Goal: Task Accomplishment & Management: Manage account settings

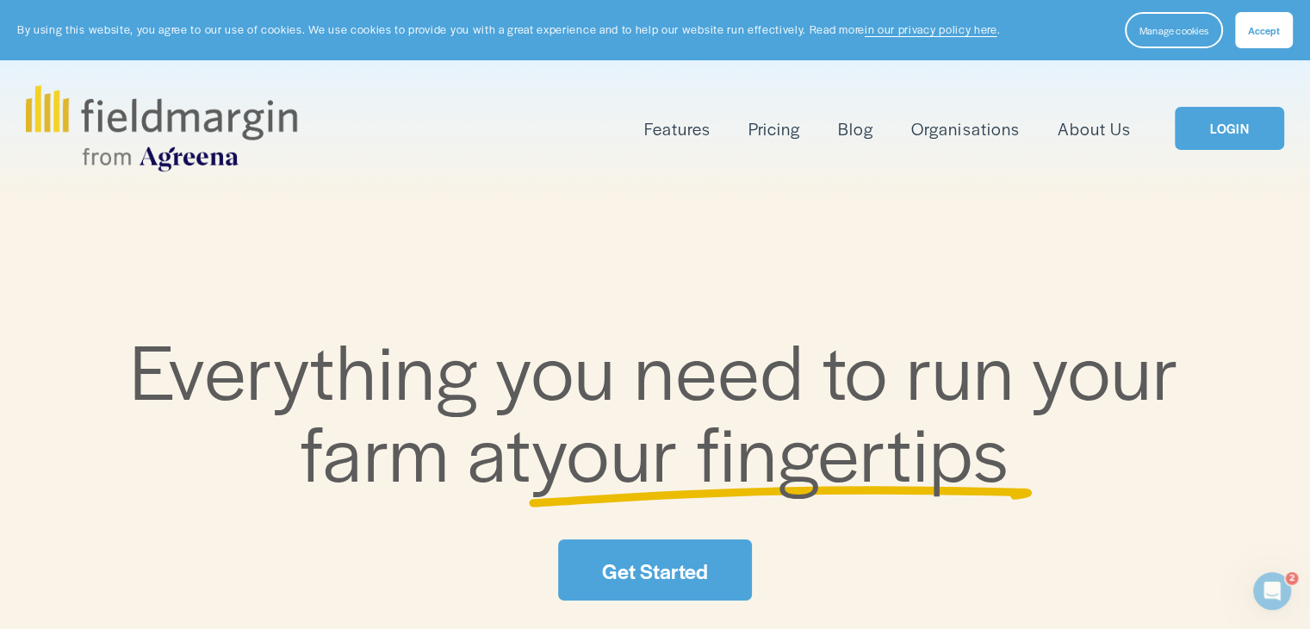
click at [1227, 136] on link "LOGIN" at bounding box center [1229, 129] width 109 height 44
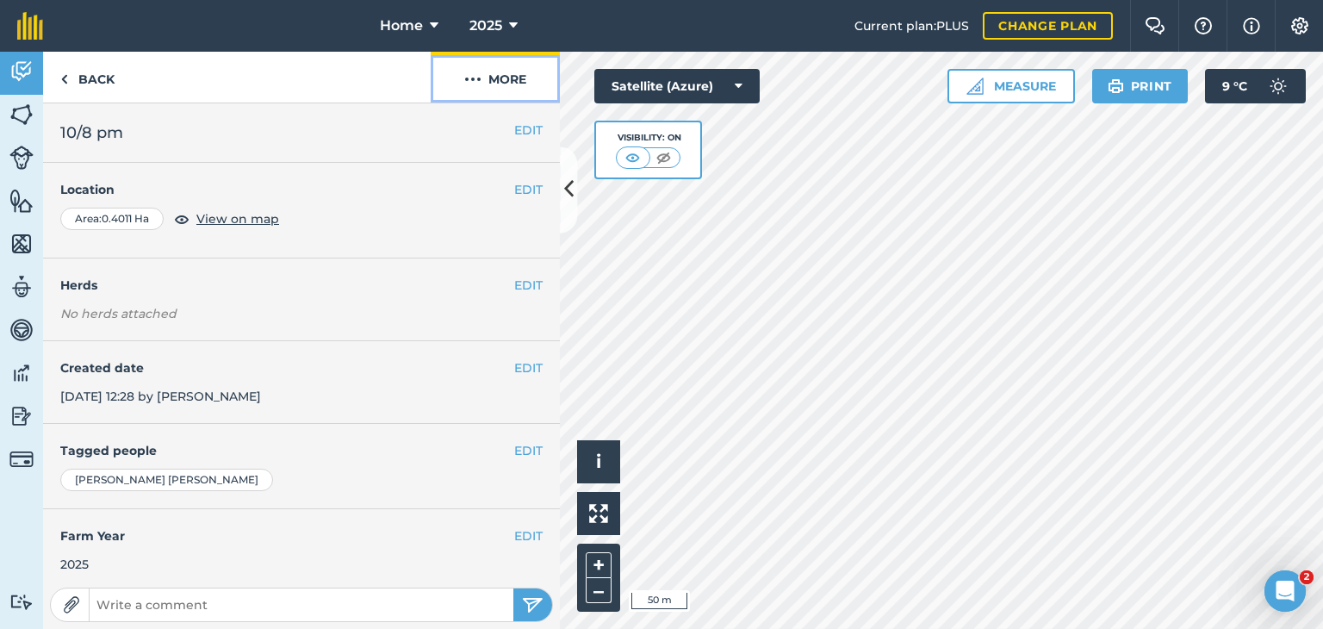
click at [482, 75] on button "More" at bounding box center [495, 77] width 129 height 51
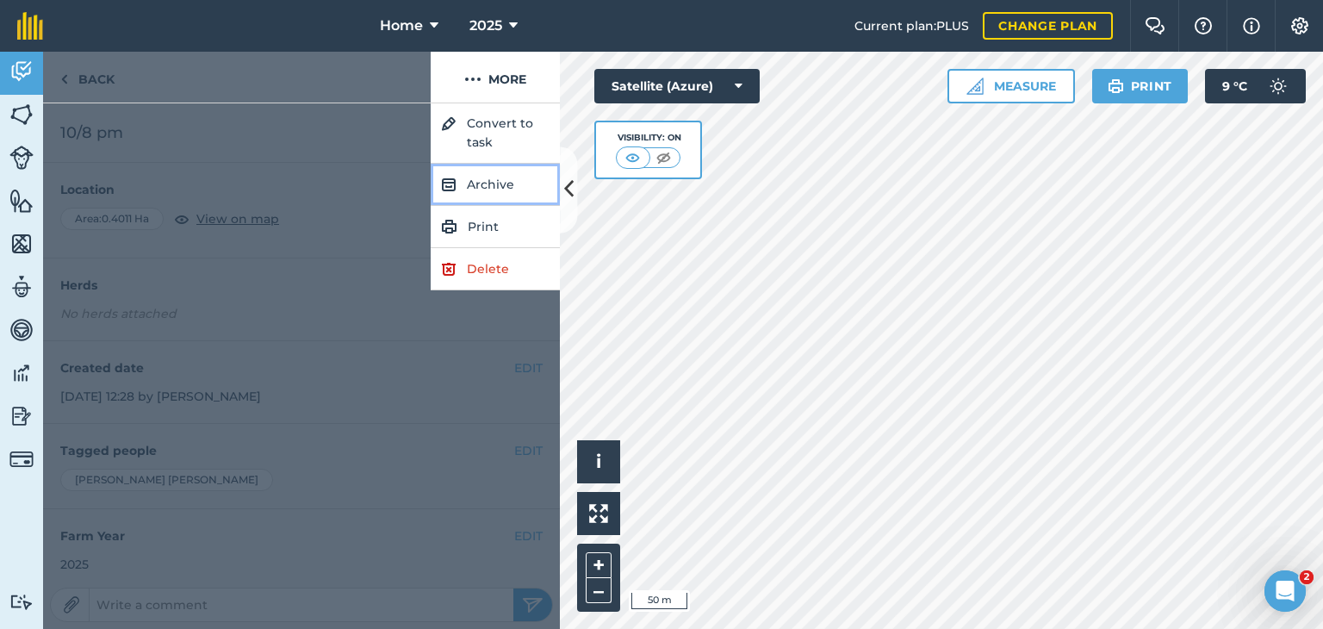
click at [467, 184] on button "Archive" at bounding box center [495, 185] width 129 height 42
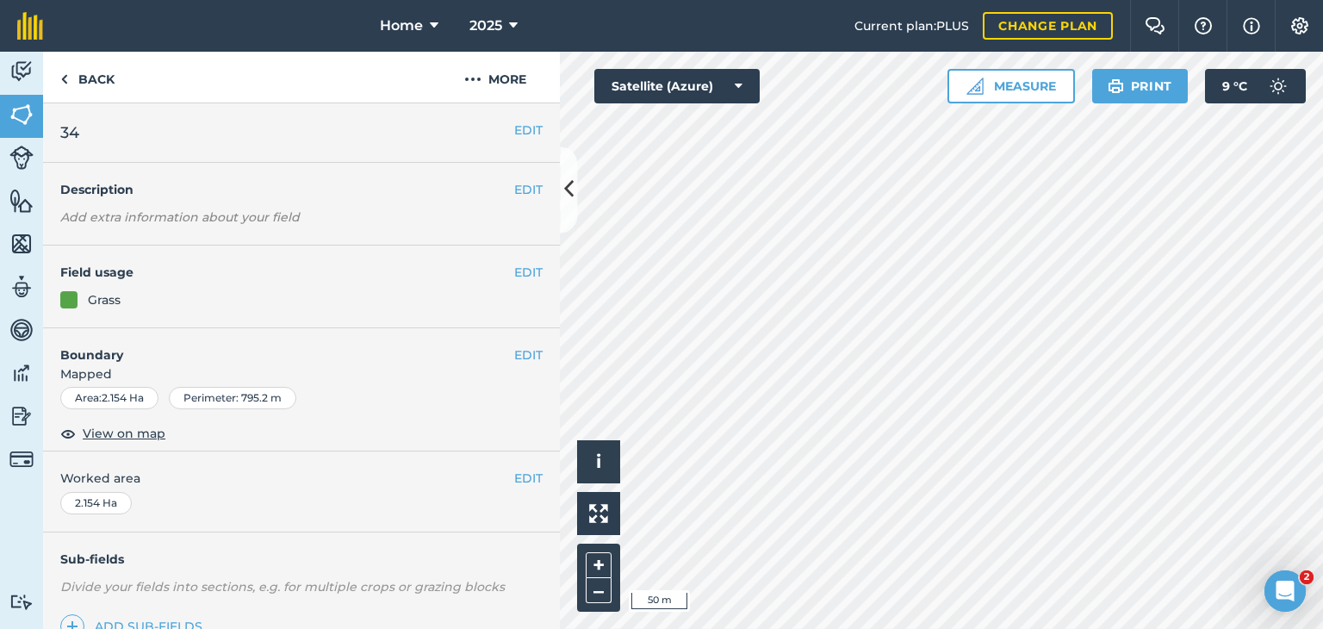
click at [530, 409] on div "Activity Fields Livestock Features Maps Team Vehicles Data Reporting Billing Tu…" at bounding box center [661, 340] width 1323 height 577
click at [1002, 94] on button "Measure" at bounding box center [1010, 86] width 127 height 34
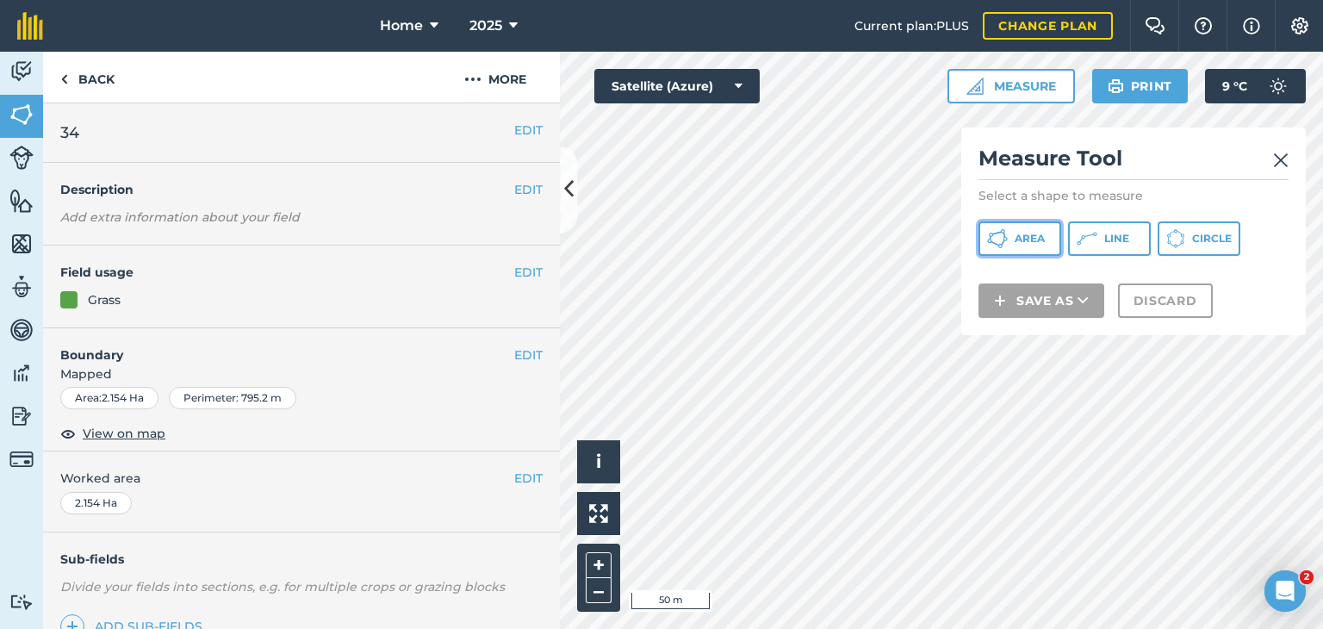
click at [1017, 239] on span "Area" at bounding box center [1029, 239] width 30 height 14
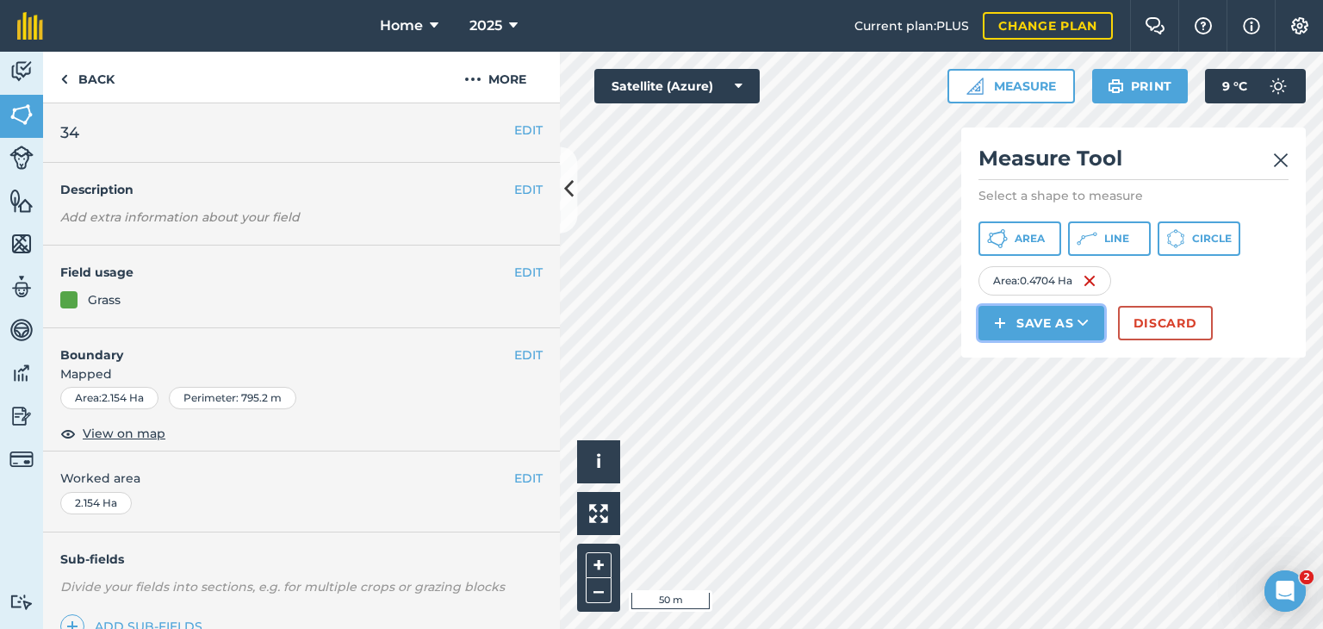
click at [1033, 321] on button "Save as" at bounding box center [1041, 323] width 126 height 34
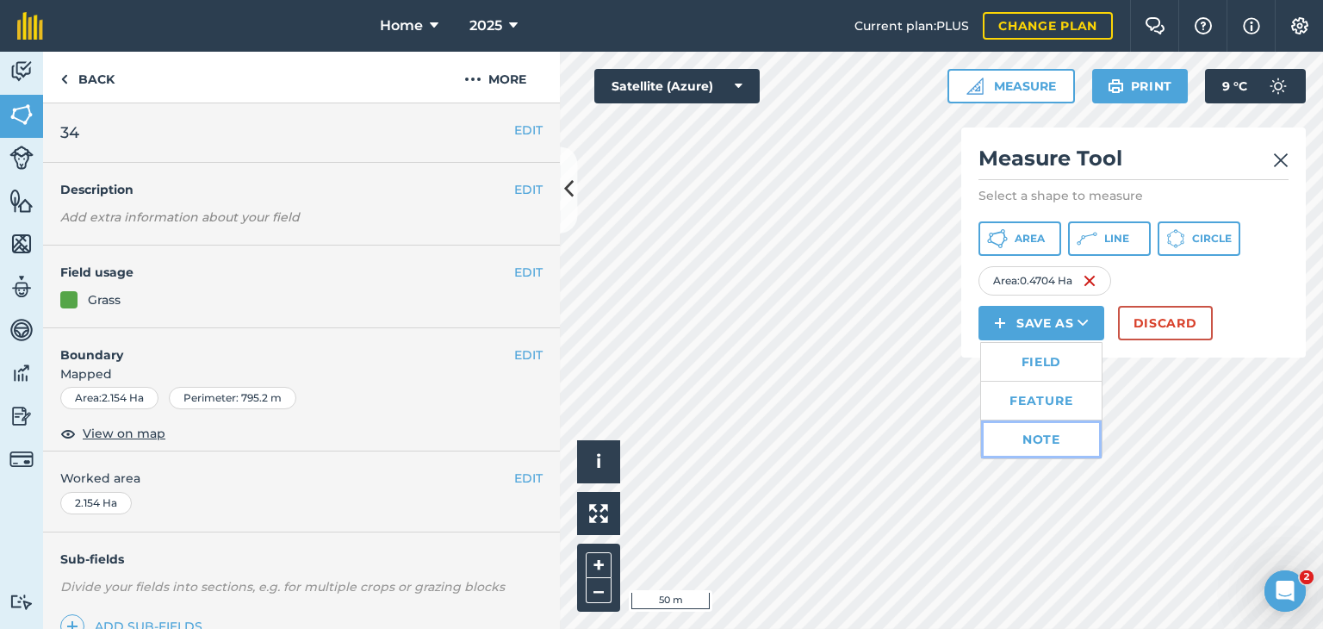
click at [1029, 438] on link "Note" at bounding box center [1041, 439] width 121 height 38
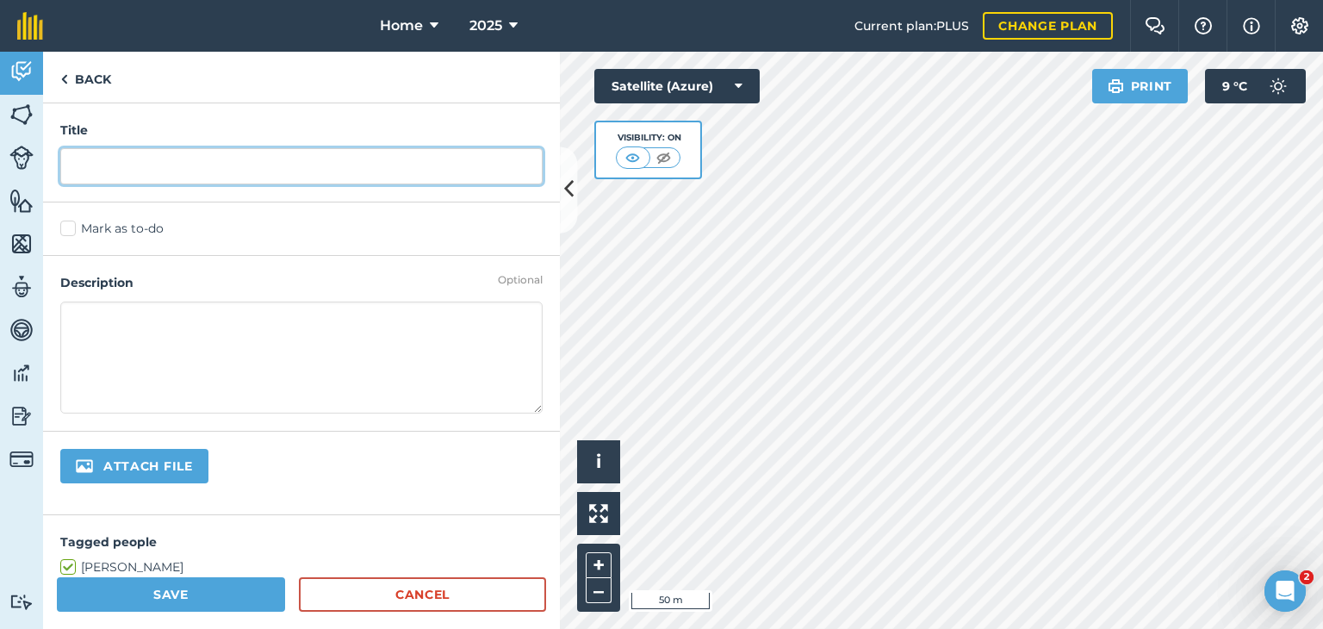
click at [100, 168] on input "text" at bounding box center [301, 166] width 482 height 36
type input "17-8am"
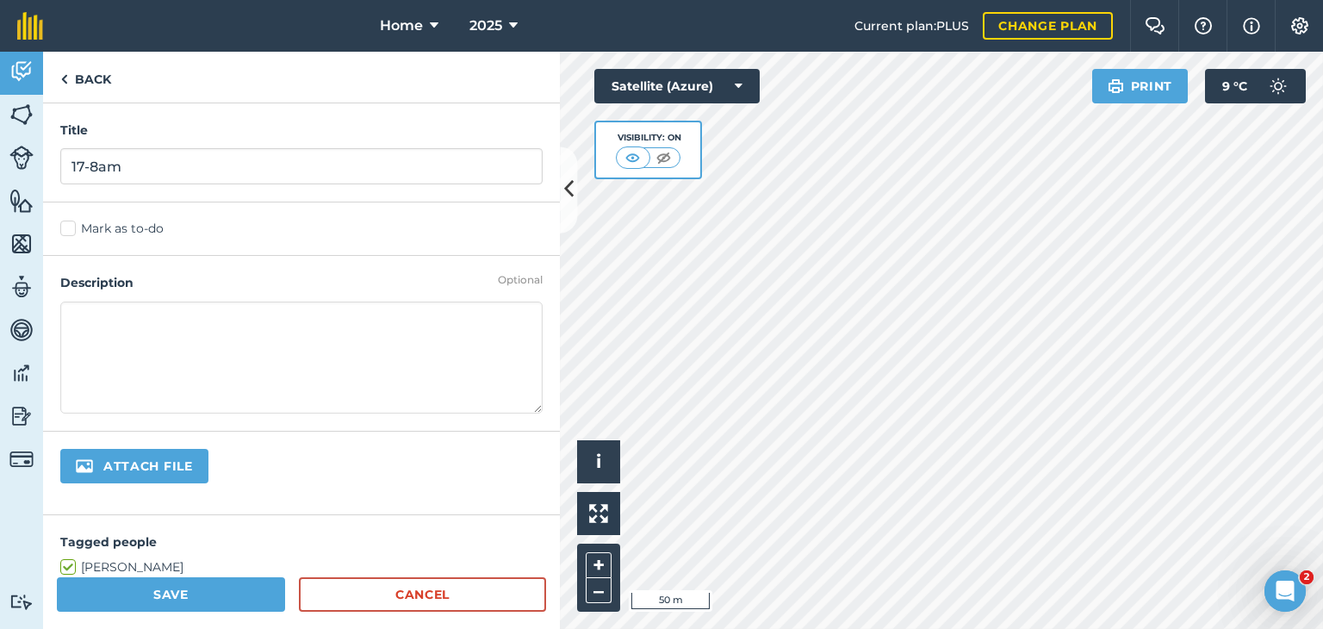
click at [83, 335] on textarea at bounding box center [301, 357] width 482 height 112
type textarea "milkers break"
click at [73, 232] on label "Mark as to-do" at bounding box center [301, 229] width 482 height 18
click at [71, 231] on input "Mark as to-do" at bounding box center [65, 225] width 11 height 11
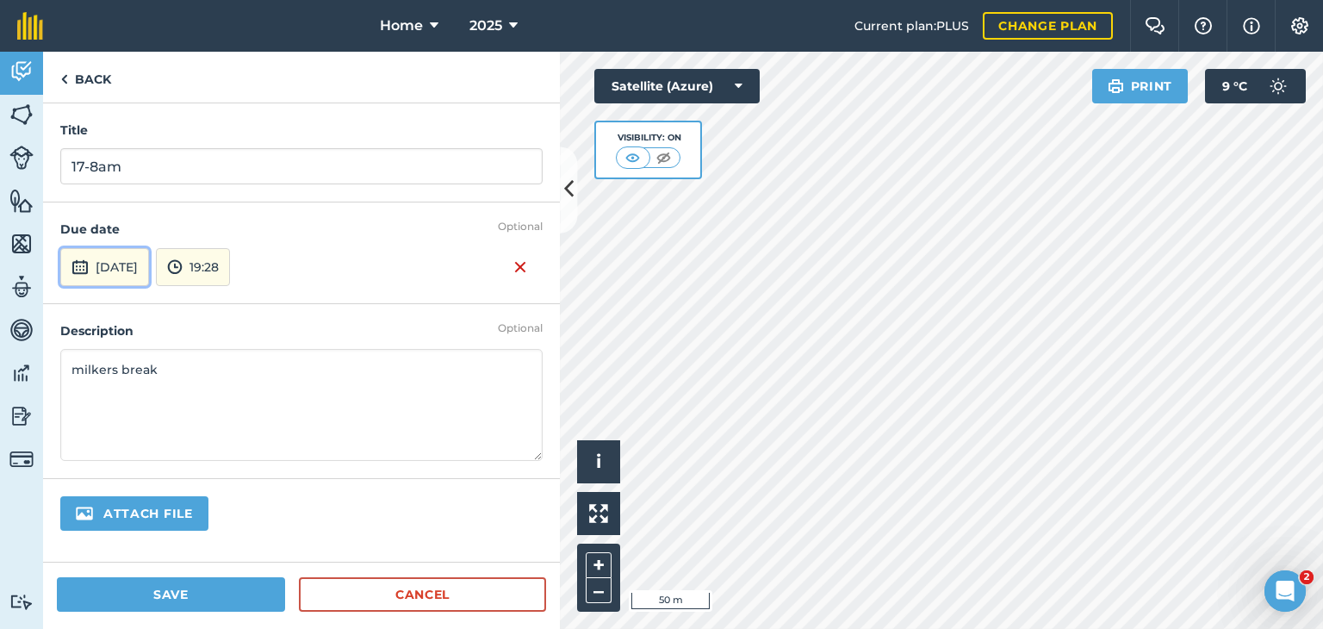
click at [127, 270] on button "[DATE]" at bounding box center [104, 267] width 89 height 38
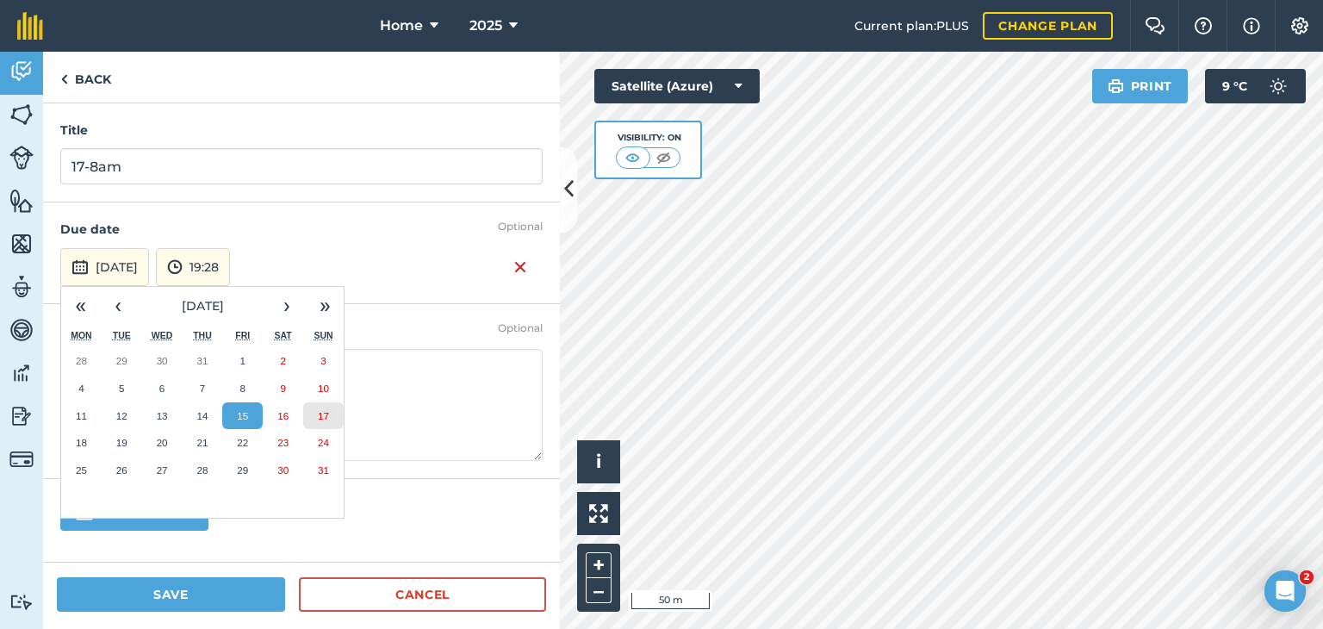
click at [320, 418] on abbr "17" at bounding box center [323, 415] width 11 height 11
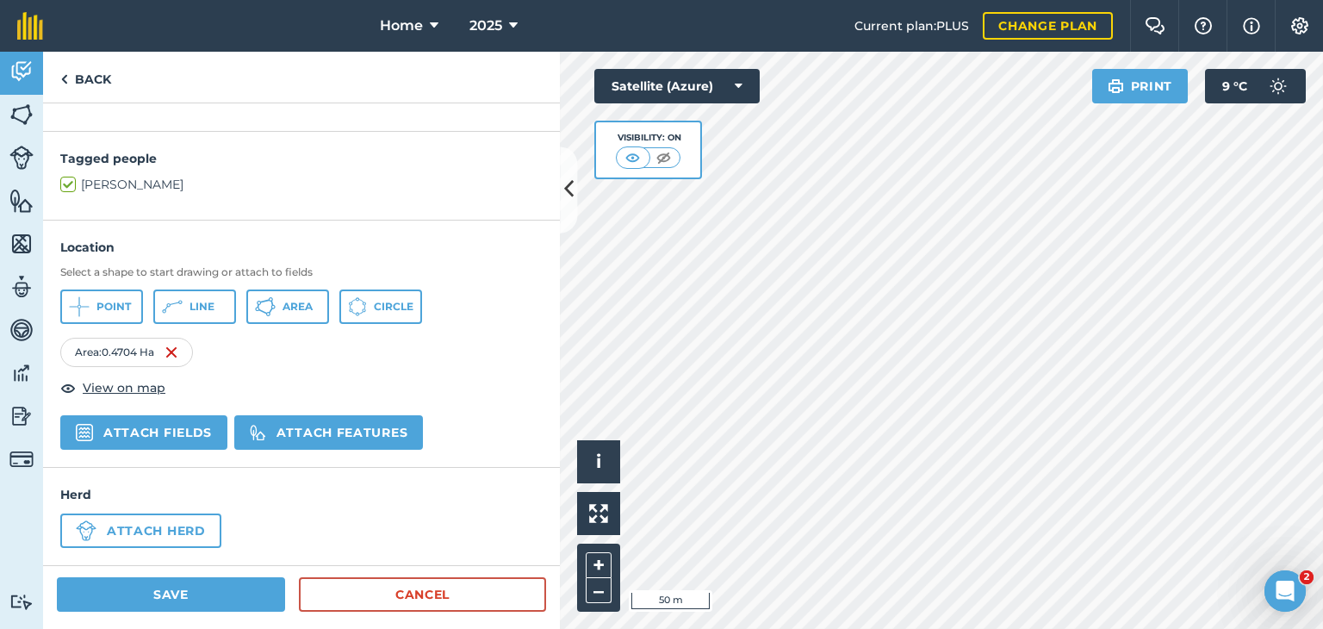
scroll to position [433, 0]
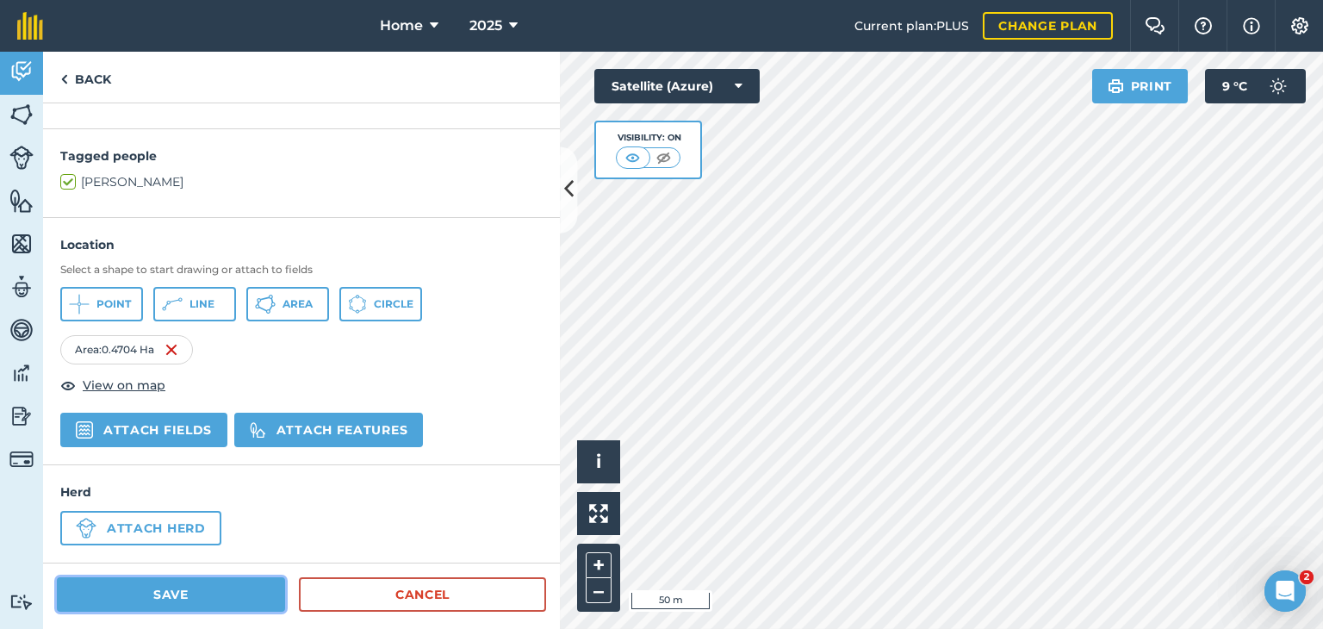
click at [166, 592] on button "Save" at bounding box center [171, 594] width 228 height 34
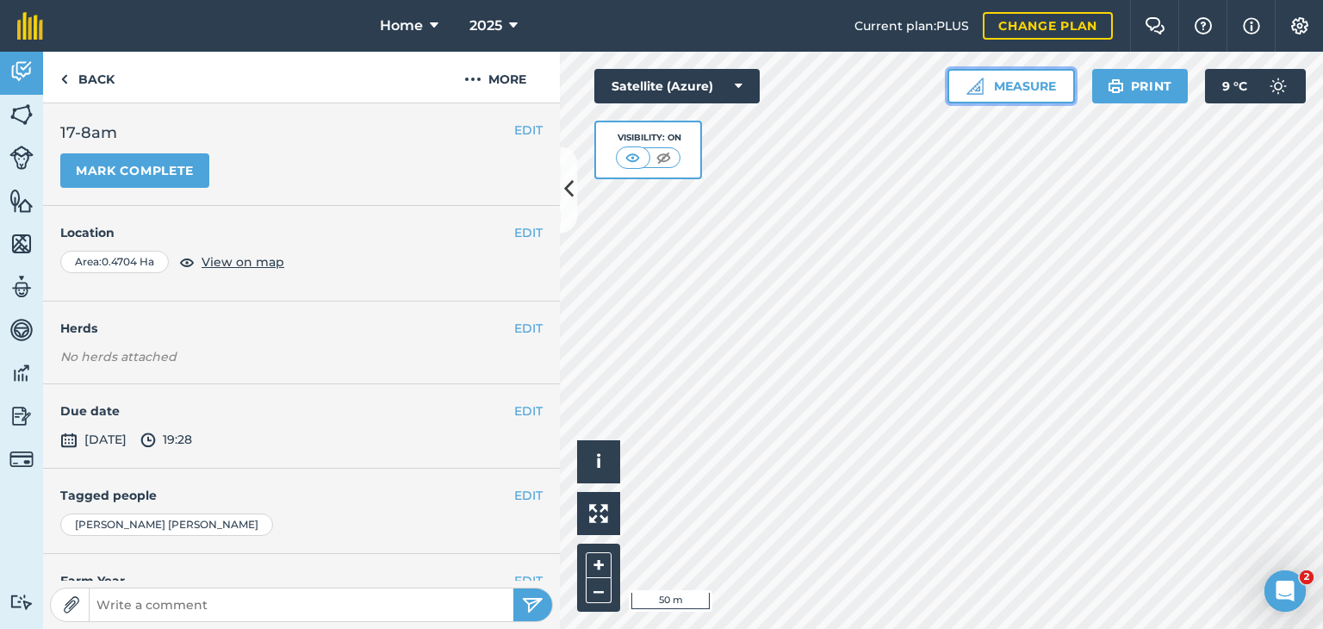
click at [1021, 88] on button "Measure" at bounding box center [1010, 86] width 127 height 34
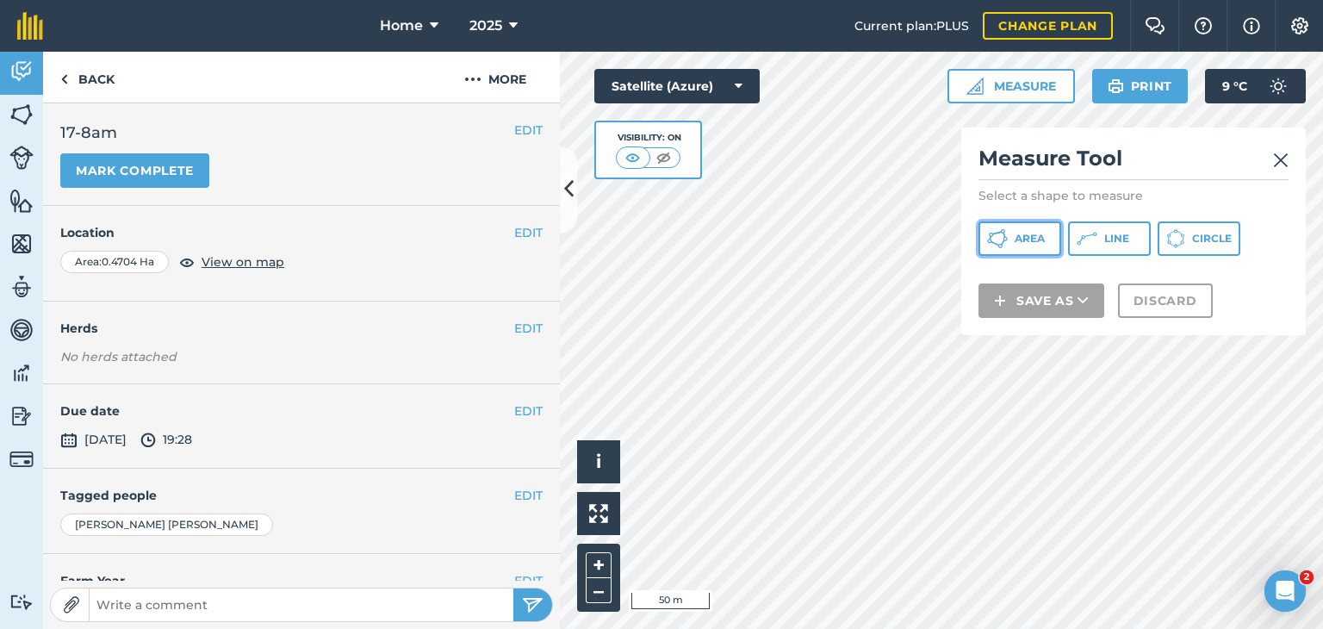
click at [1015, 236] on span "Area" at bounding box center [1029, 239] width 30 height 14
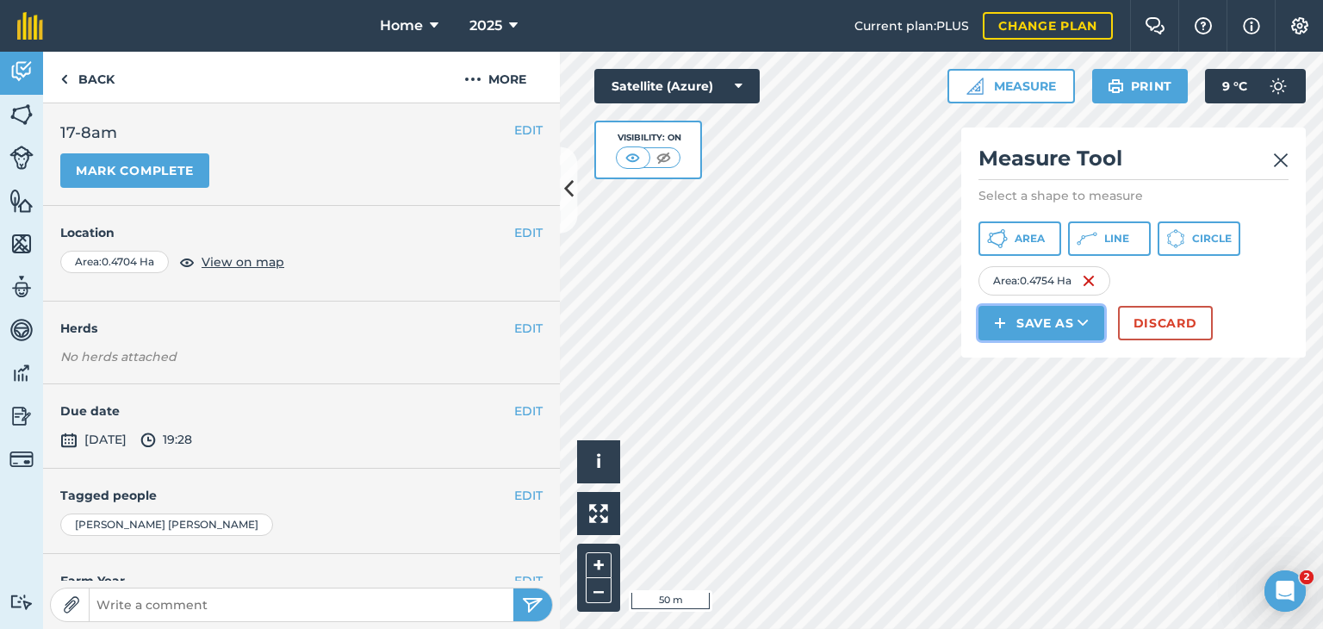
click at [1064, 319] on button "Save as" at bounding box center [1041, 323] width 126 height 34
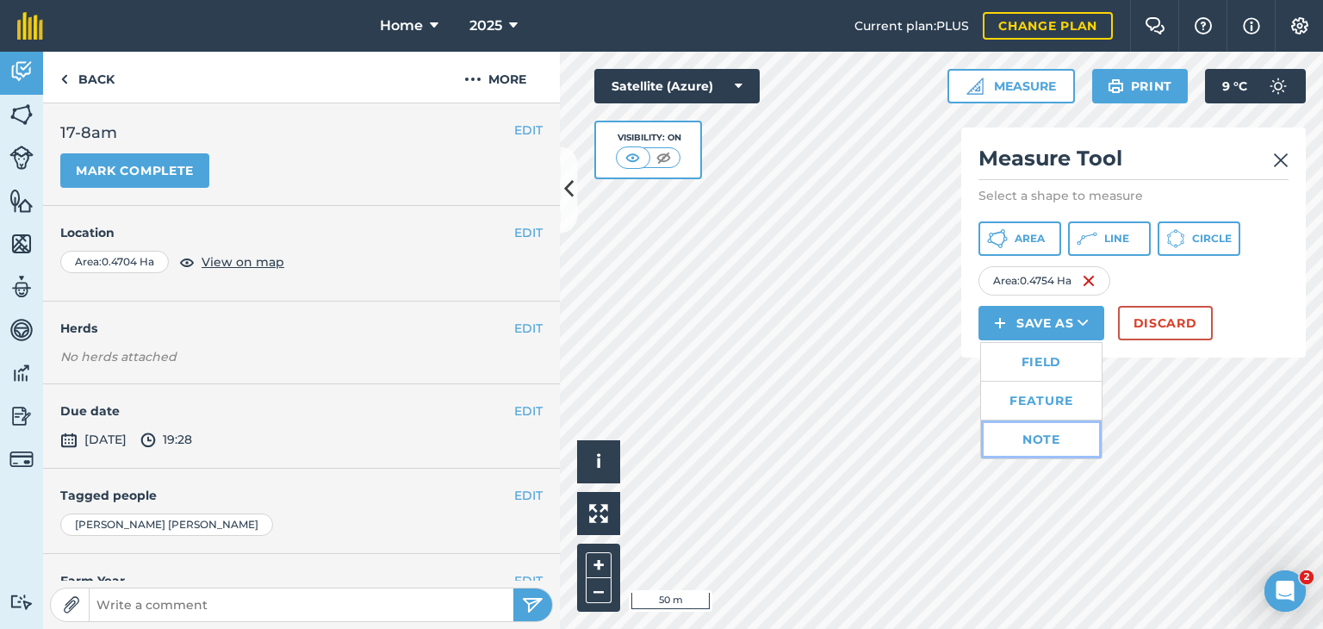
click at [1039, 439] on link "Note" at bounding box center [1041, 439] width 121 height 38
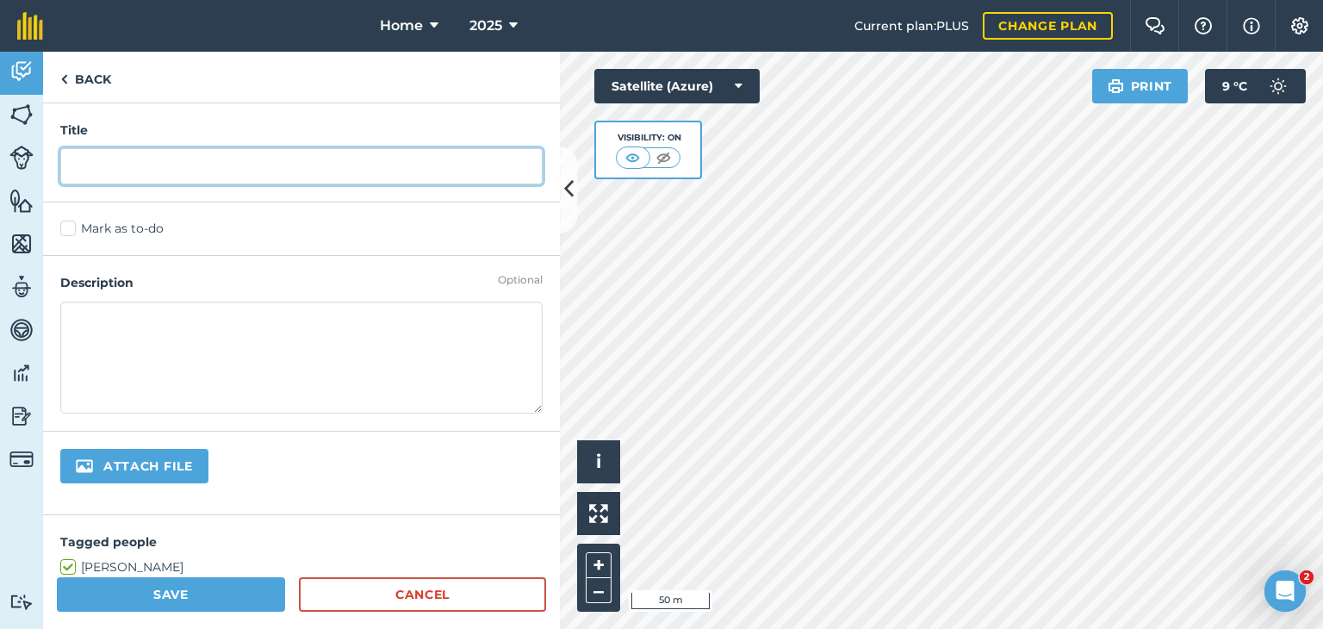
click at [76, 166] on input "text" at bounding box center [301, 166] width 482 height 36
type input "18-8am"
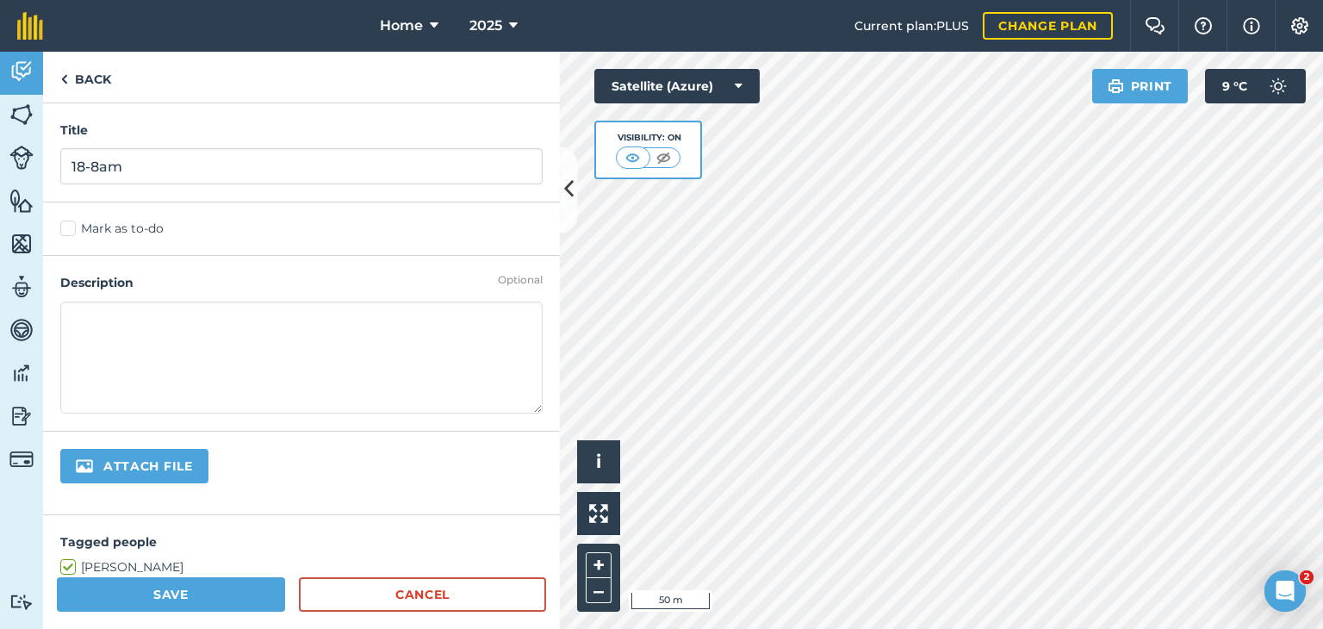
click at [62, 224] on label "Mark as to-do" at bounding box center [301, 229] width 482 height 18
click at [62, 224] on input "Mark as to-do" at bounding box center [65, 225] width 11 height 11
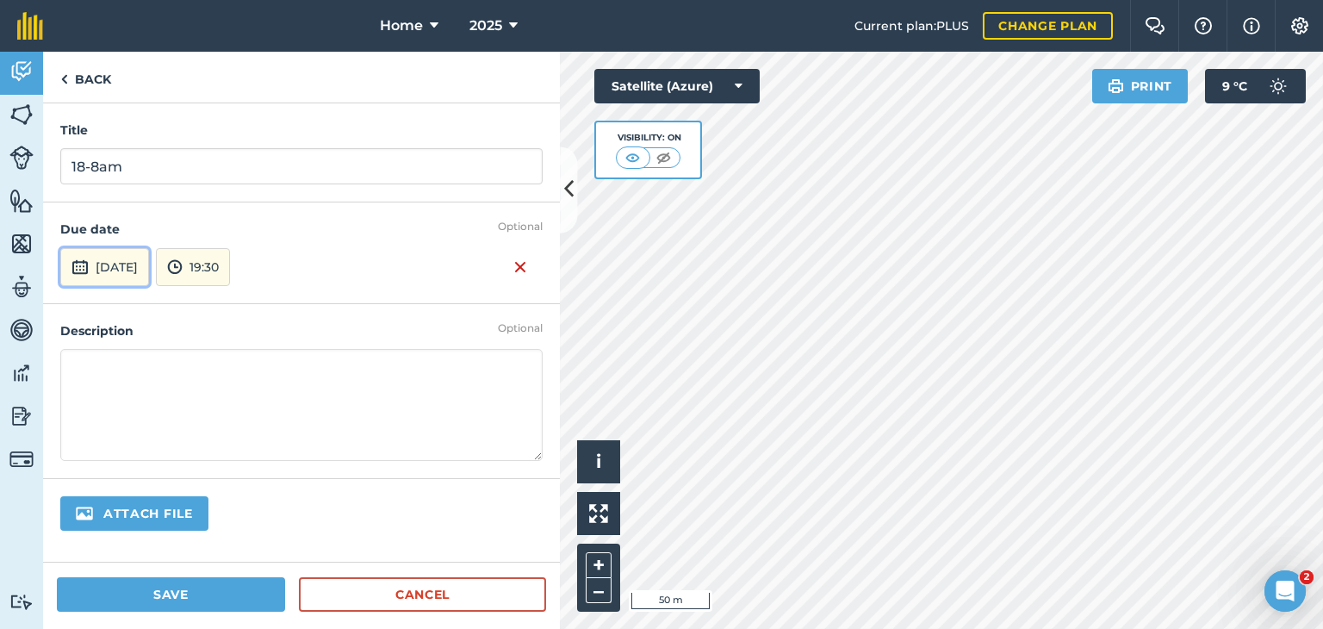
click at [149, 270] on button "[DATE]" at bounding box center [104, 267] width 89 height 38
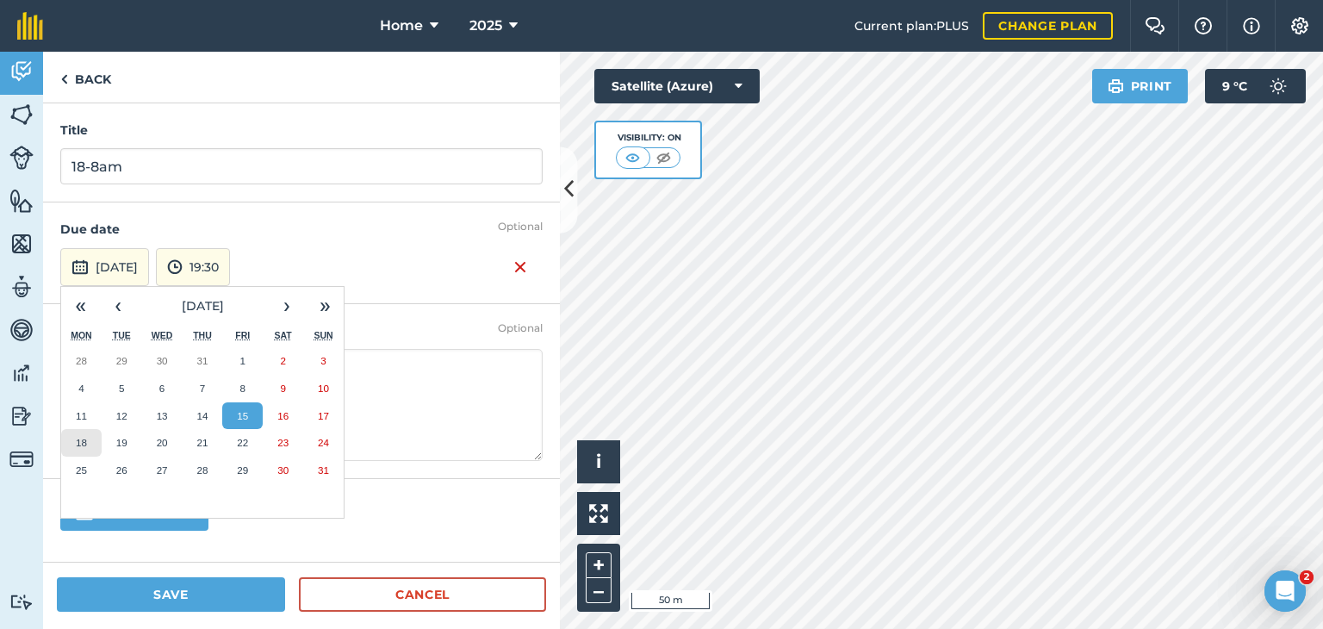
click at [78, 444] on abbr "18" at bounding box center [81, 442] width 11 height 11
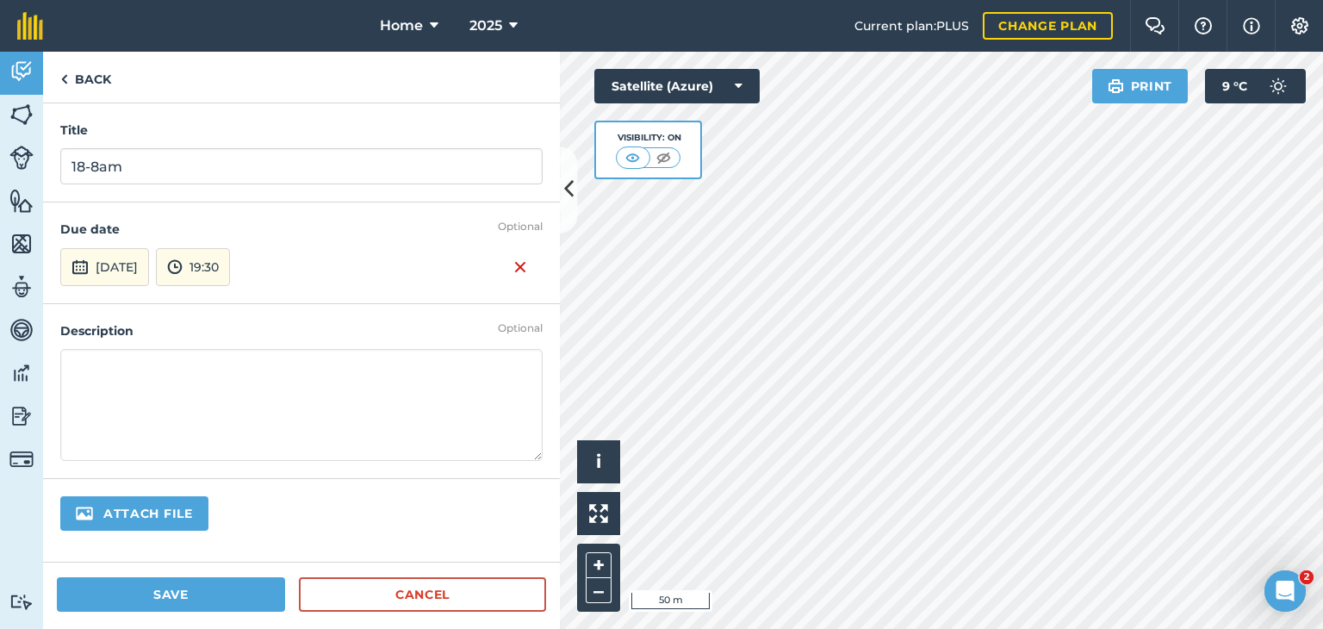
click at [91, 379] on textarea at bounding box center [301, 405] width 482 height 112
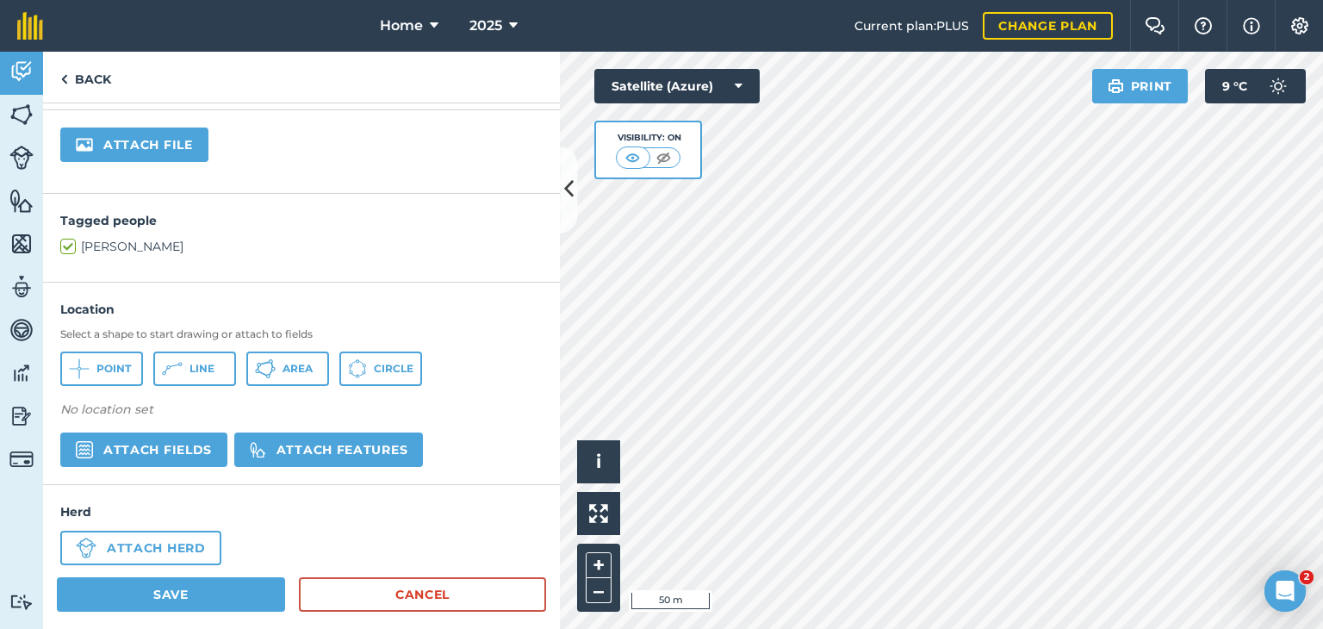
scroll to position [388, 0]
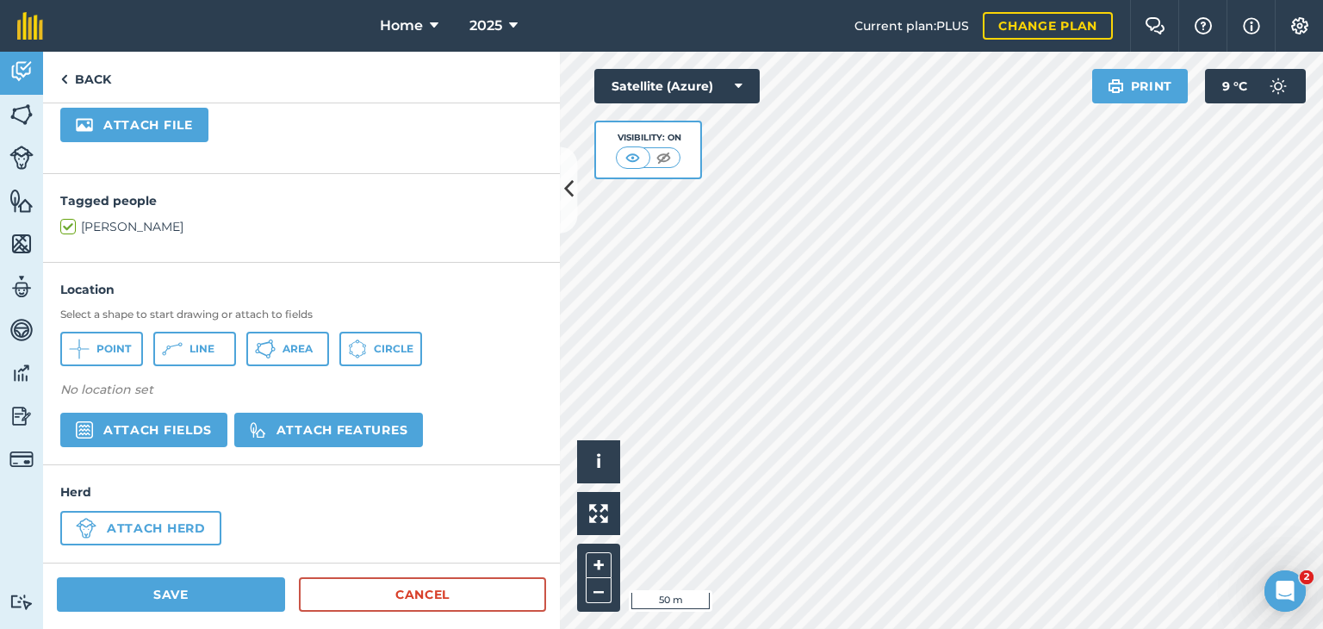
type textarea "milkers break"
click at [131, 518] on button "Attach herd" at bounding box center [140, 528] width 161 height 34
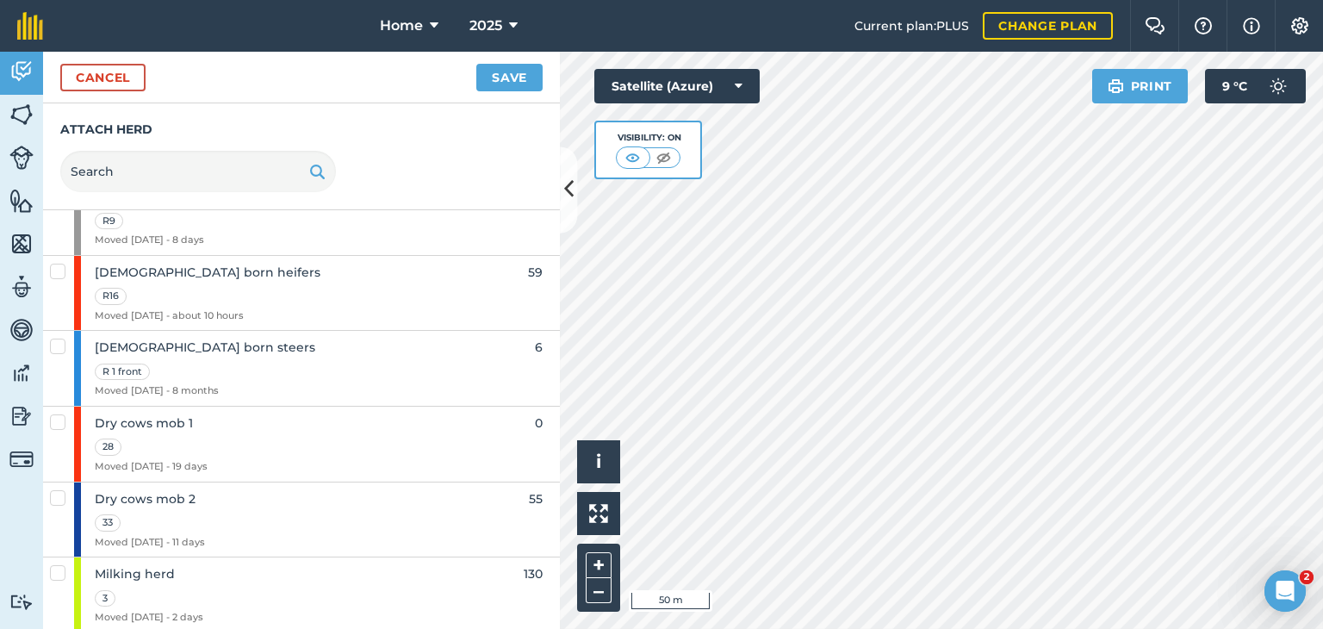
scroll to position [88, 0]
click at [141, 586] on div "3" at bounding box center [149, 596] width 109 height 20
checkbox input "true"
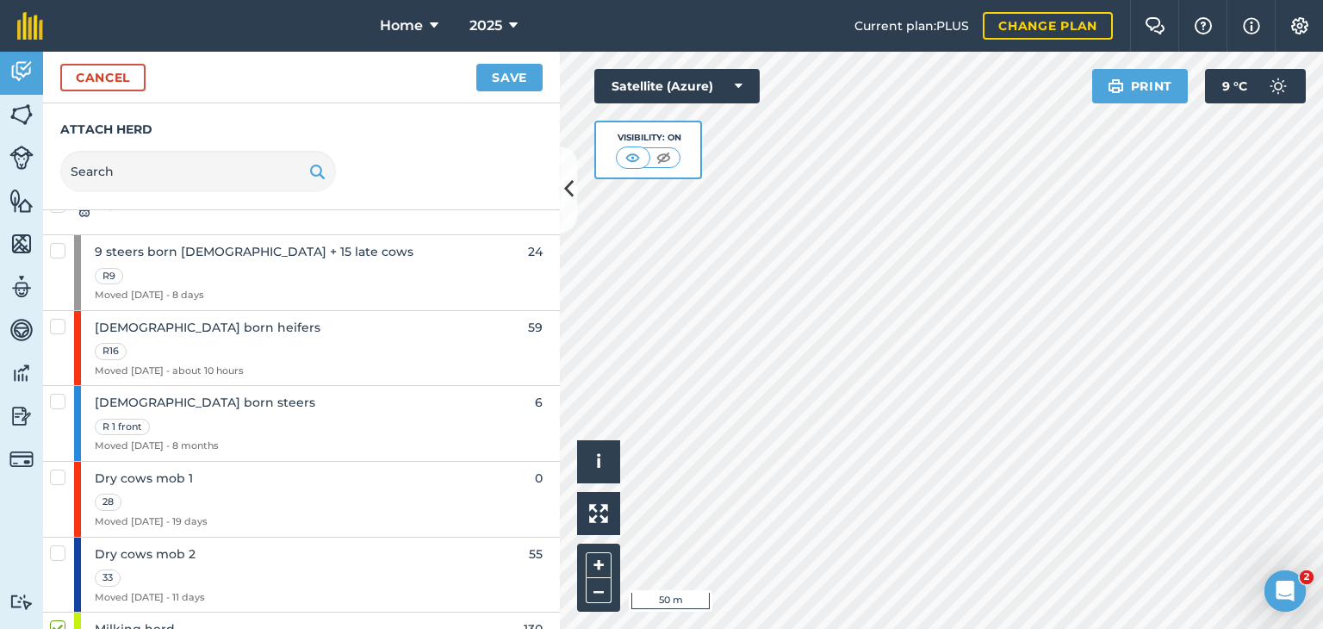
scroll to position [0, 0]
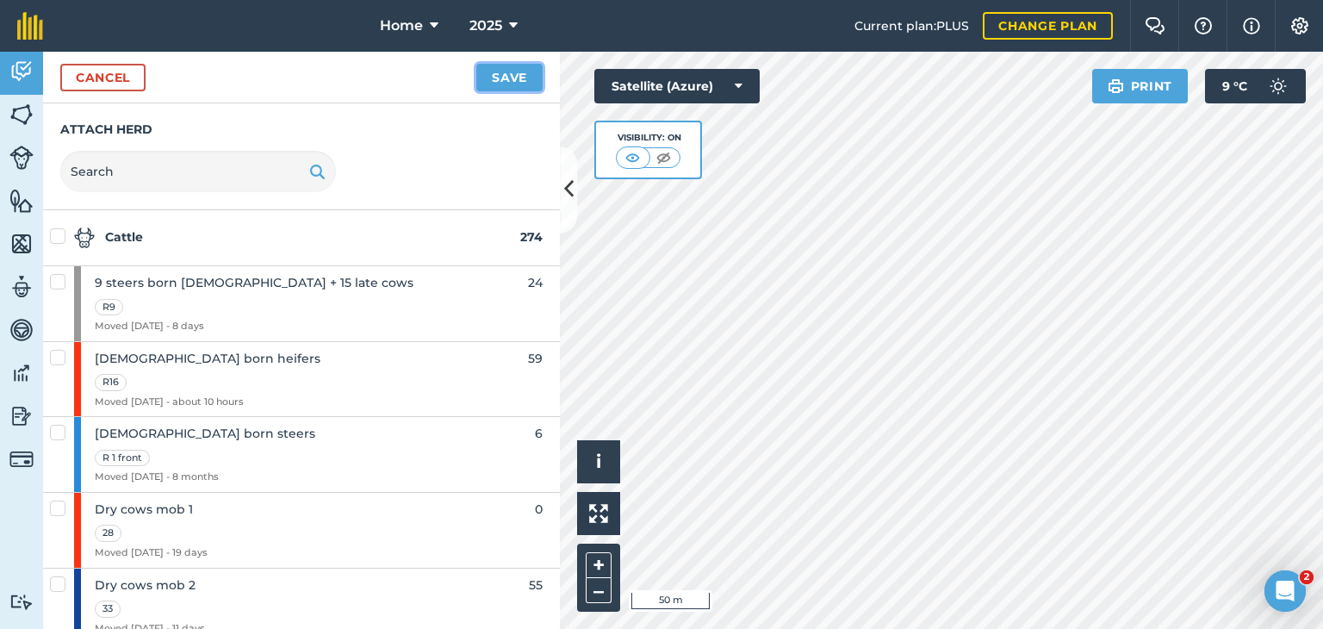
click at [499, 75] on button "Save" at bounding box center [509, 78] width 66 height 28
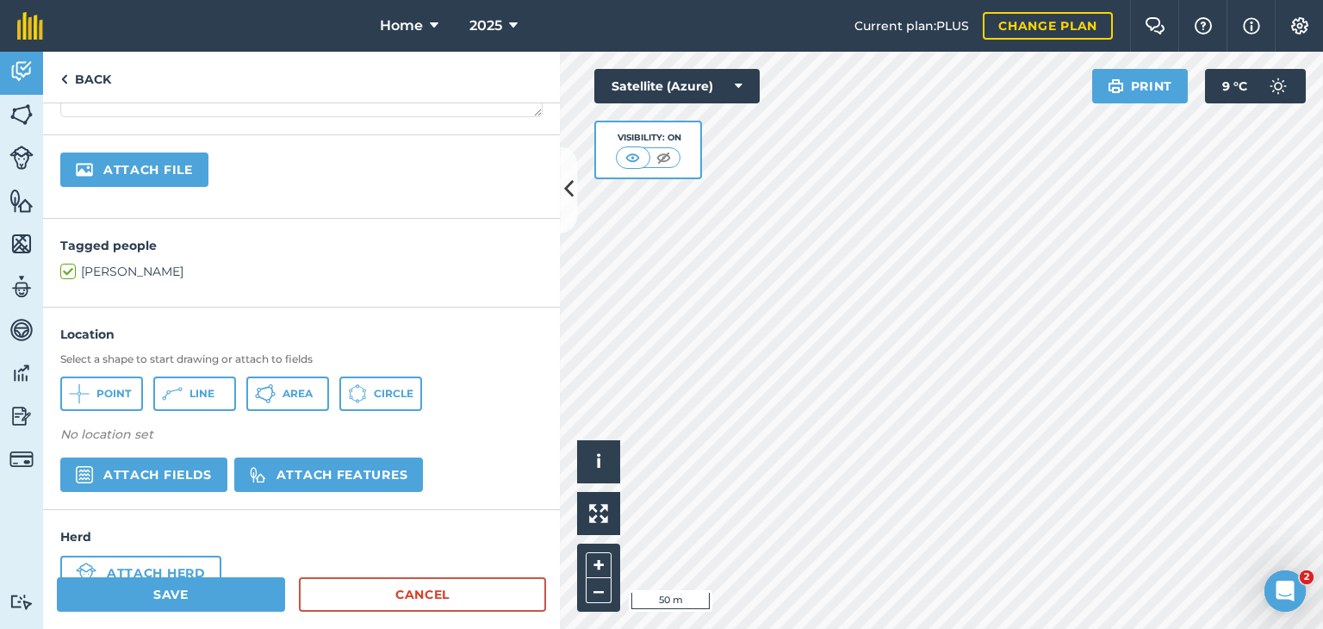
scroll to position [344, 0]
click at [171, 592] on button "Save" at bounding box center [171, 594] width 228 height 34
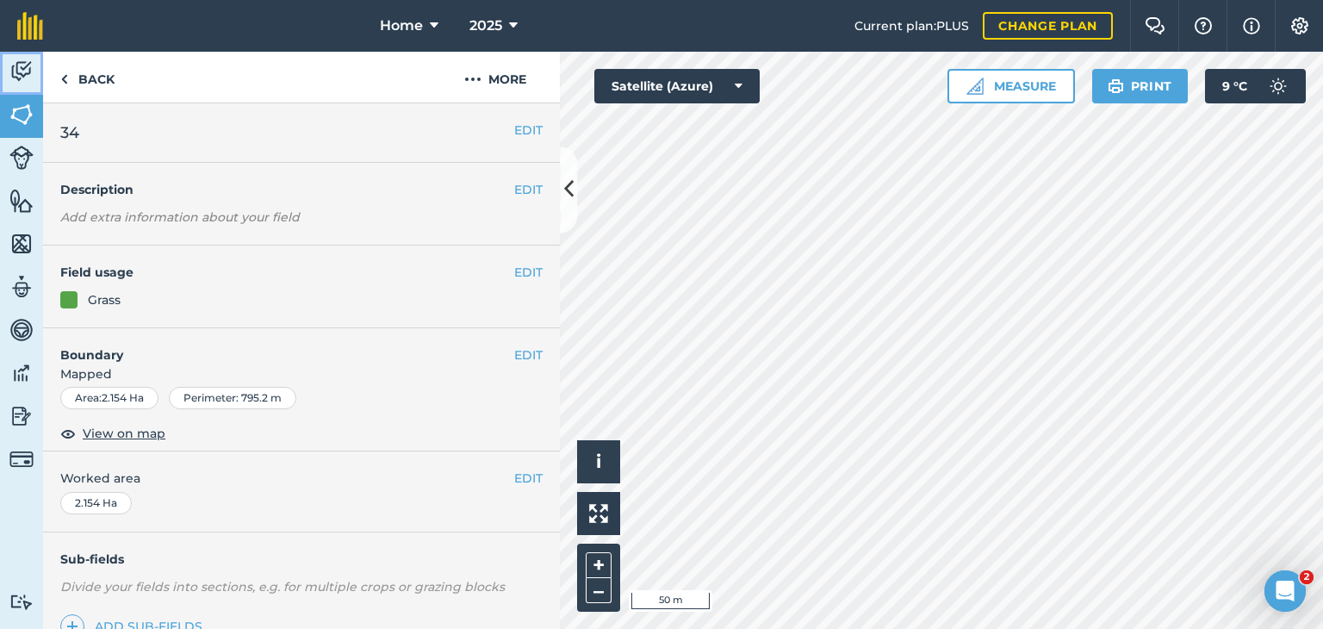
click at [16, 76] on img at bounding box center [21, 72] width 24 height 26
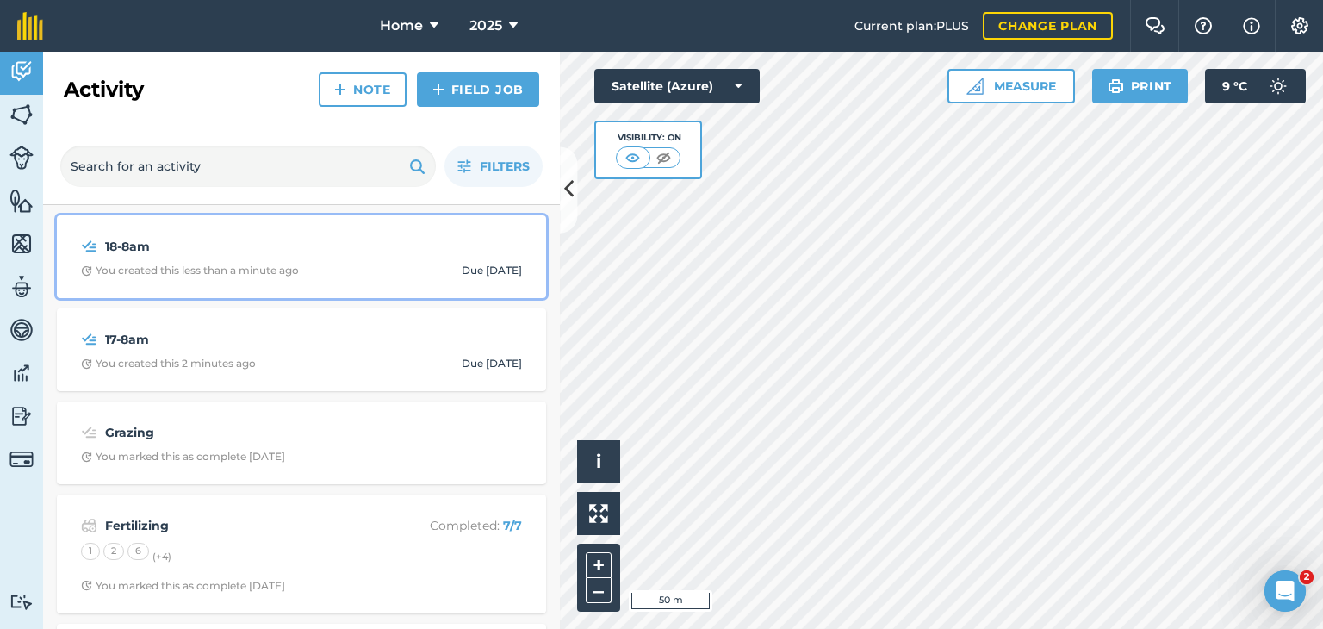
click at [136, 252] on strong "18-8am" at bounding box center [241, 246] width 273 height 19
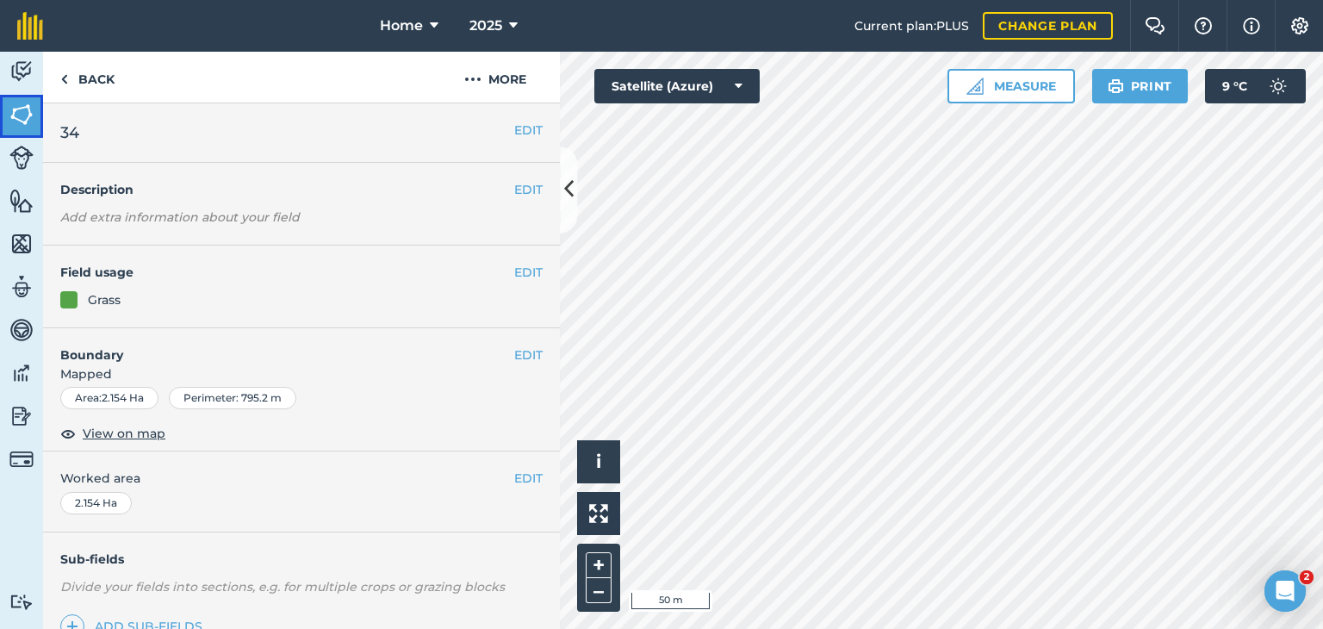
click at [22, 112] on img at bounding box center [21, 115] width 24 height 26
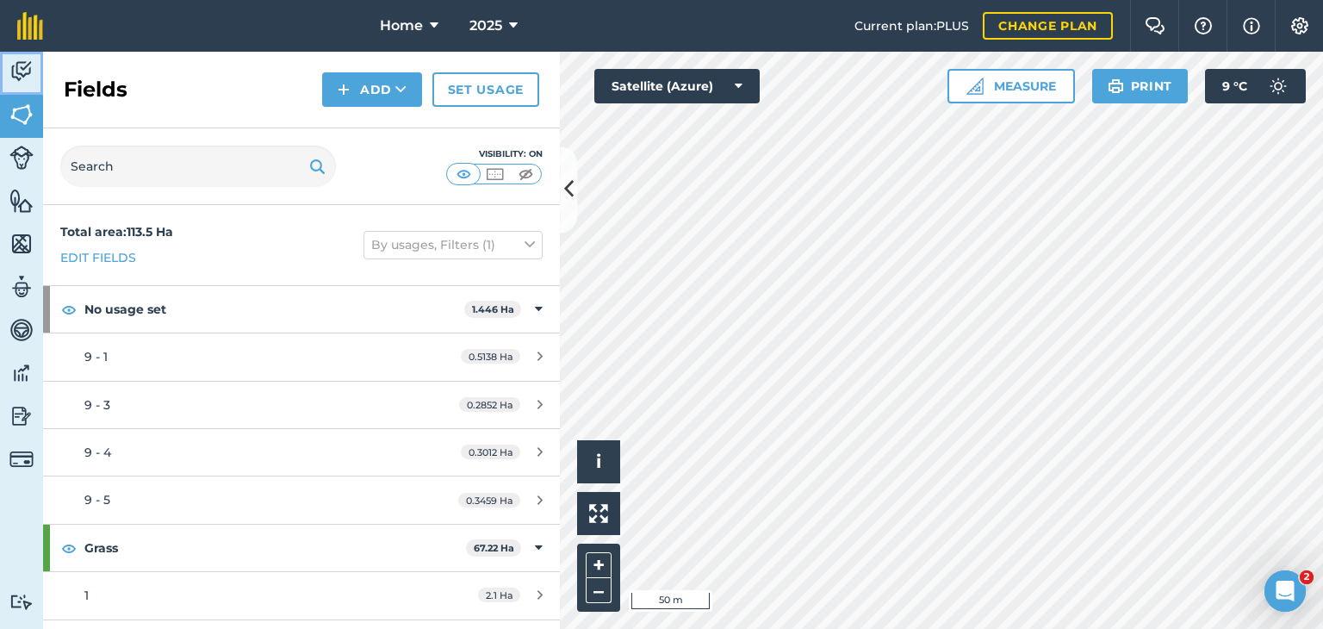
click at [19, 66] on img at bounding box center [21, 72] width 24 height 26
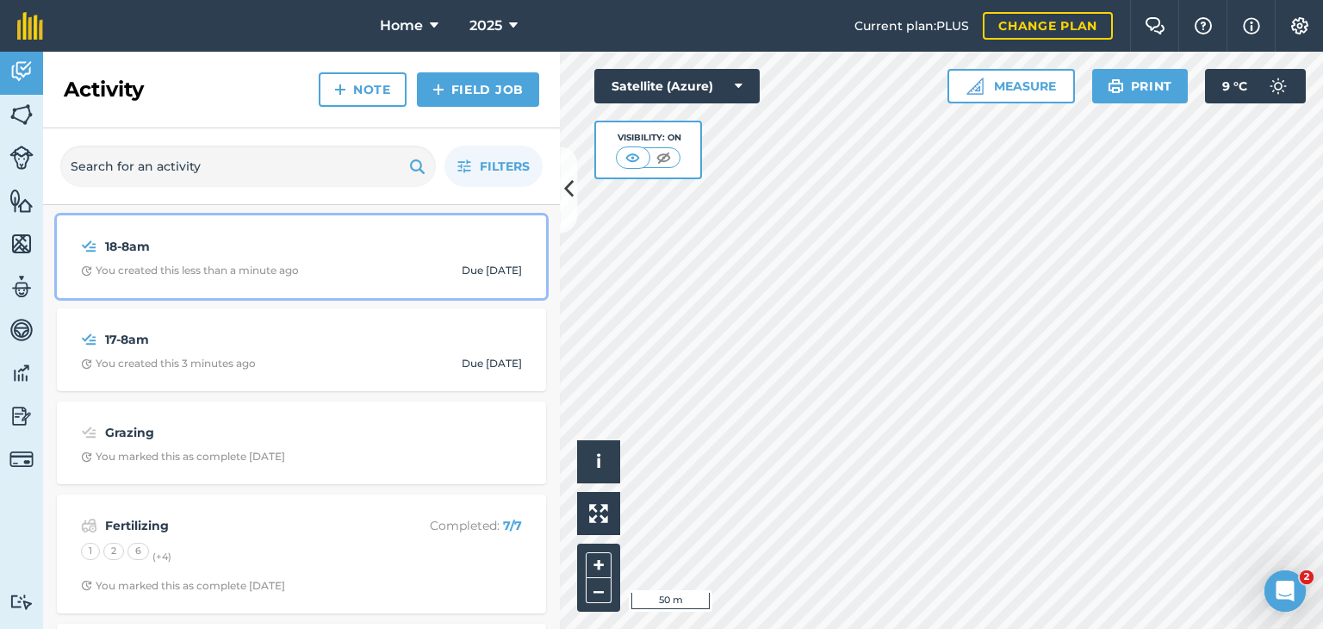
click at [172, 254] on strong "18-8am" at bounding box center [241, 246] width 273 height 19
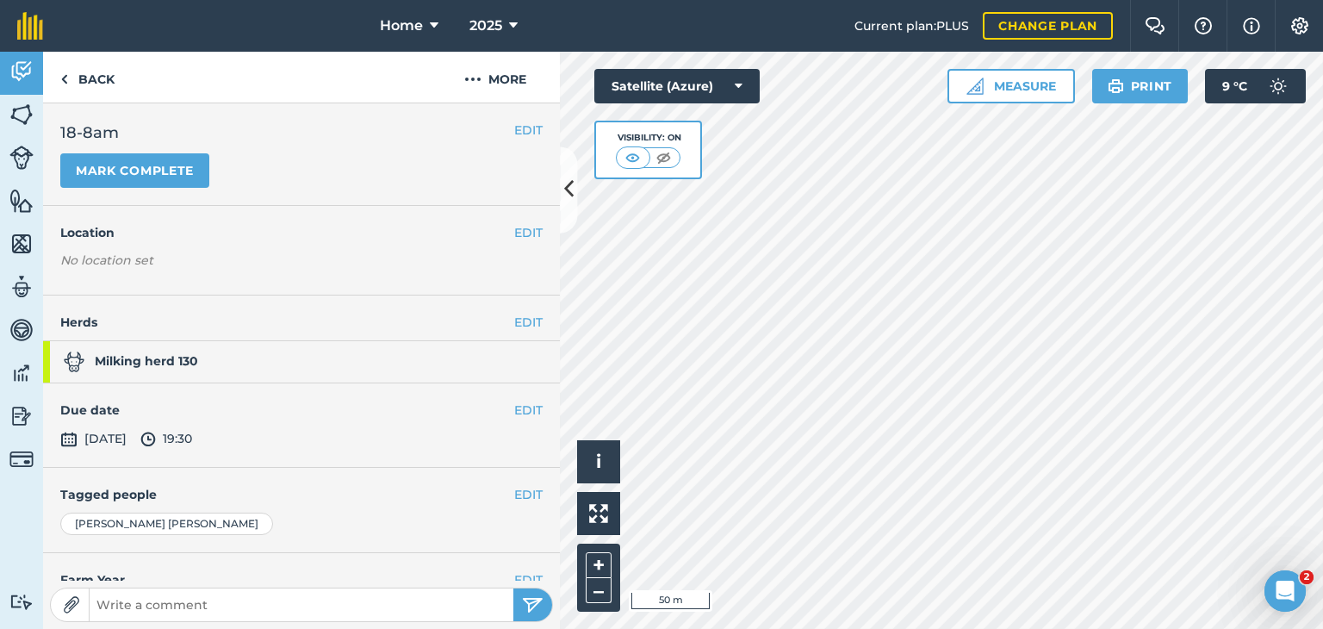
click at [172, 260] on p "No location set" at bounding box center [301, 264] width 482 height 26
click at [499, 232] on h4 "Location" at bounding box center [301, 232] width 482 height 19
click at [514, 227] on button "EDIT" at bounding box center [528, 232] width 28 height 19
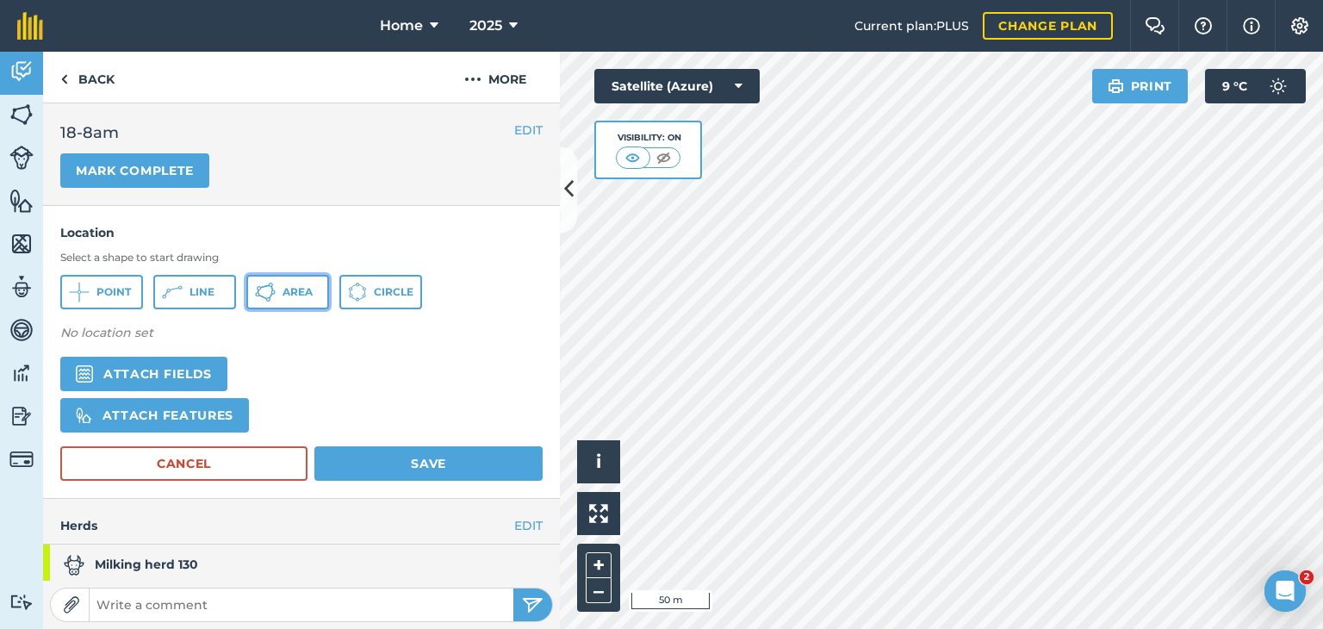
click at [291, 296] on span "Area" at bounding box center [297, 292] width 30 height 14
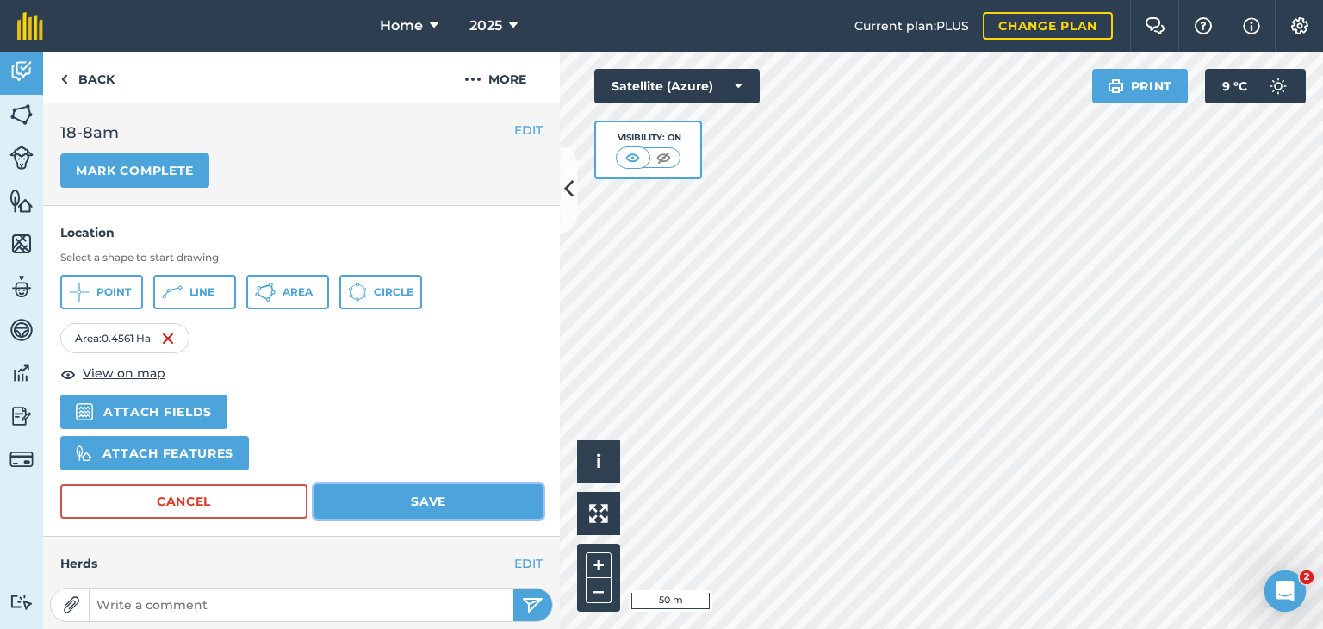
click at [425, 493] on button "Save" at bounding box center [428, 501] width 228 height 34
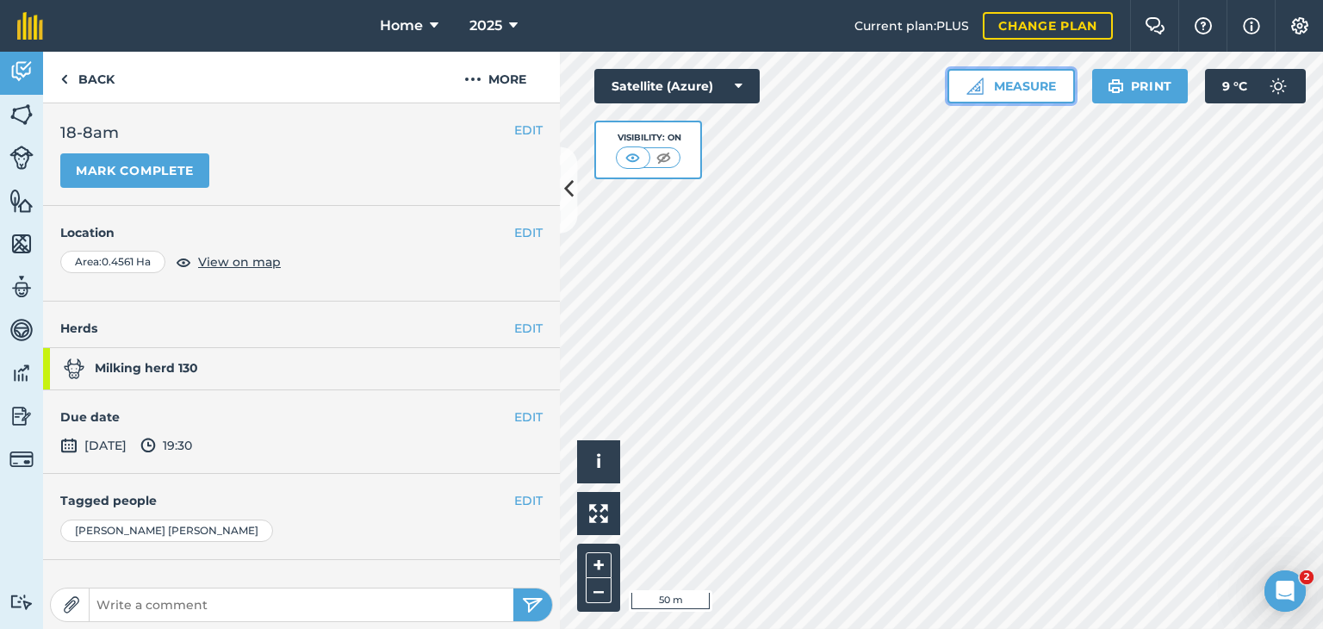
click at [1021, 87] on button "Measure" at bounding box center [1010, 86] width 127 height 34
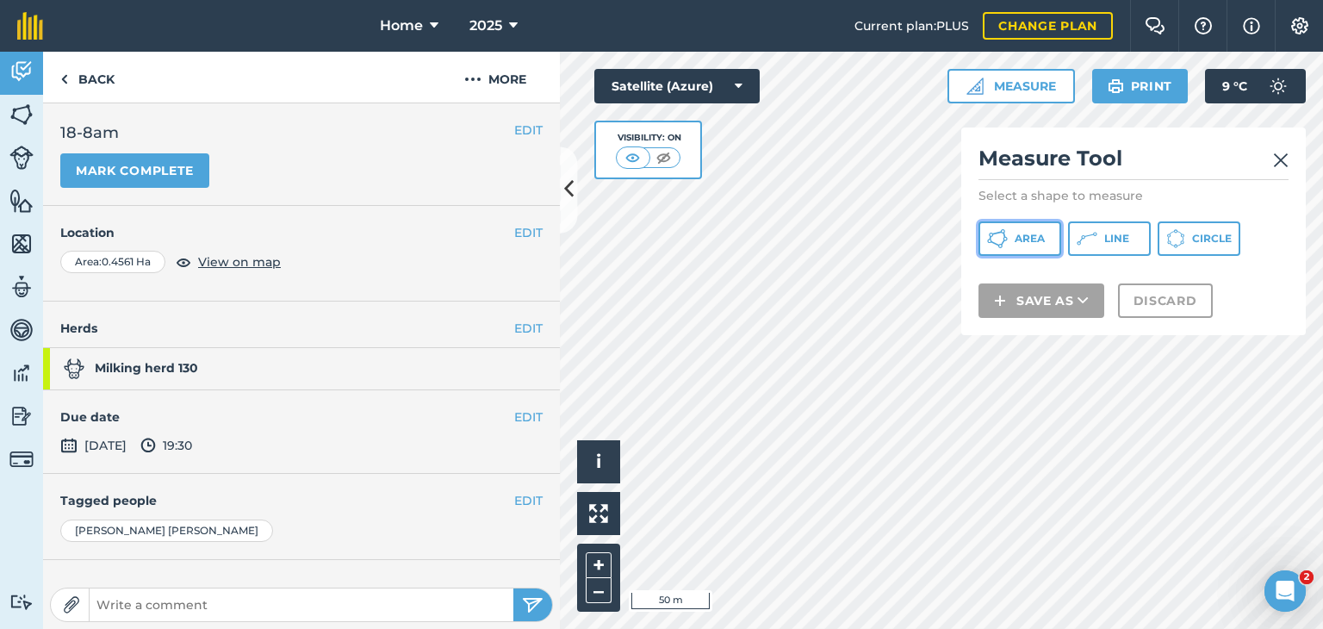
click at [1021, 237] on span "Area" at bounding box center [1029, 239] width 30 height 14
click at [750, 173] on div "Satellite (Azure) Visibility: On" at bounding box center [676, 124] width 165 height 110
click at [751, 171] on div "Satellite (Azure) Visibility: On" at bounding box center [676, 124] width 165 height 110
click at [755, 175] on div "Satellite (Azure) Visibility: On" at bounding box center [676, 124] width 165 height 110
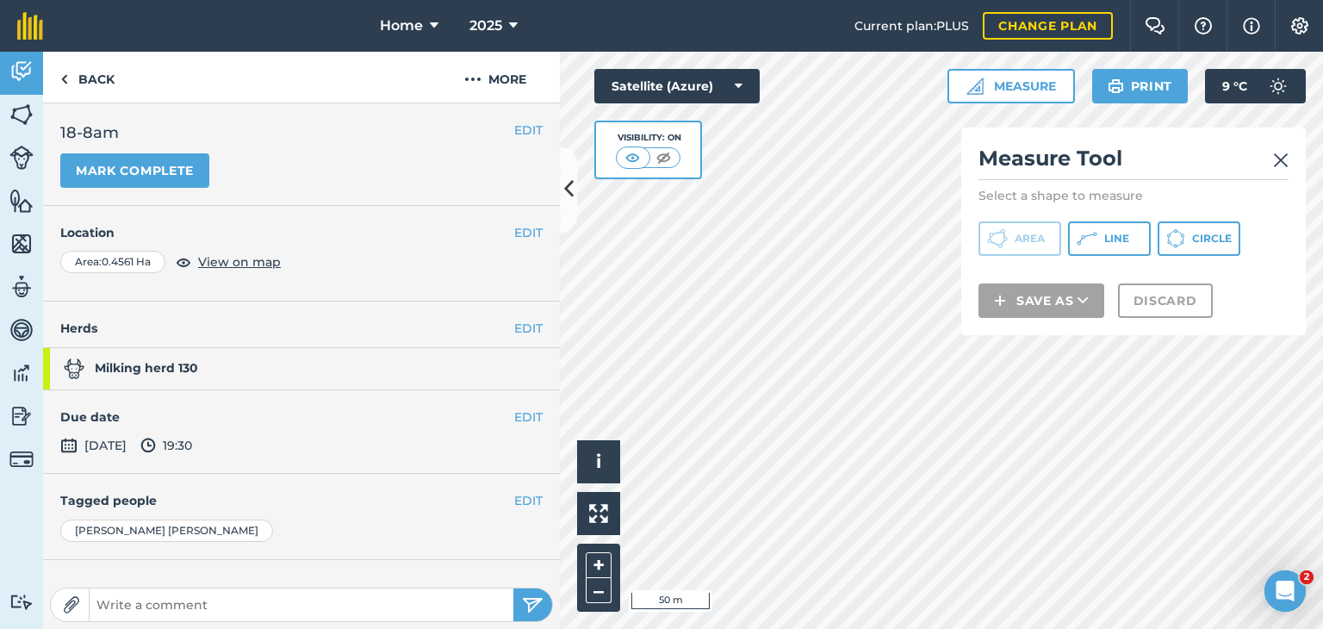
click at [754, 171] on div "Satellite (Azure) Visibility: On" at bounding box center [676, 124] width 165 height 110
click at [745, 172] on div "Satellite (Azure) Visibility: On" at bounding box center [676, 124] width 165 height 110
click at [748, 171] on div "Satellite (Azure) Visibility: On" at bounding box center [676, 124] width 165 height 110
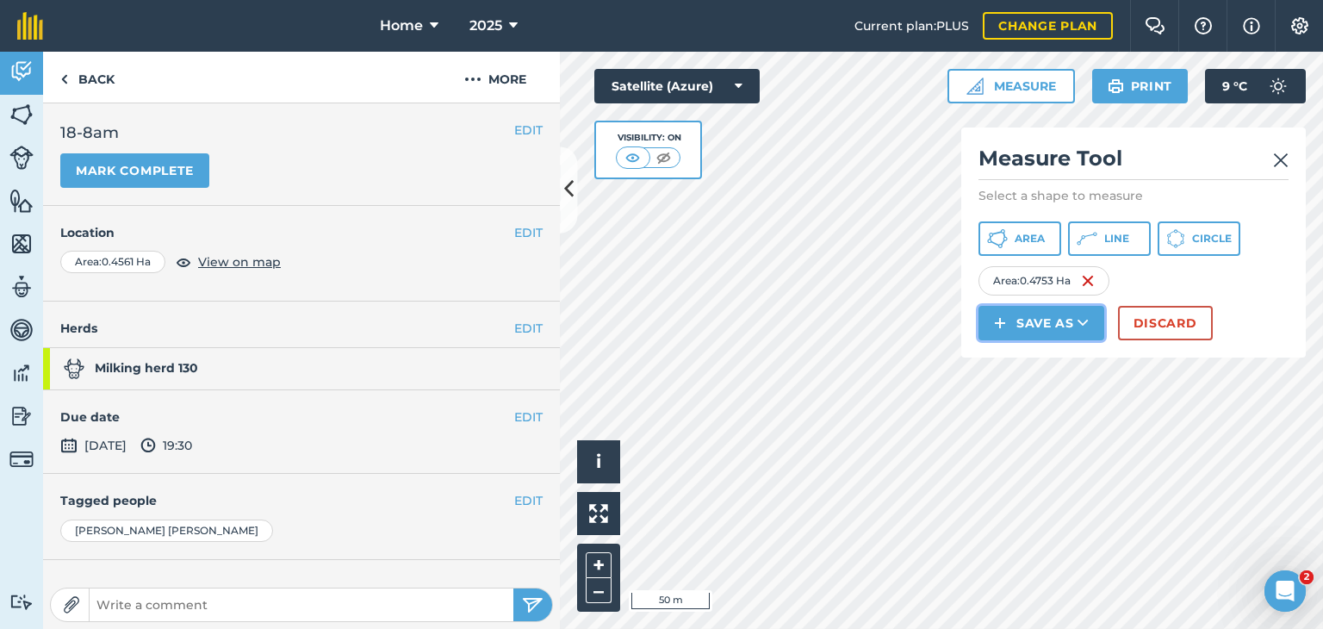
click at [1052, 326] on button "Save as" at bounding box center [1041, 323] width 126 height 34
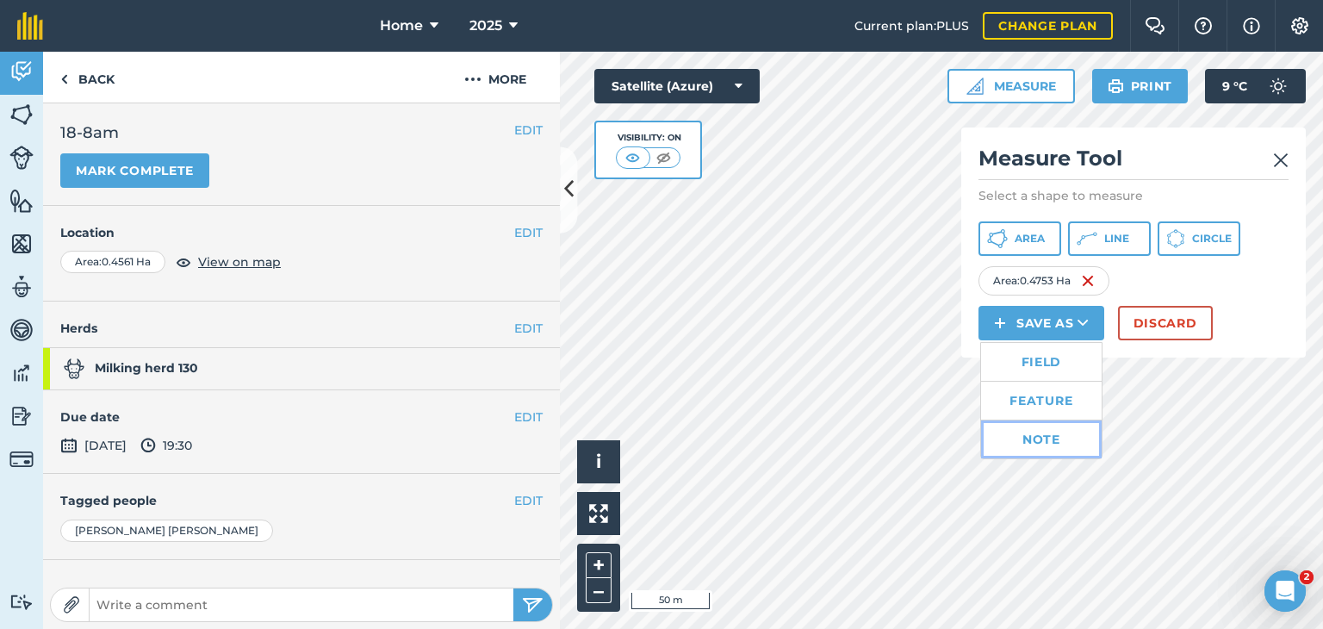
click at [1037, 444] on link "Note" at bounding box center [1041, 439] width 121 height 38
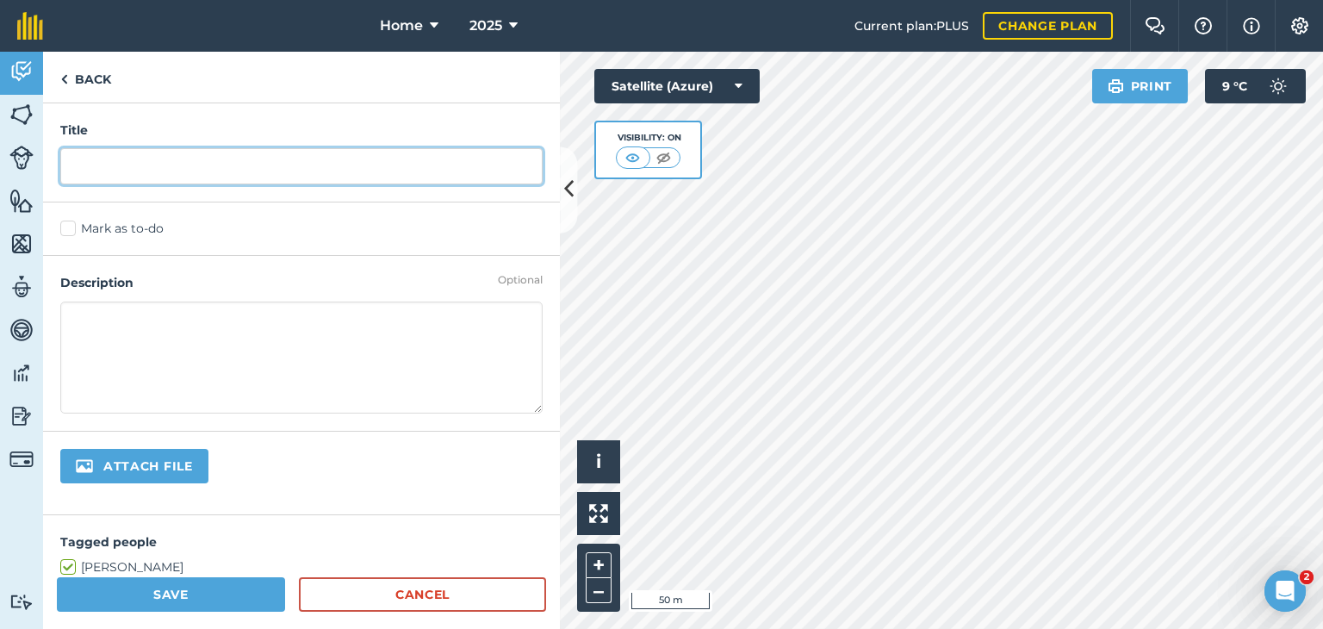
click at [83, 175] on input "text" at bounding box center [301, 166] width 482 height 36
type input "19-8am"
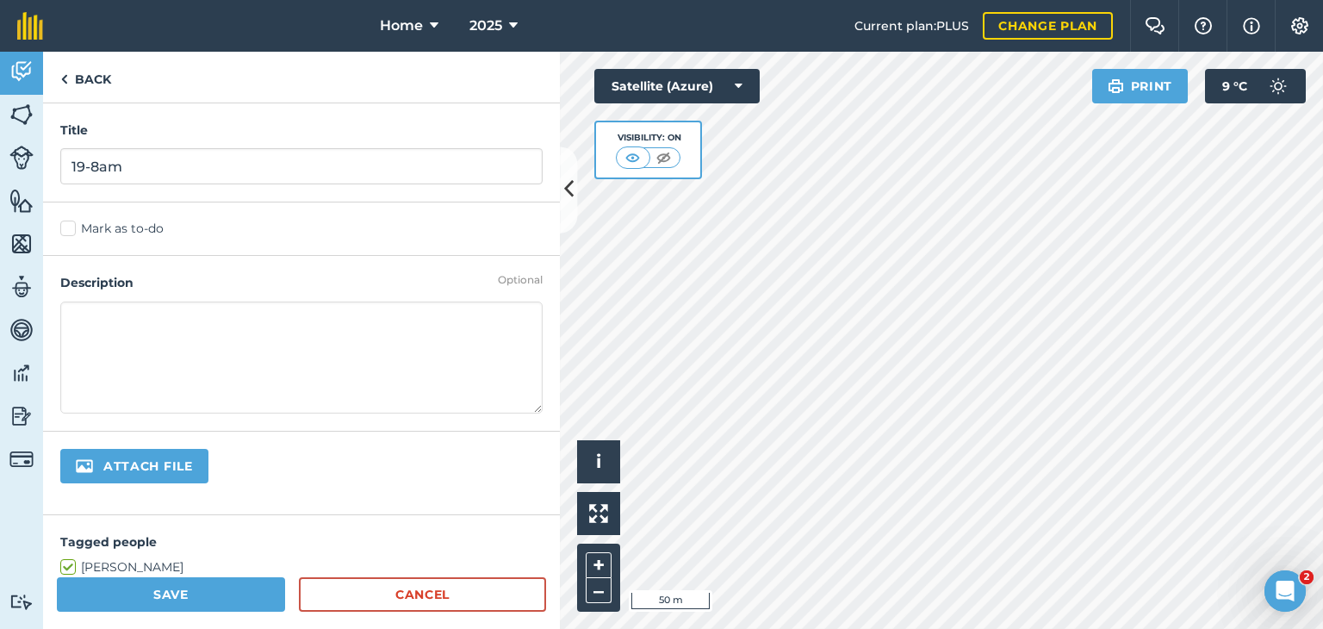
click at [76, 227] on label "Mark as to-do" at bounding box center [301, 229] width 482 height 18
click at [71, 227] on input "Mark as to-do" at bounding box center [65, 225] width 11 height 11
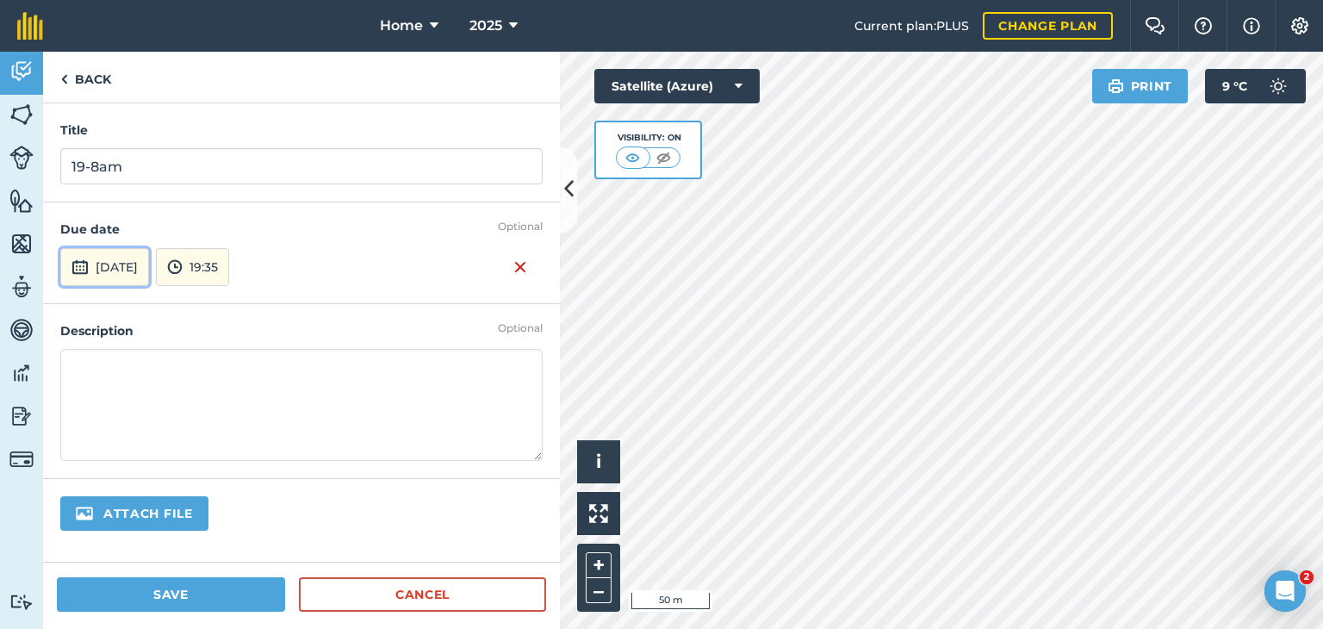
click at [138, 274] on button "[DATE]" at bounding box center [104, 267] width 89 height 38
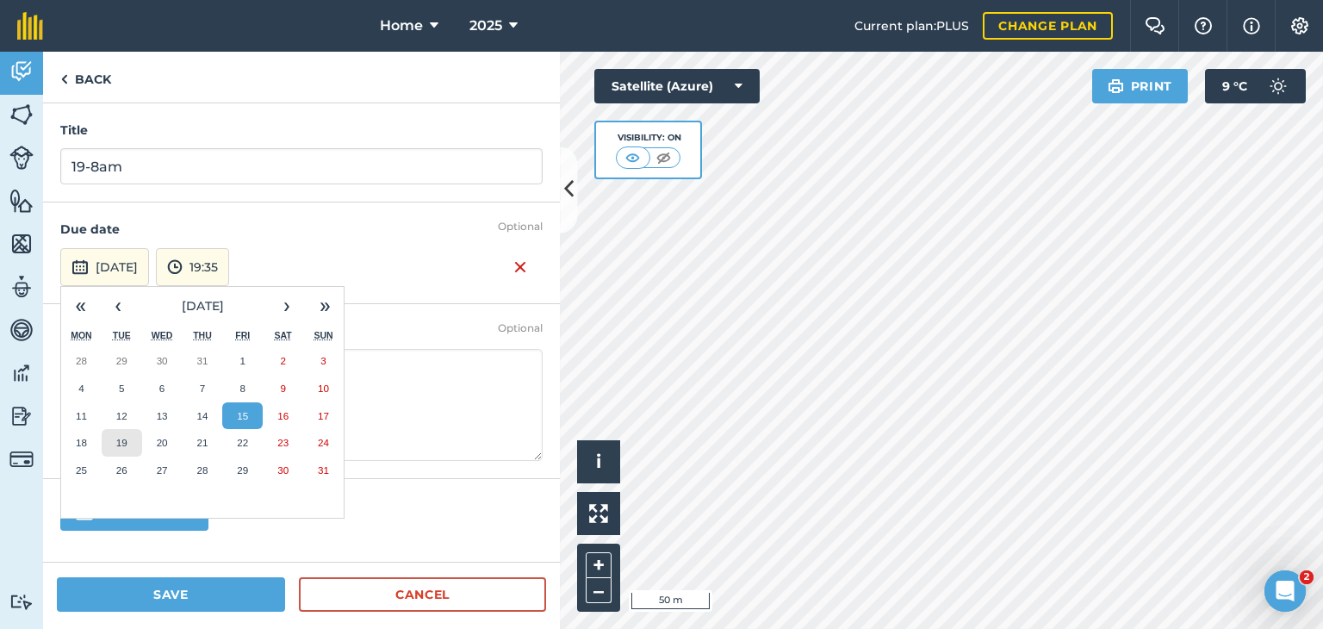
click at [115, 444] on button "19" at bounding box center [122, 443] width 40 height 28
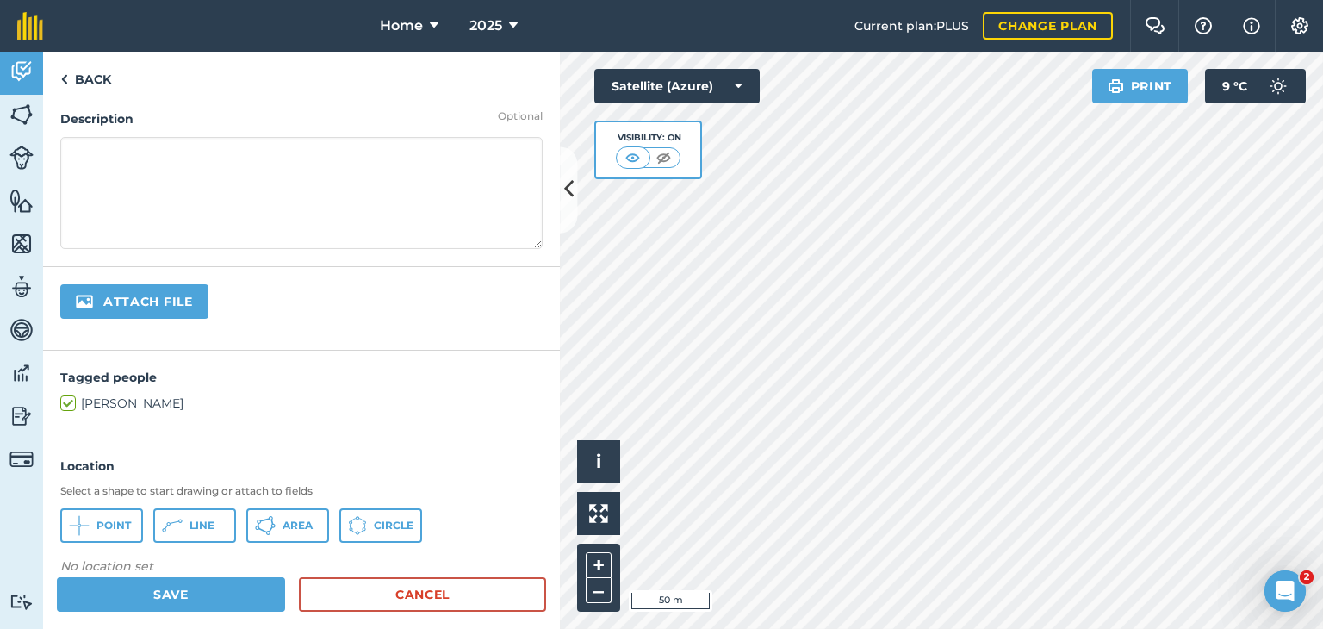
scroll to position [344, 0]
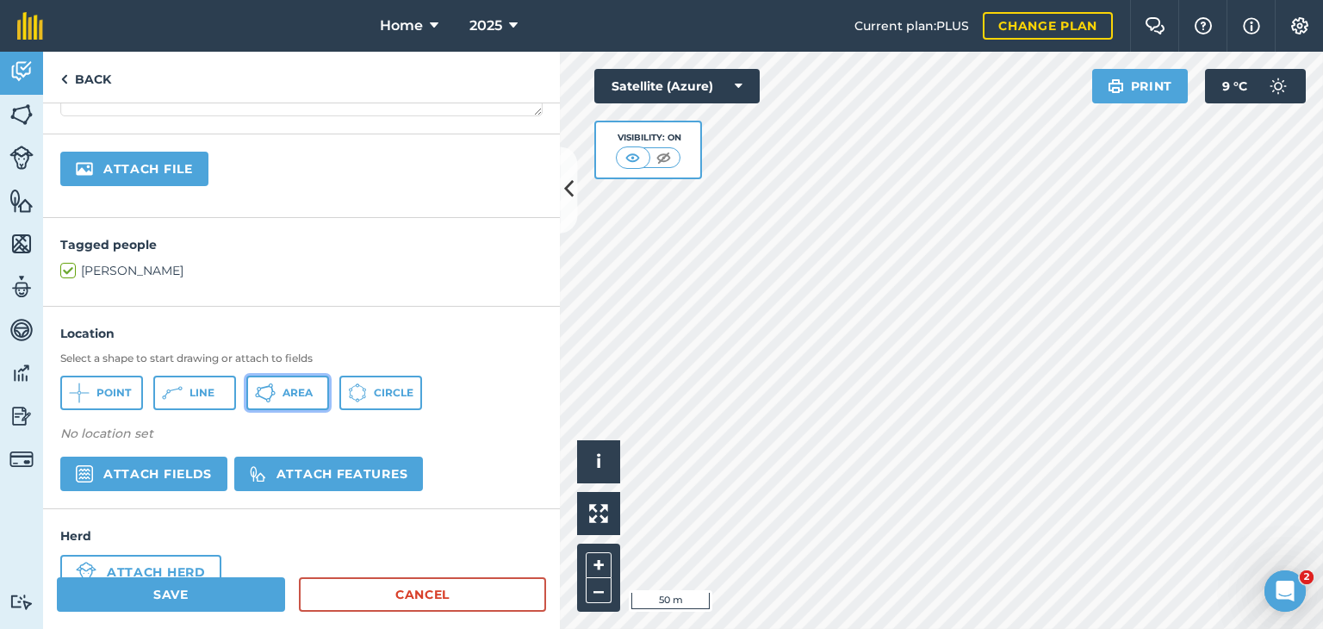
click at [288, 394] on span "Area" at bounding box center [297, 393] width 30 height 14
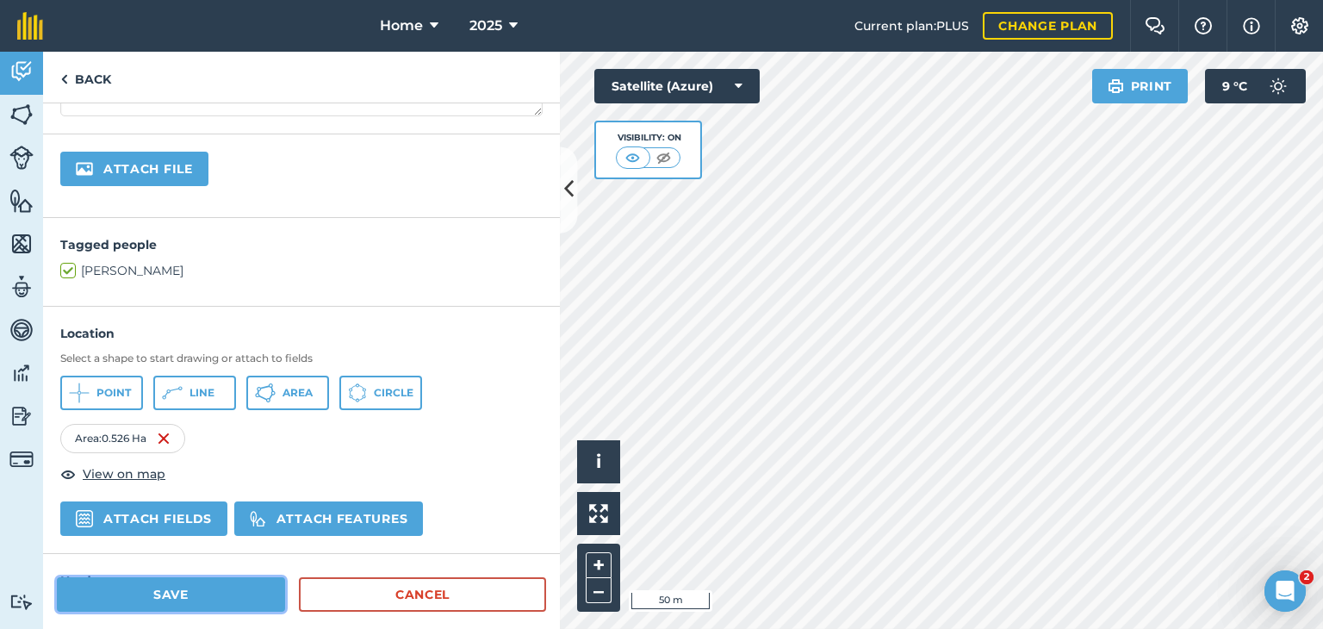
click at [152, 590] on button "Save" at bounding box center [171, 594] width 228 height 34
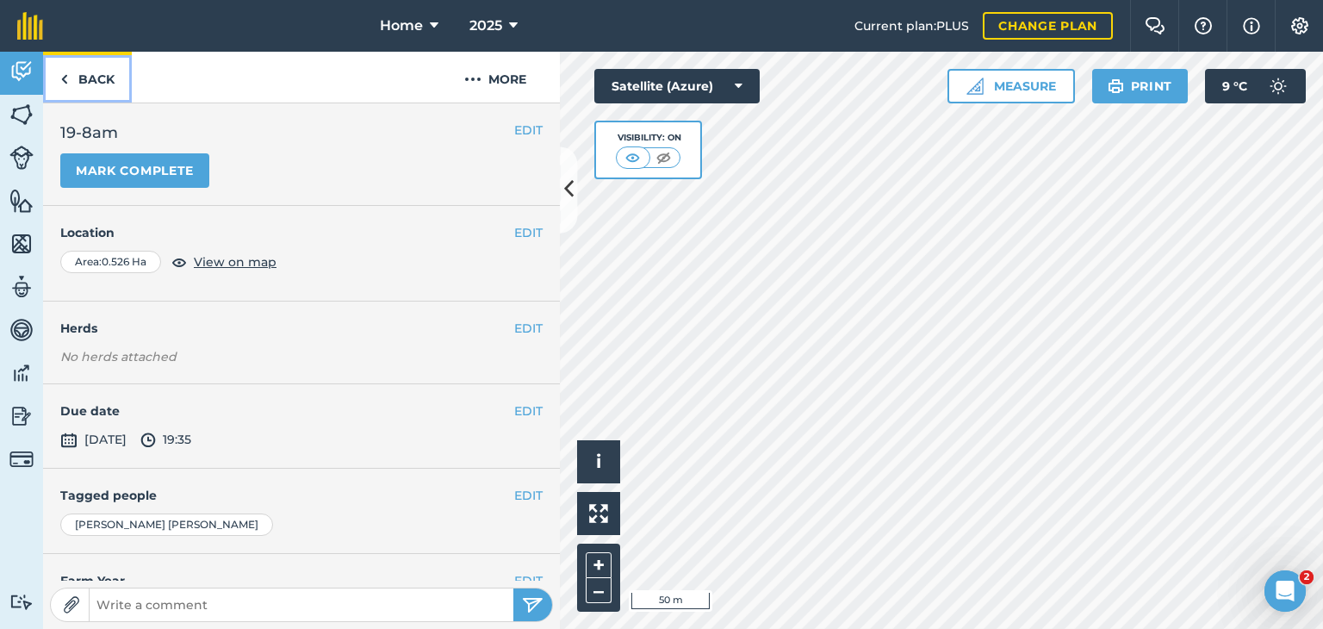
click at [79, 75] on link "Back" at bounding box center [87, 77] width 89 height 51
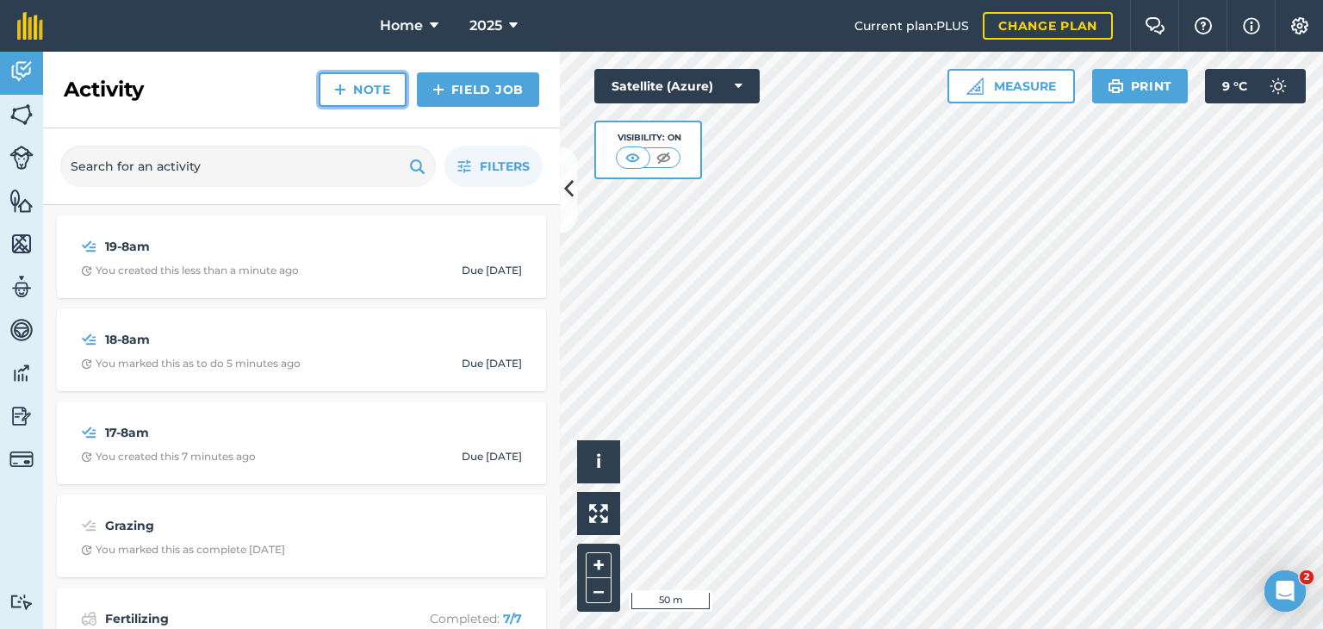
click at [362, 88] on link "Note" at bounding box center [363, 89] width 88 height 34
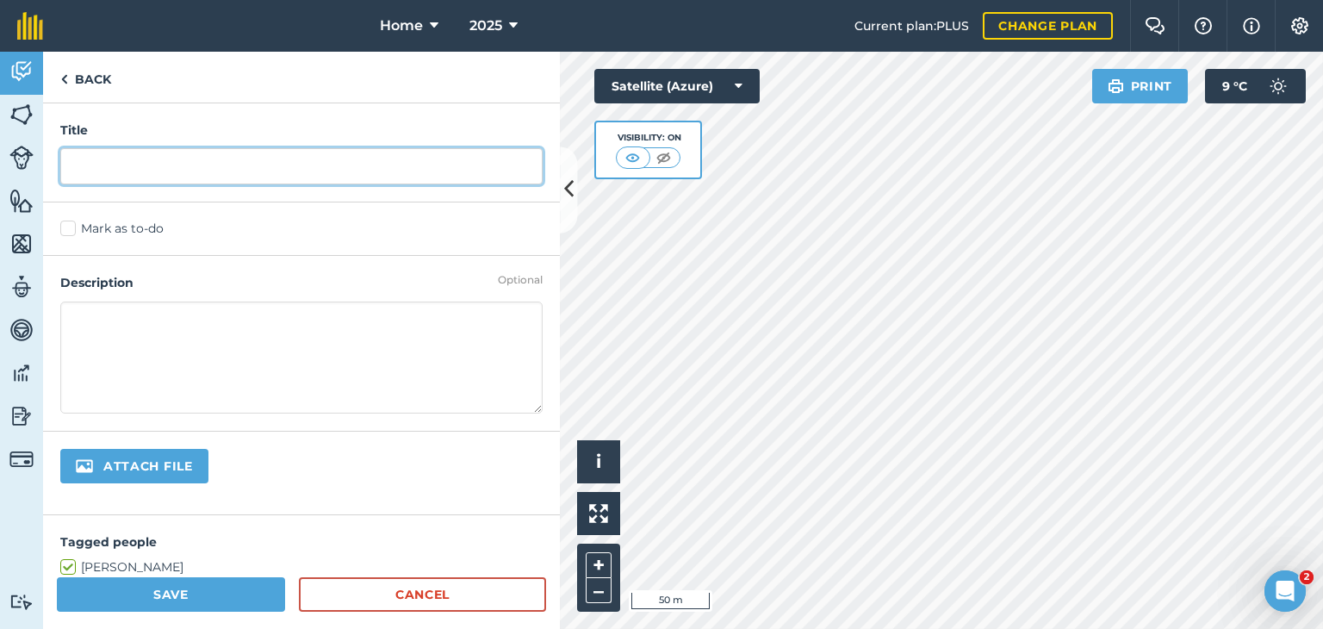
click at [123, 170] on input "text" at bounding box center [301, 166] width 482 height 36
type input "20-8am"
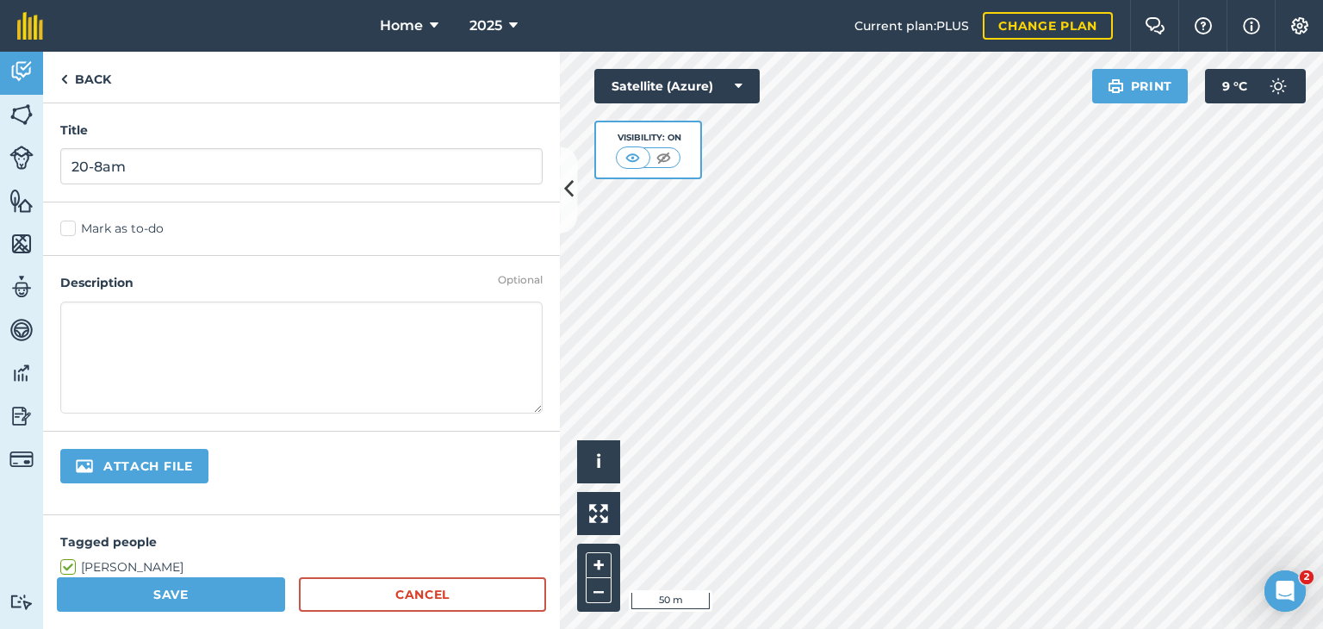
click at [77, 236] on label "Mark as to-do" at bounding box center [301, 229] width 482 height 18
click at [71, 231] on input "Mark as to-do" at bounding box center [65, 225] width 11 height 11
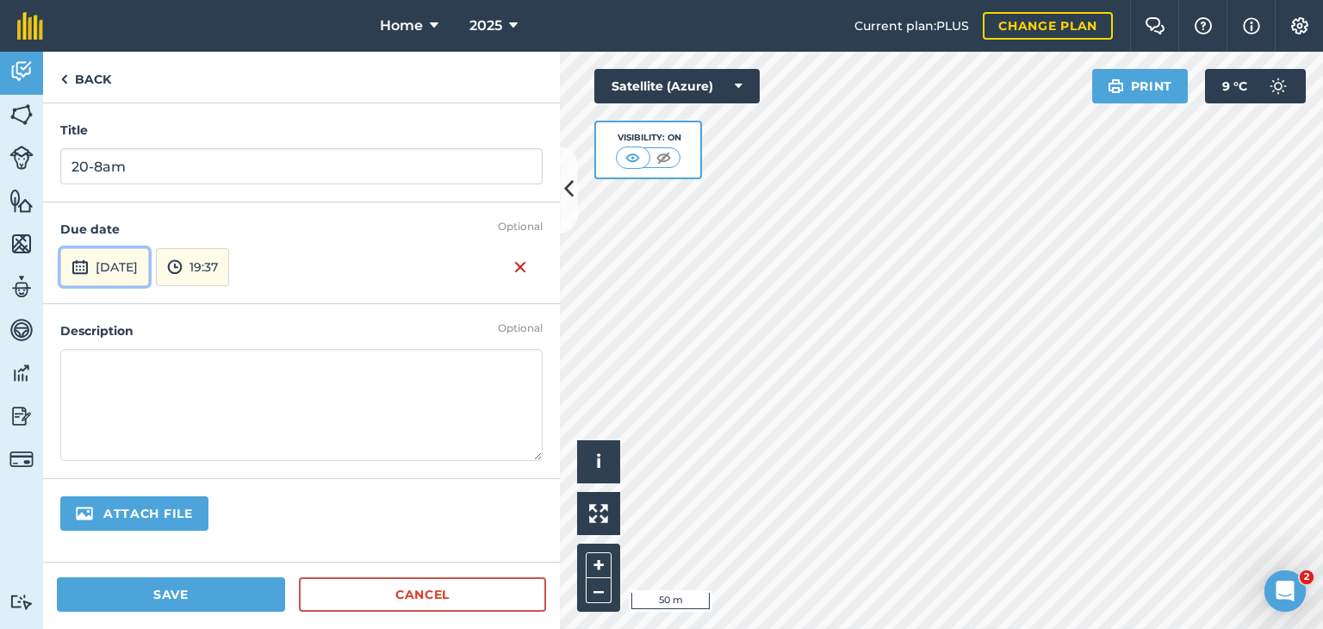
click at [140, 268] on button "[DATE]" at bounding box center [104, 267] width 89 height 38
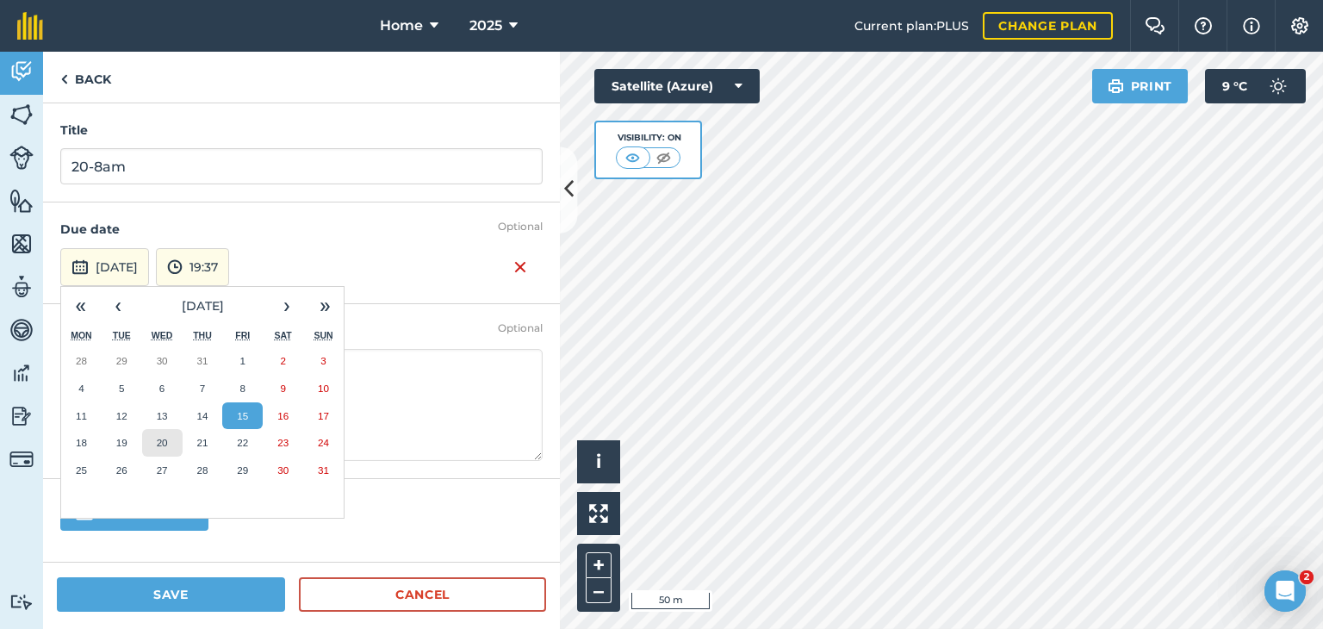
click at [166, 434] on button "20" at bounding box center [162, 443] width 40 height 28
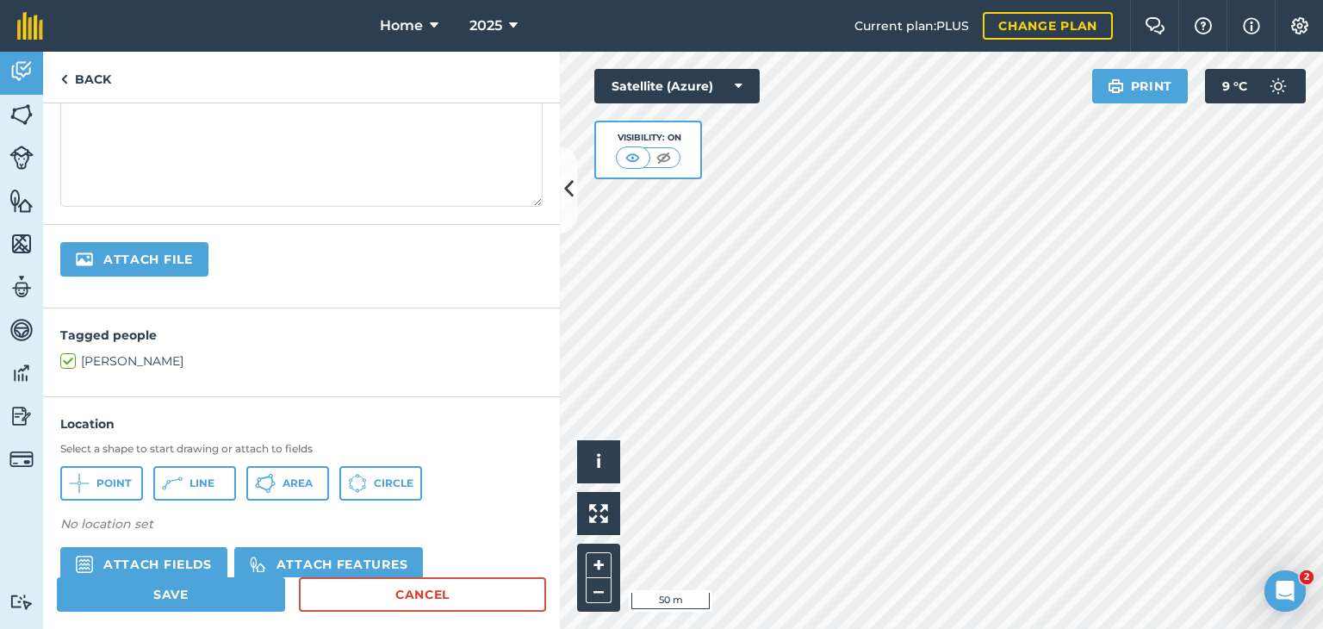
scroll to position [344, 0]
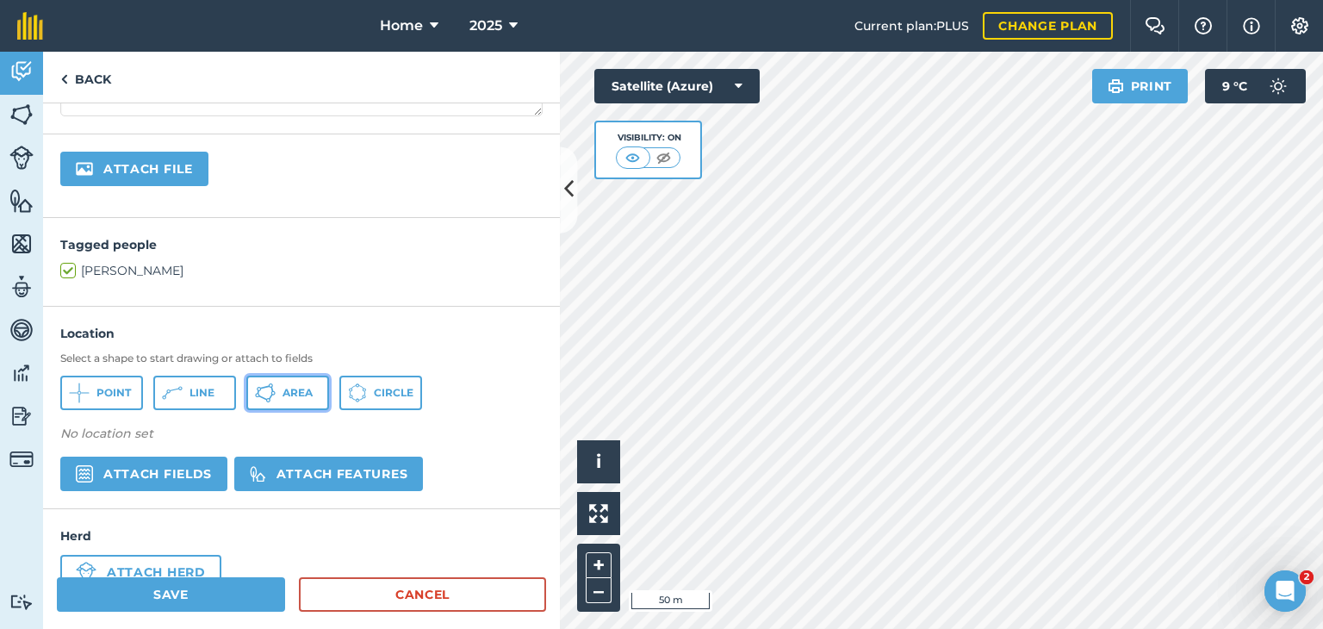
click at [295, 395] on span "Area" at bounding box center [297, 393] width 30 height 14
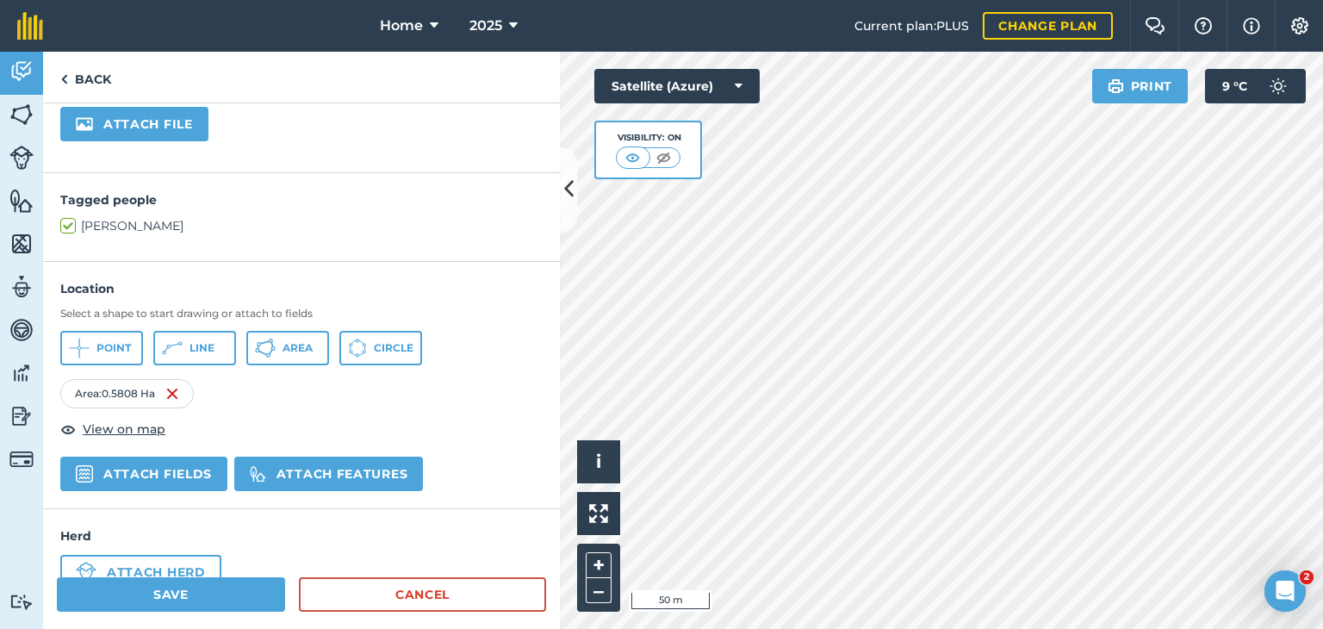
scroll to position [433, 0]
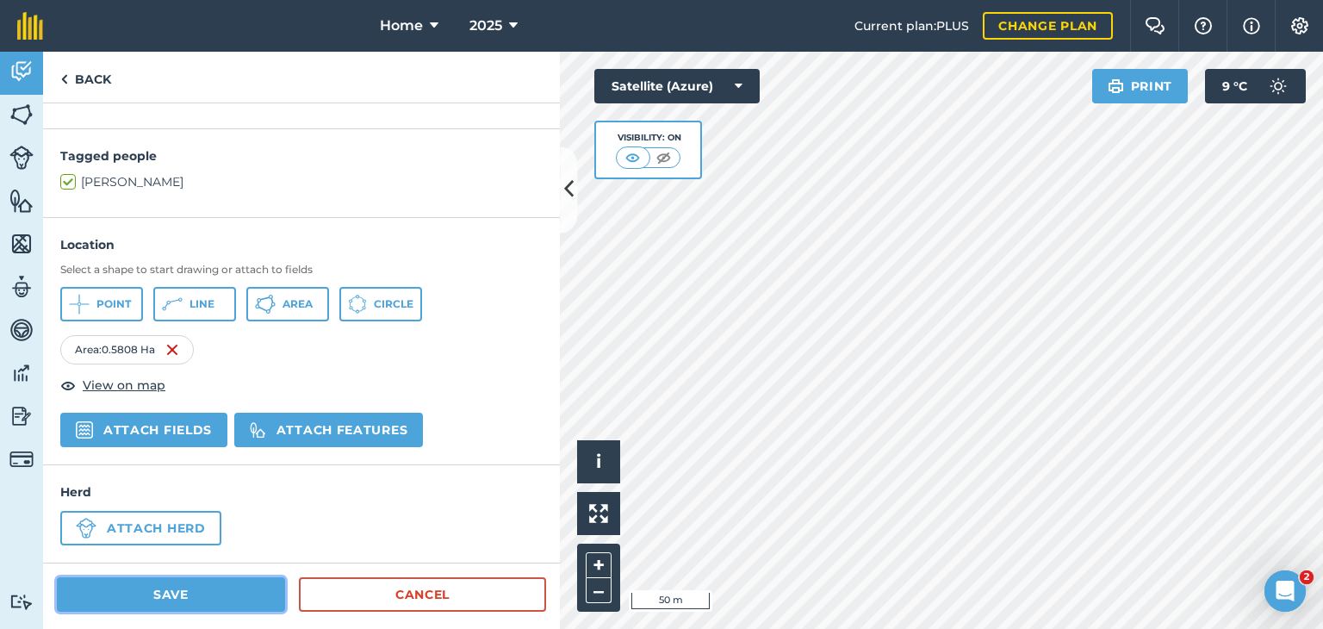
click at [166, 592] on button "Save" at bounding box center [171, 594] width 228 height 34
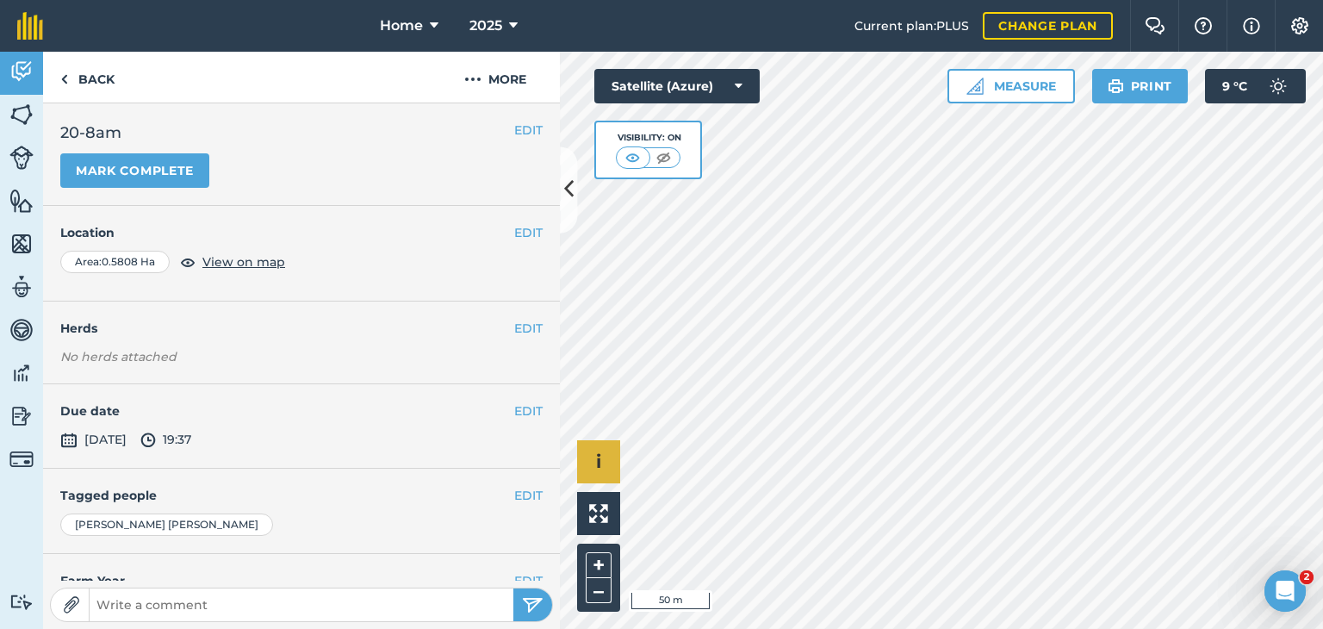
click at [596, 480] on div "Click to start drawing i © 2025 TomTom, Microsoft 50 m + –" at bounding box center [941, 340] width 763 height 577
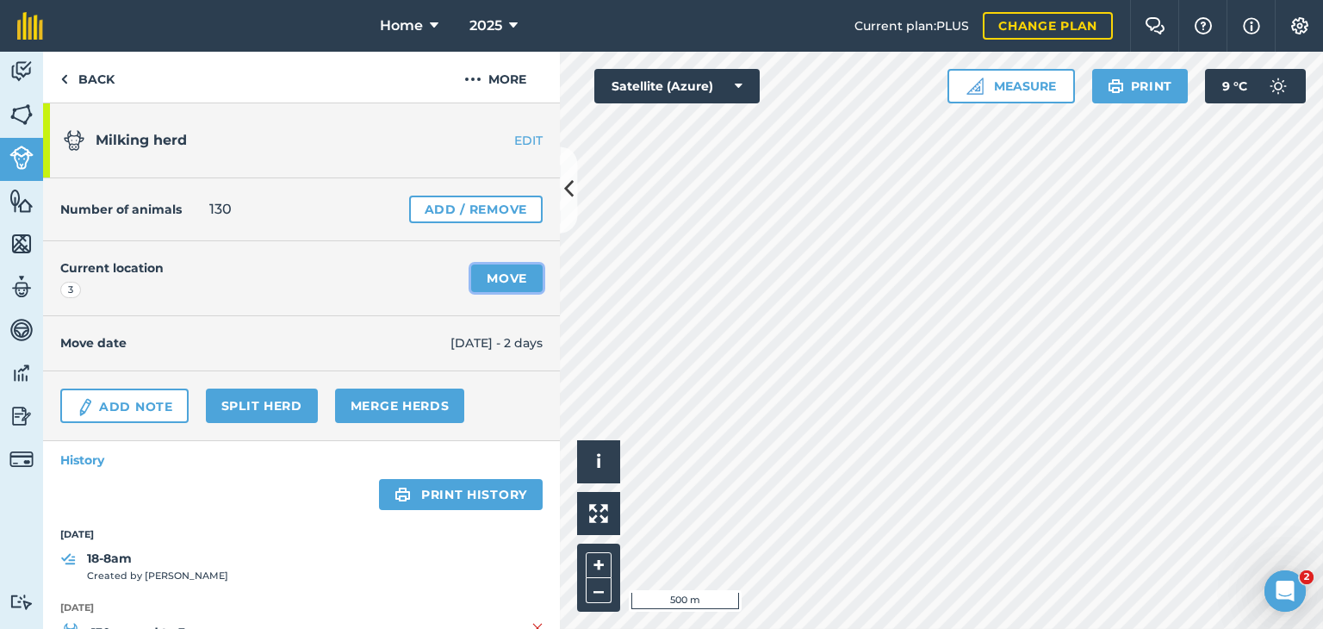
click at [485, 276] on link "Move" at bounding box center [506, 278] width 71 height 28
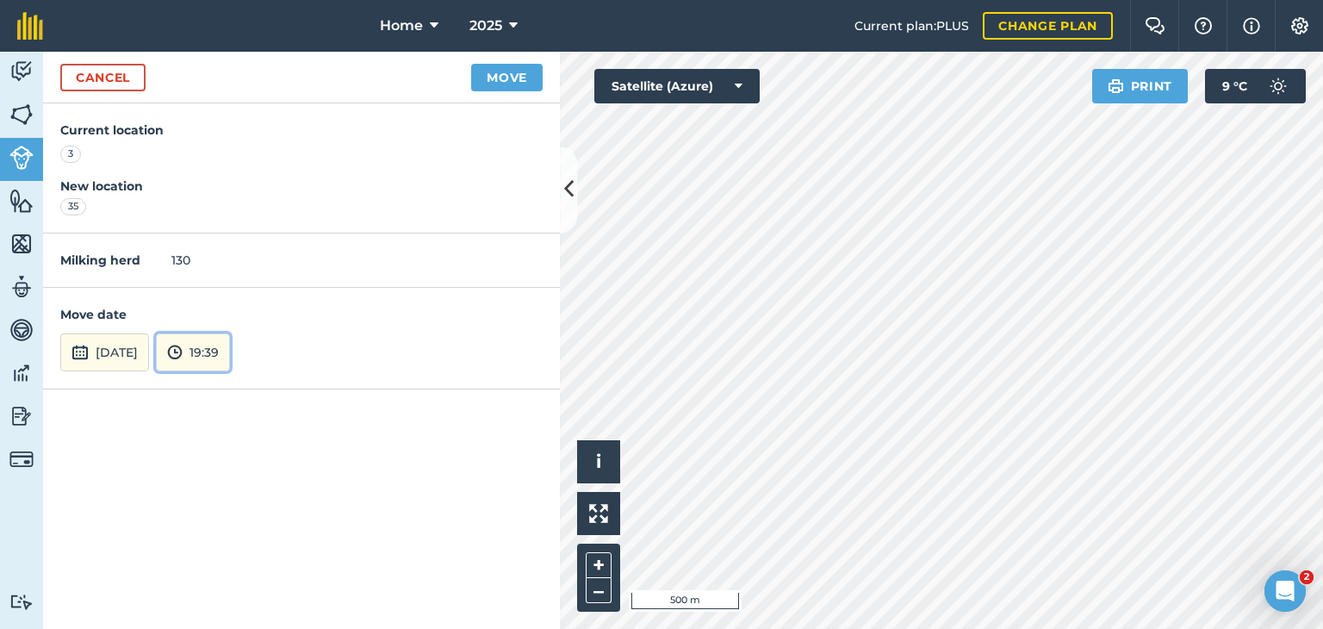
click at [230, 354] on button "19:39" at bounding box center [193, 352] width 74 height 38
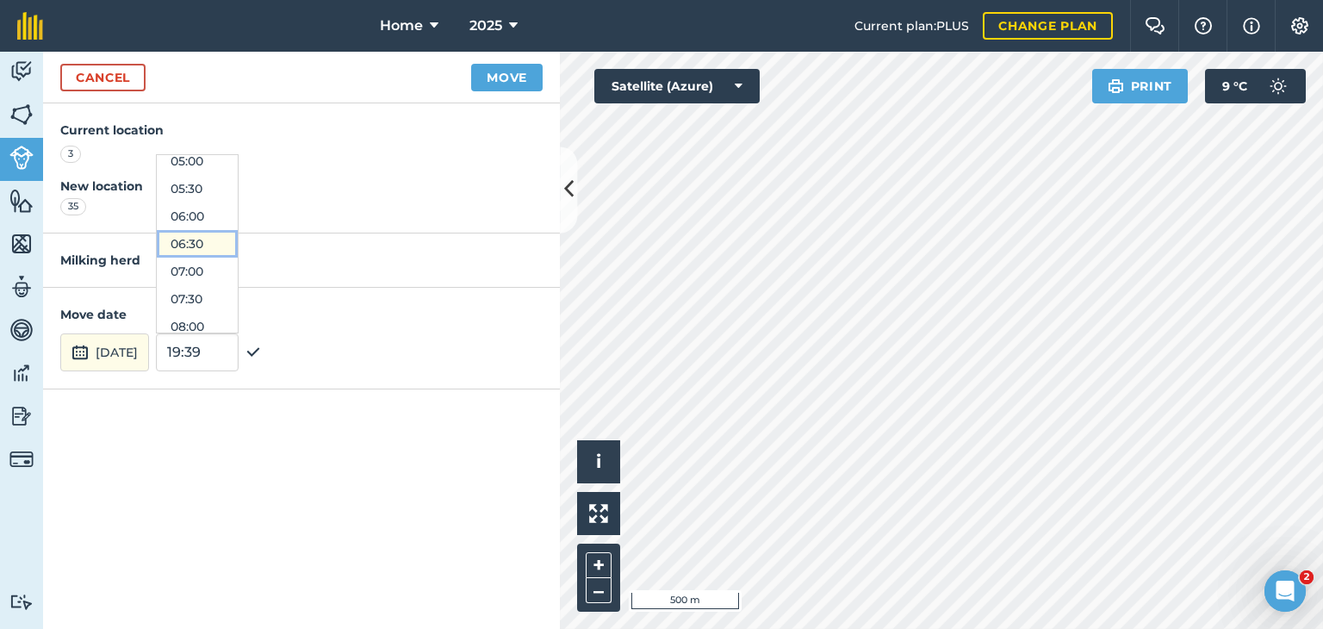
click at [235, 245] on button "06:30" at bounding box center [197, 244] width 81 height 28
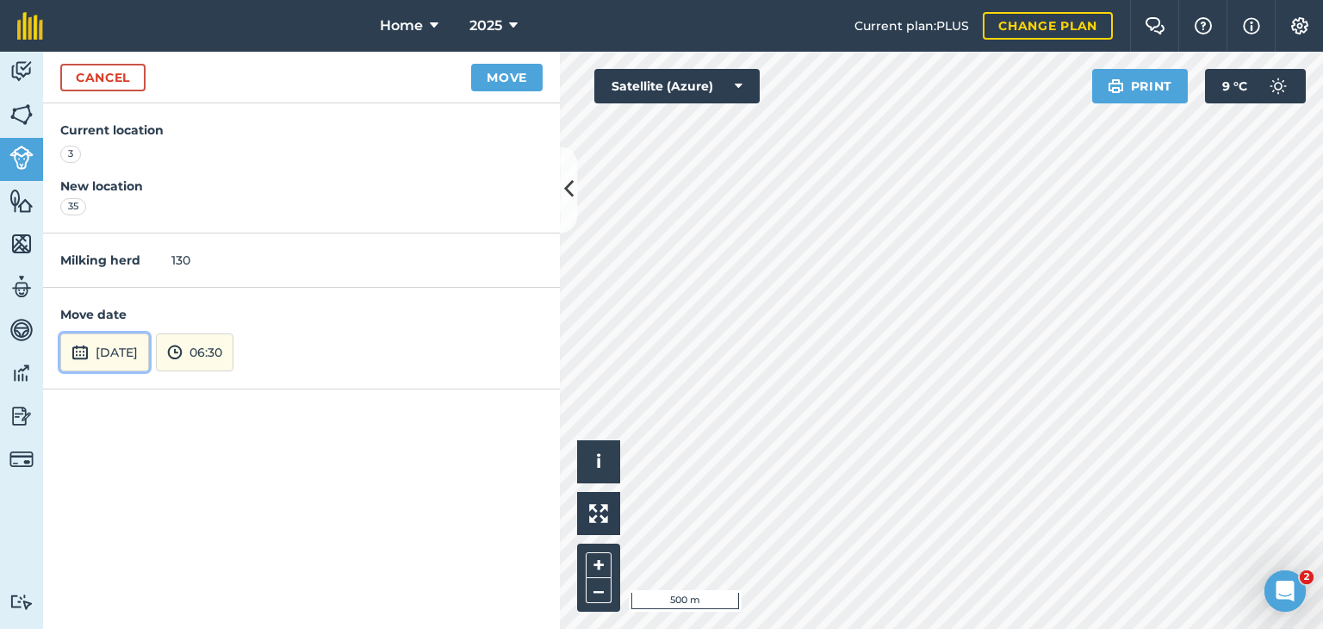
click at [109, 356] on button "[DATE]" at bounding box center [104, 352] width 89 height 38
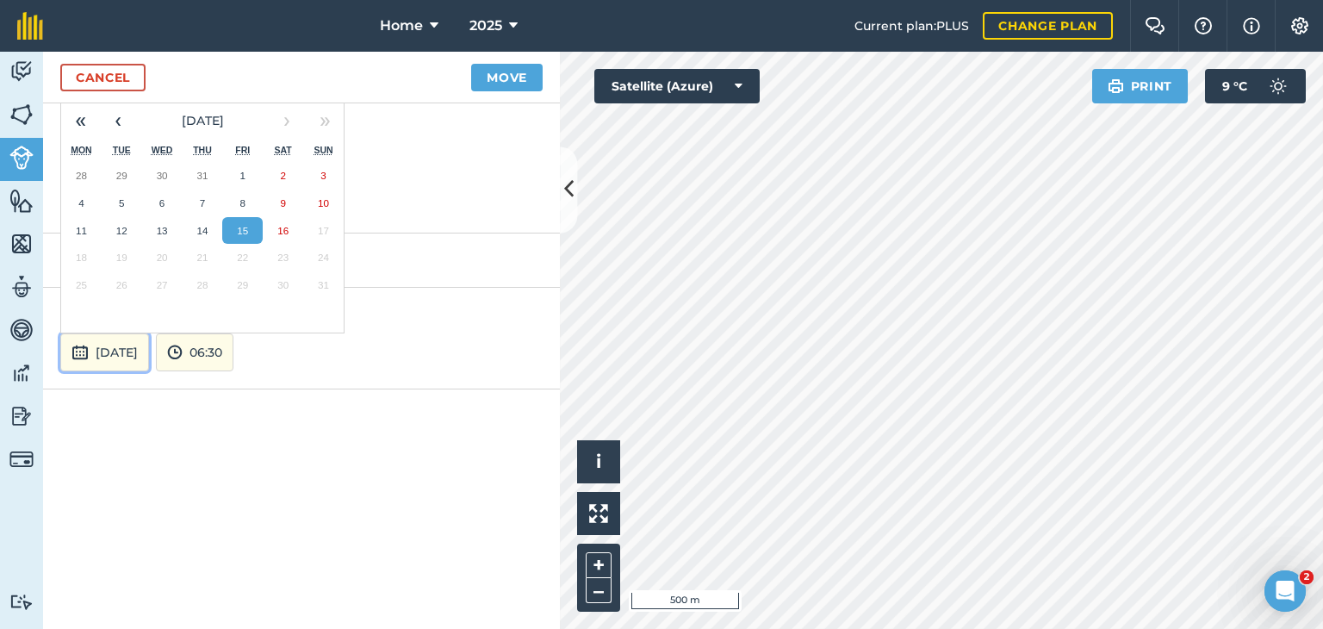
click at [109, 356] on button "[DATE]" at bounding box center [104, 352] width 89 height 38
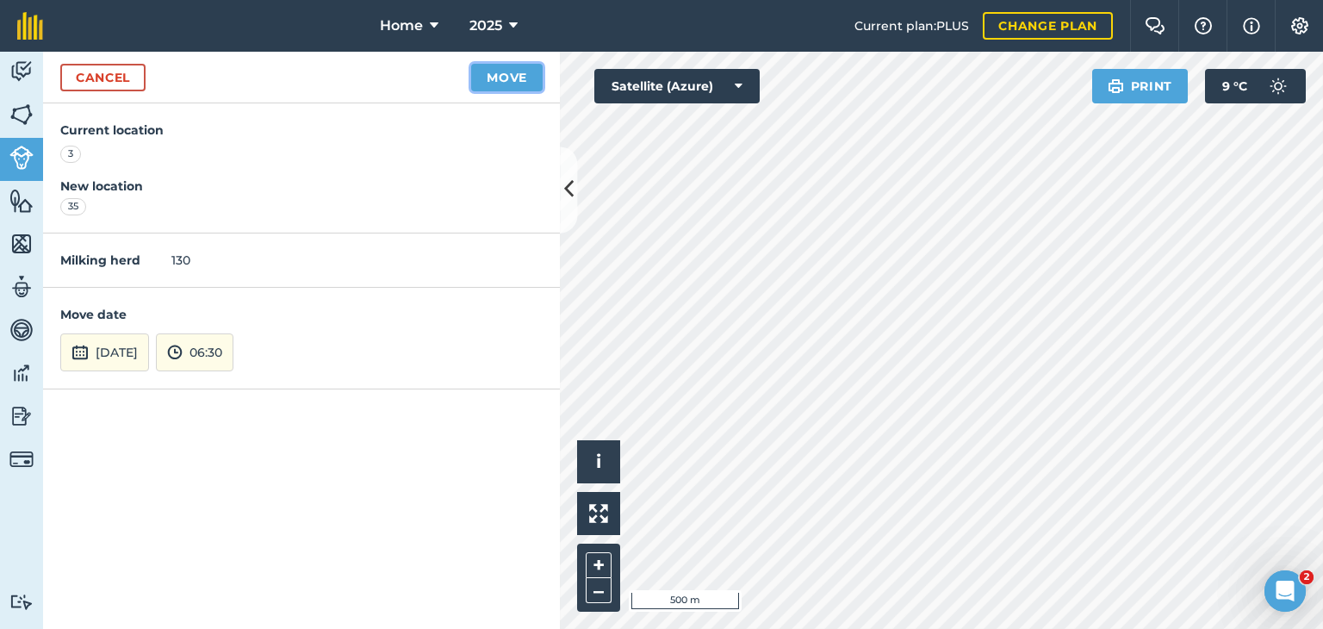
click at [506, 78] on button "Move" at bounding box center [506, 78] width 71 height 28
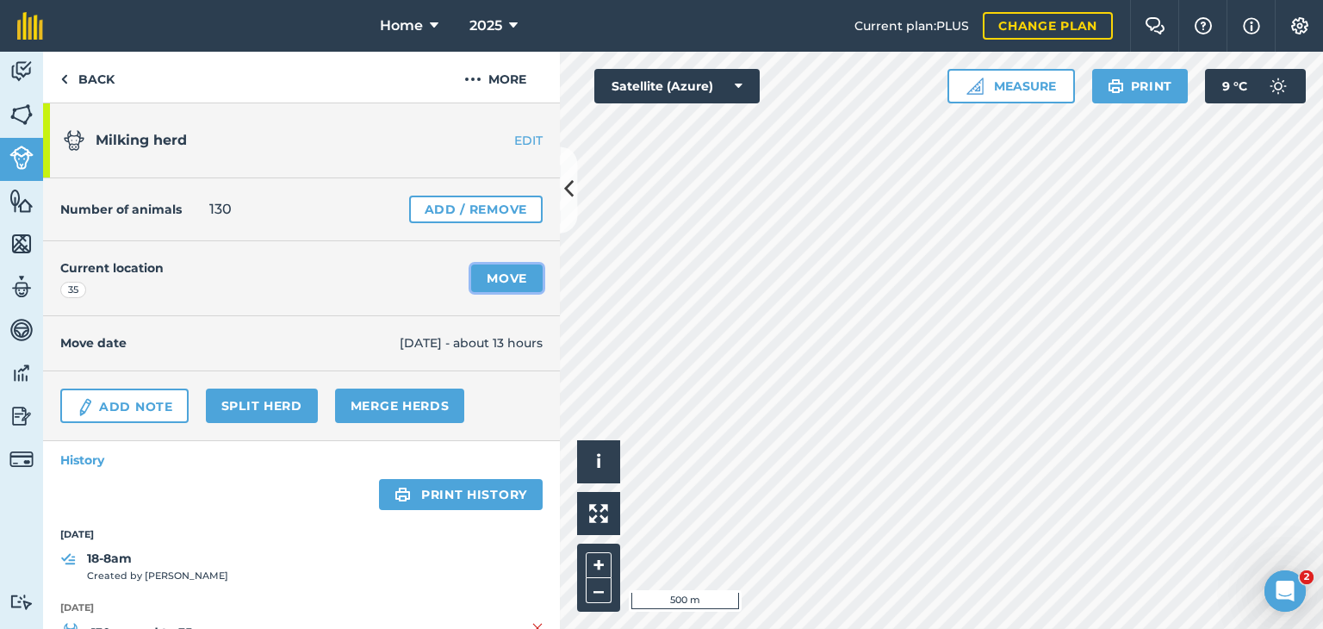
click at [488, 279] on link "Move" at bounding box center [506, 278] width 71 height 28
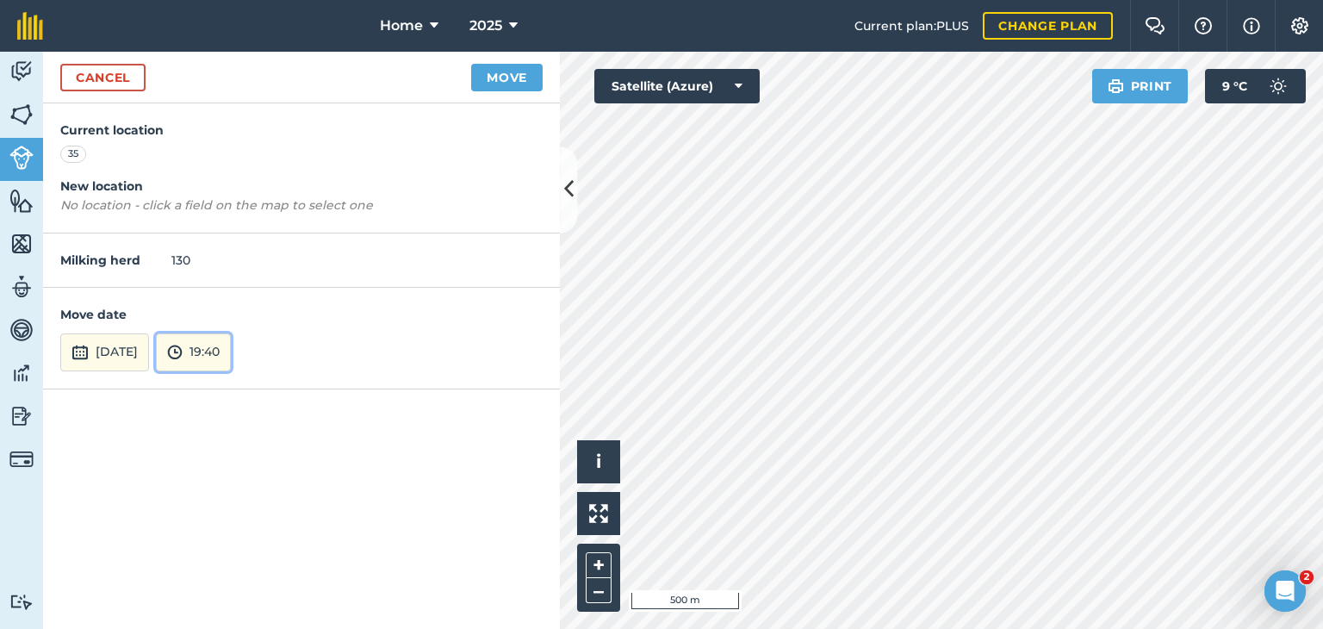
click at [231, 352] on button "19:40" at bounding box center [193, 352] width 75 height 38
click at [231, 273] on button "17:30" at bounding box center [197, 286] width 81 height 28
click at [509, 78] on button "Move" at bounding box center [506, 78] width 71 height 28
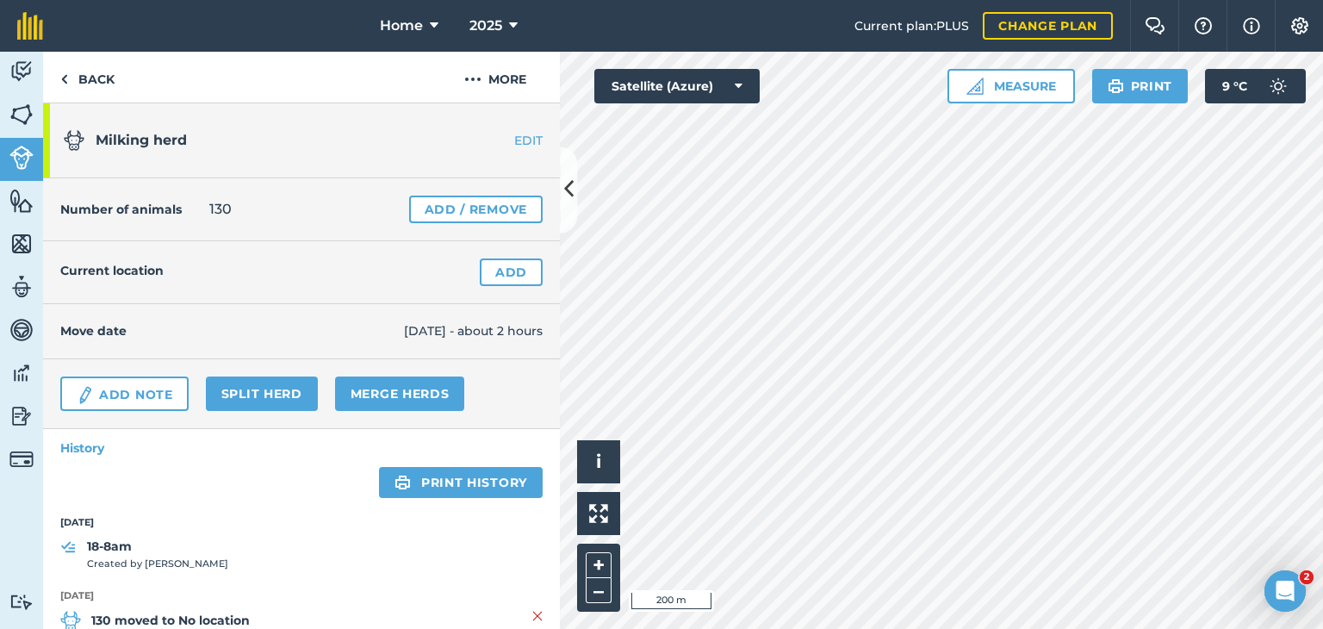
click at [144, 276] on h4 "Current location" at bounding box center [111, 270] width 103 height 19
click at [494, 270] on link "Add" at bounding box center [511, 272] width 63 height 28
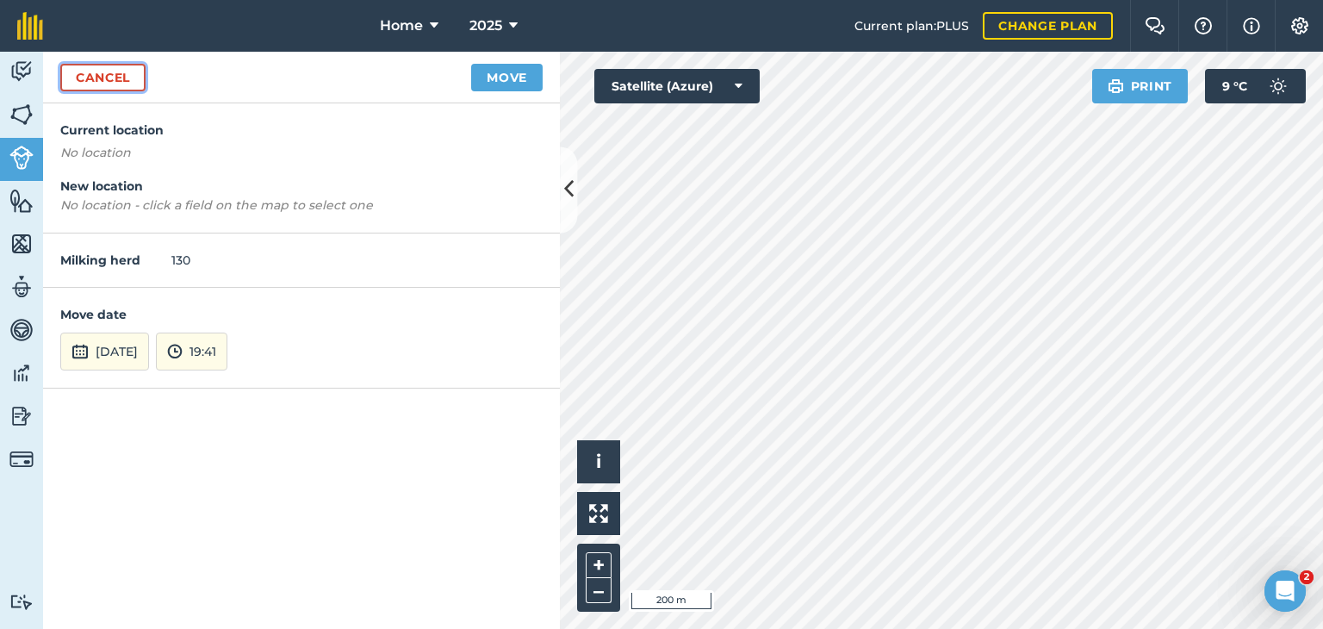
click at [100, 71] on link "Cancel" at bounding box center [102, 78] width 85 height 28
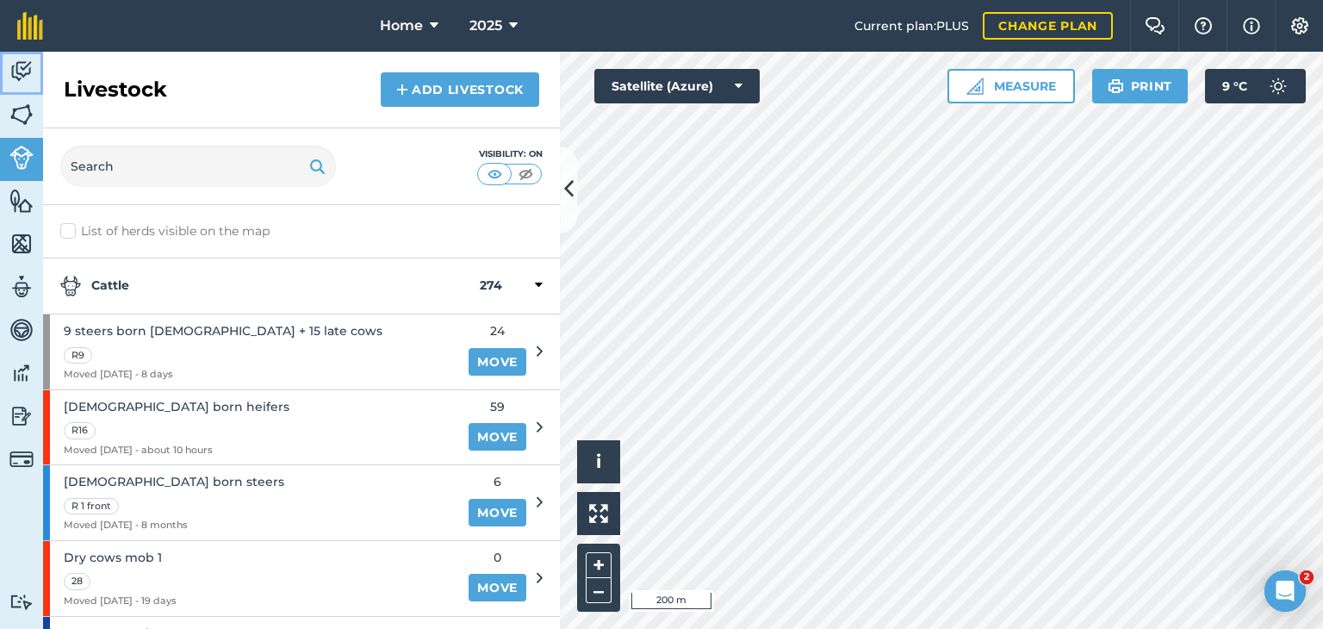
click at [20, 75] on img at bounding box center [21, 72] width 24 height 26
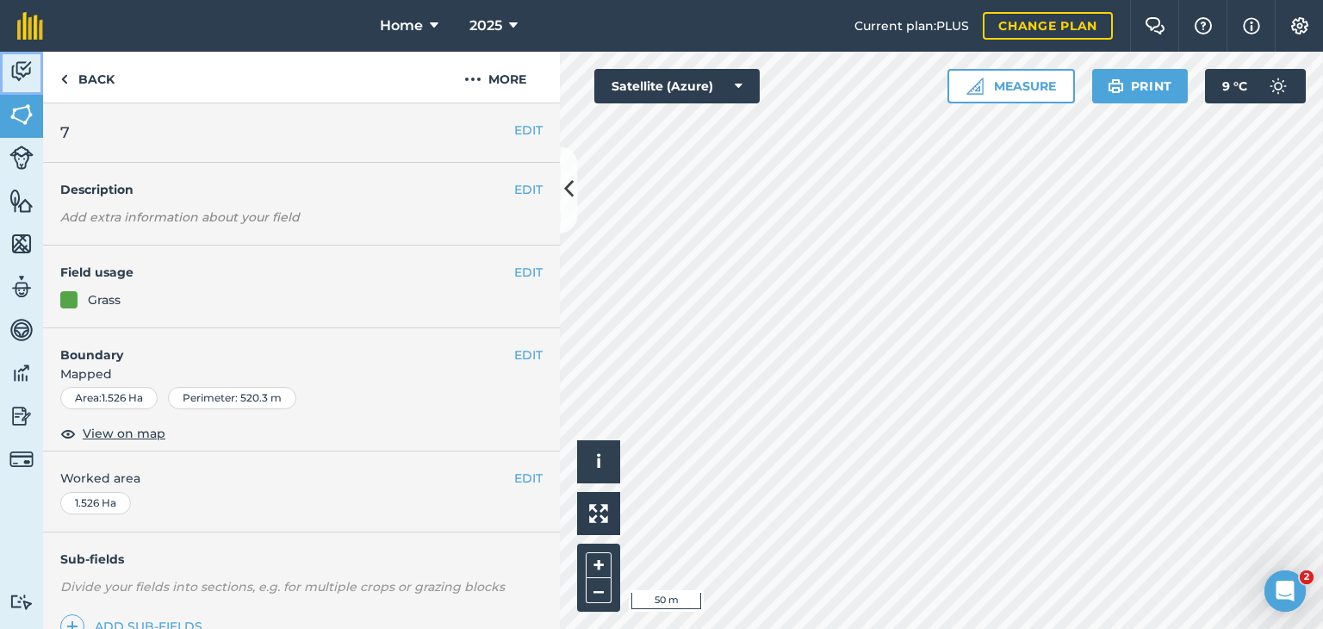
click at [20, 66] on img at bounding box center [21, 72] width 24 height 26
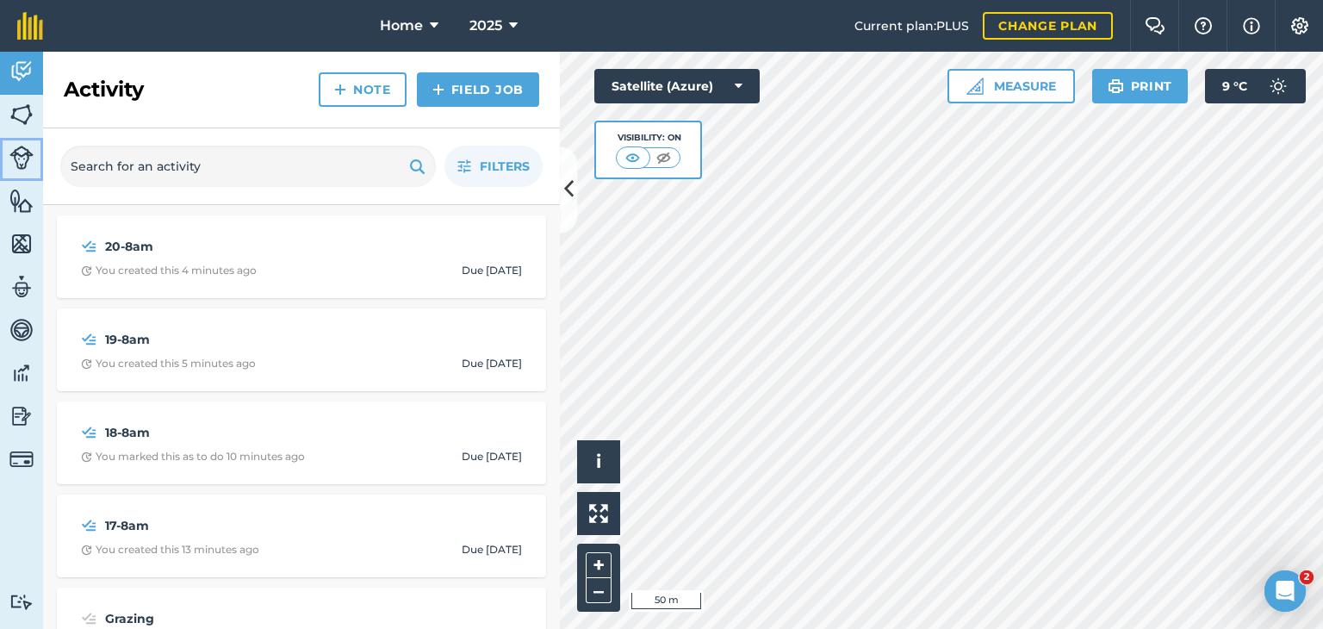
click at [22, 164] on img at bounding box center [21, 158] width 24 height 24
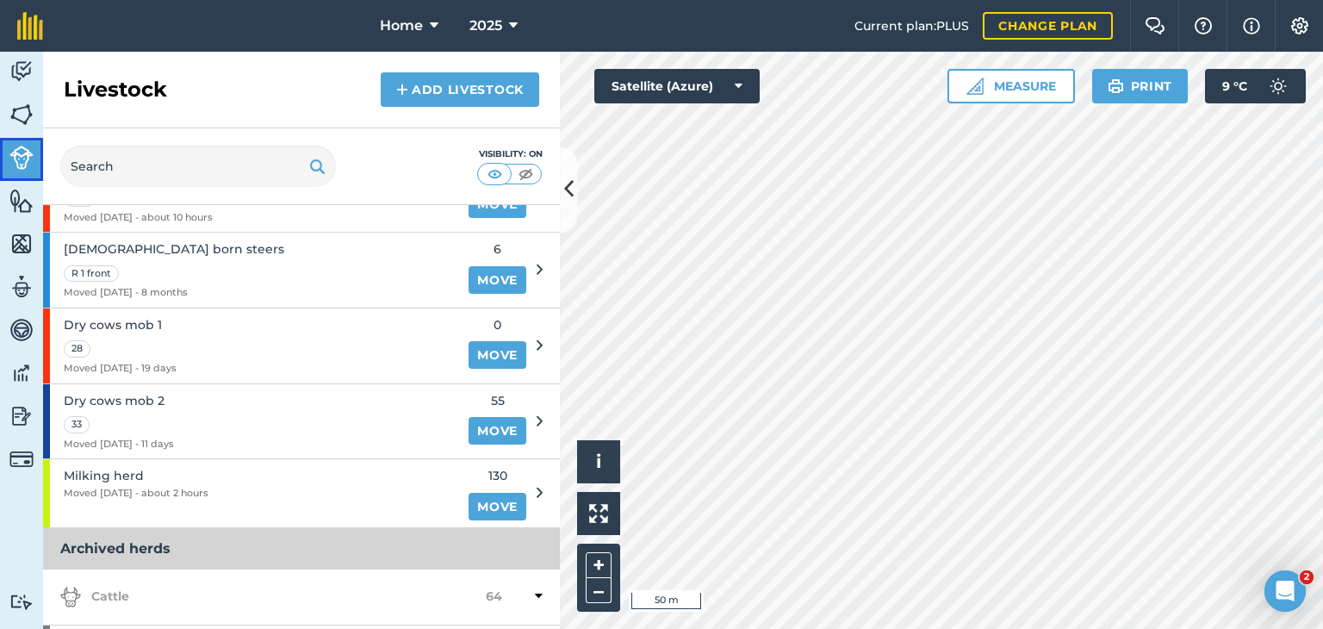
scroll to position [344, 0]
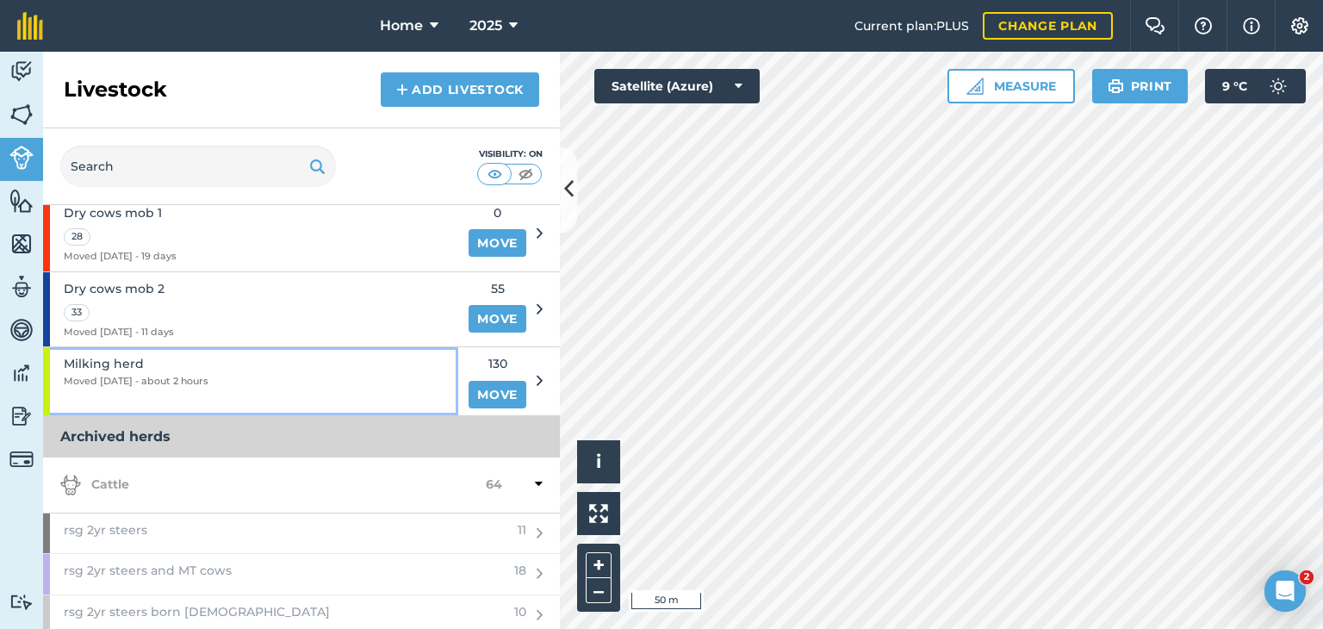
click at [133, 366] on span "Milking herd" at bounding box center [136, 363] width 145 height 19
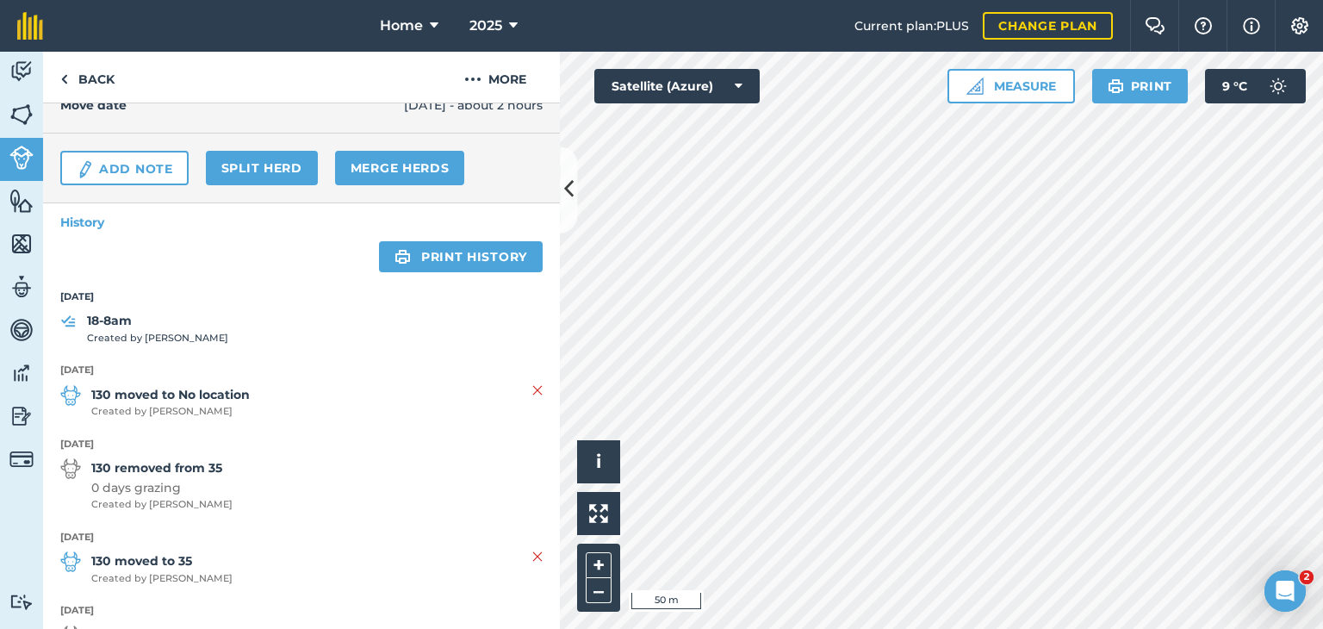
scroll to position [258, 0]
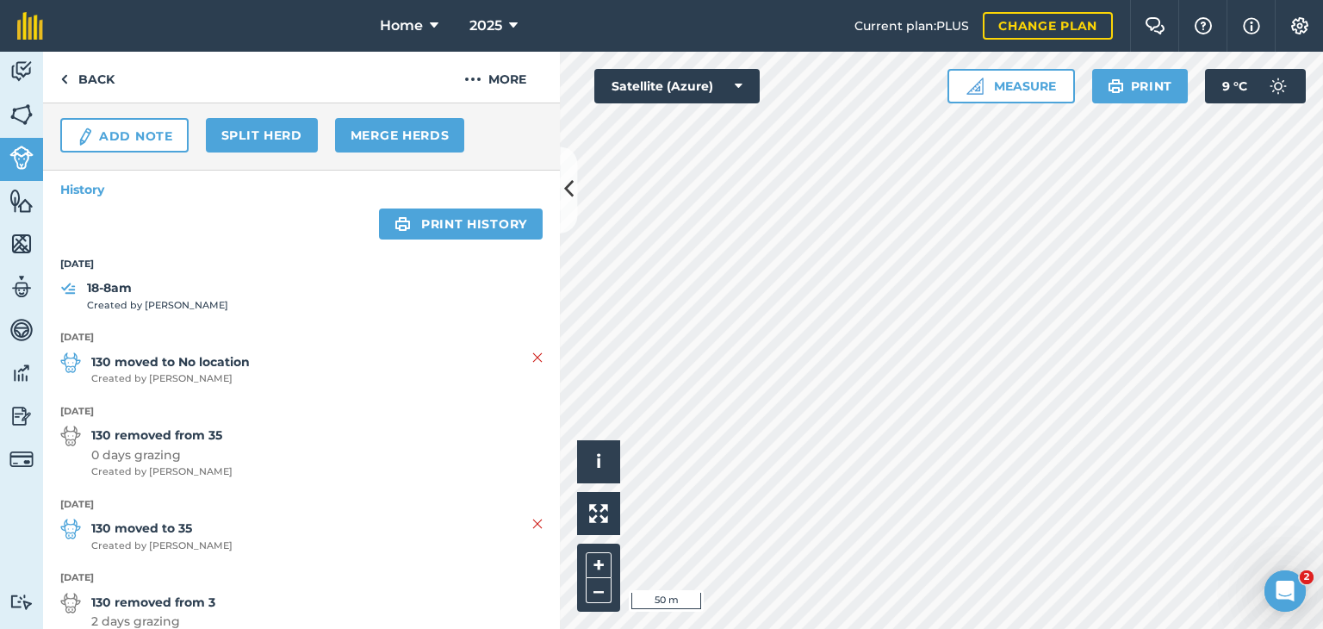
click at [200, 358] on strong "130 moved to No location" at bounding box center [170, 361] width 158 height 19
click at [532, 357] on img at bounding box center [537, 357] width 10 height 21
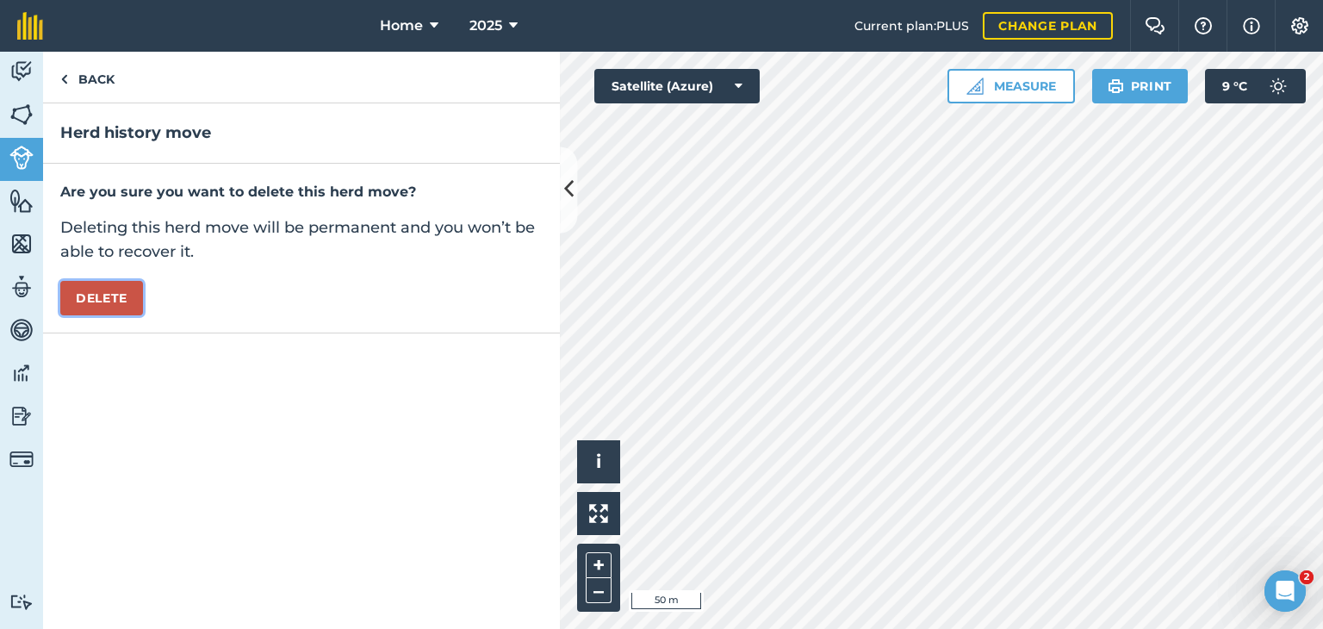
click at [110, 293] on button "Delete" at bounding box center [101, 298] width 83 height 34
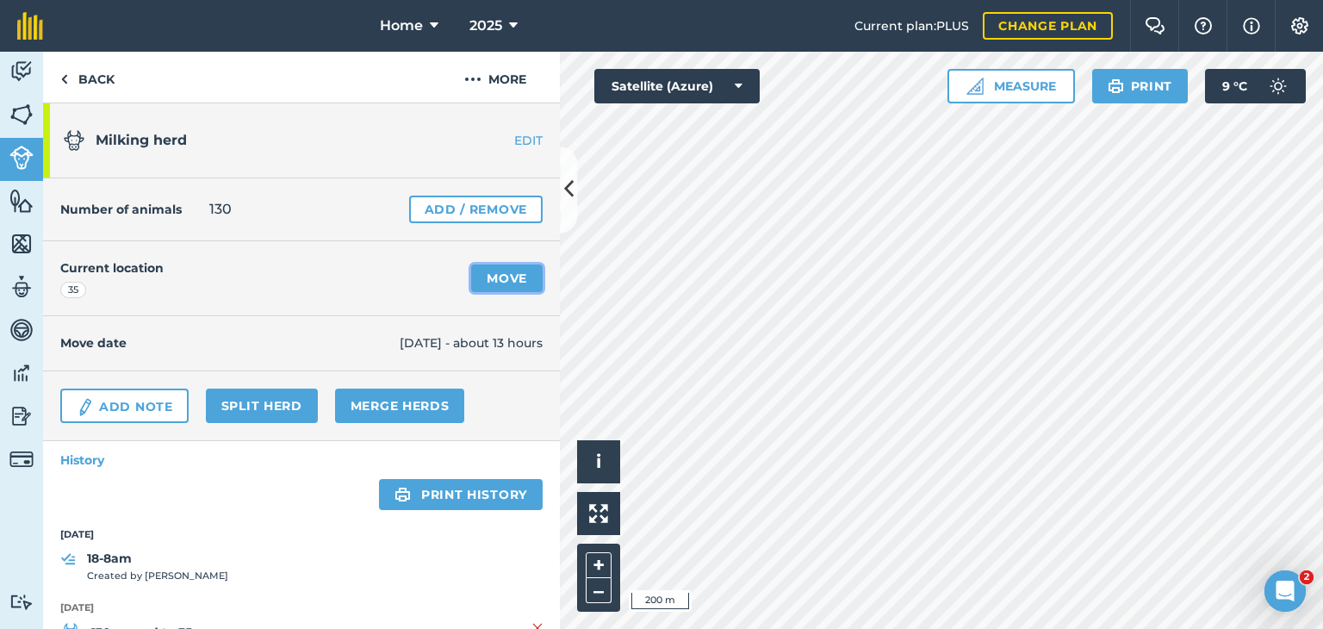
click at [493, 271] on link "Move" at bounding box center [506, 278] width 71 height 28
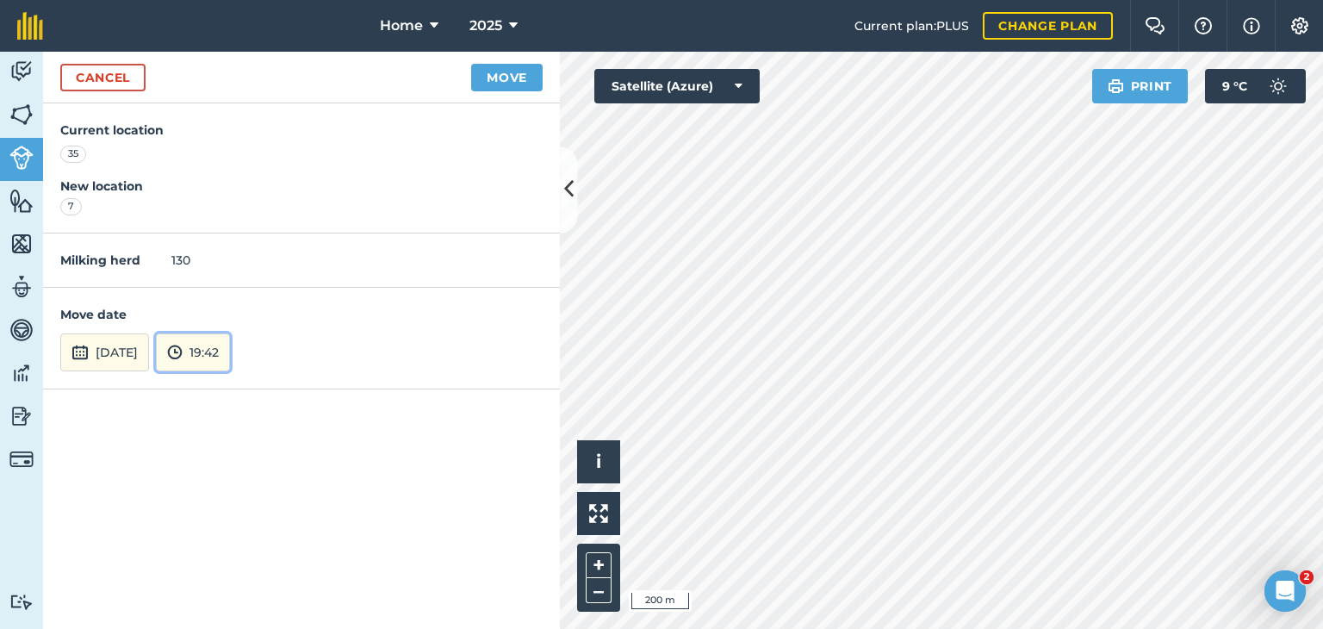
click at [230, 357] on button "19:42" at bounding box center [193, 352] width 74 height 38
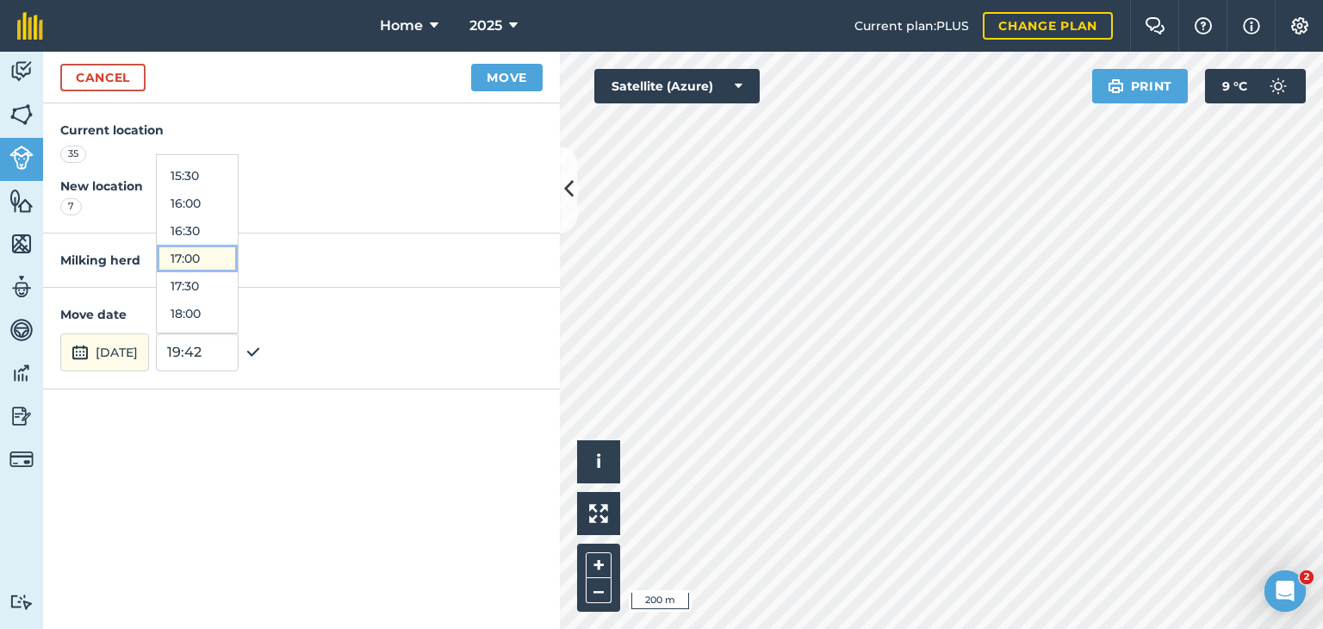
click at [221, 264] on button "17:00" at bounding box center [197, 259] width 81 height 28
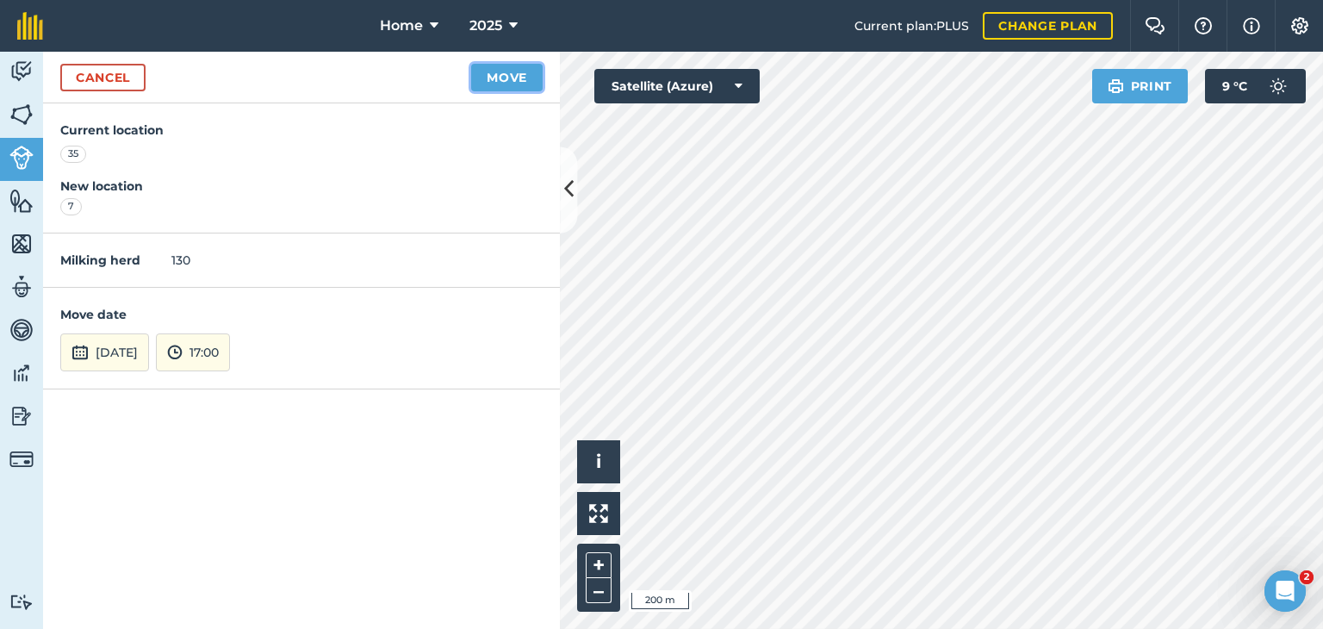
click at [509, 77] on button "Move" at bounding box center [506, 78] width 71 height 28
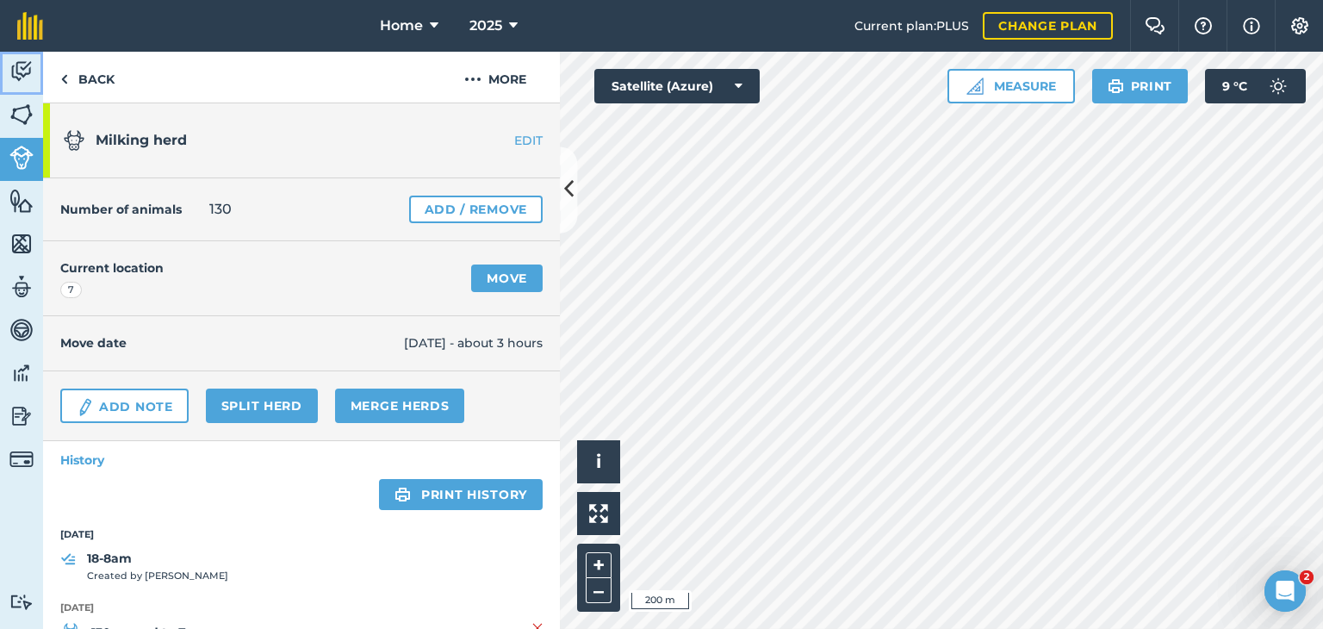
click at [20, 73] on img at bounding box center [21, 72] width 24 height 26
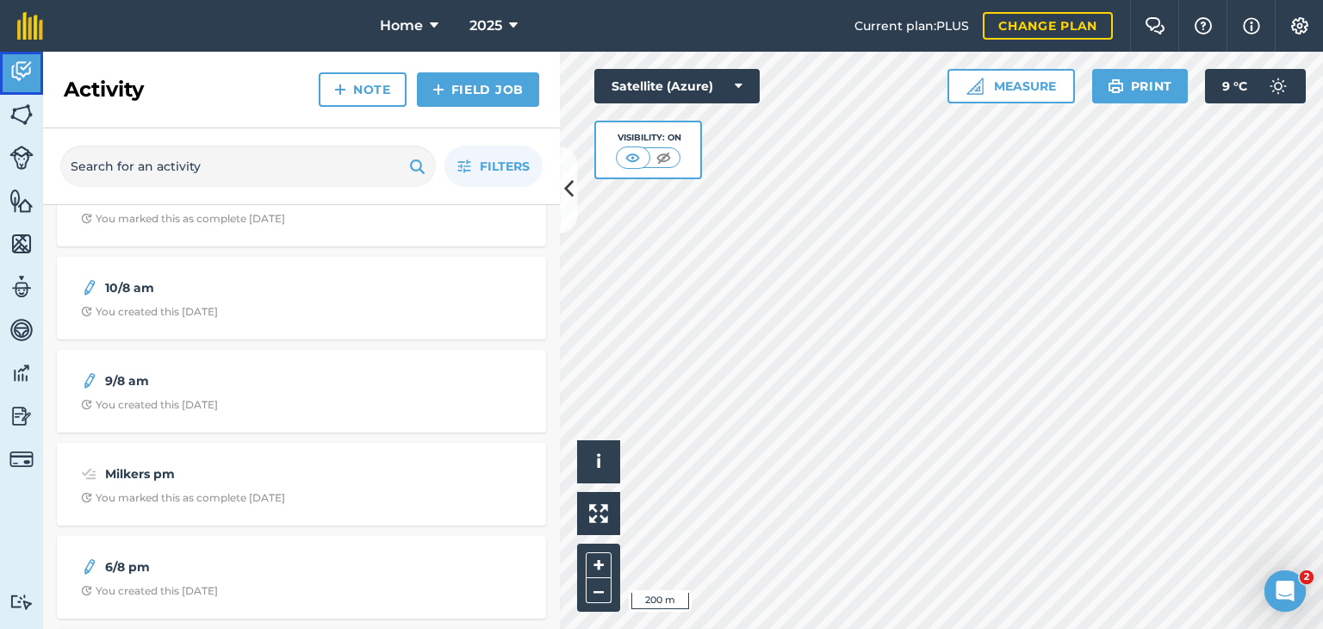
scroll to position [861, 0]
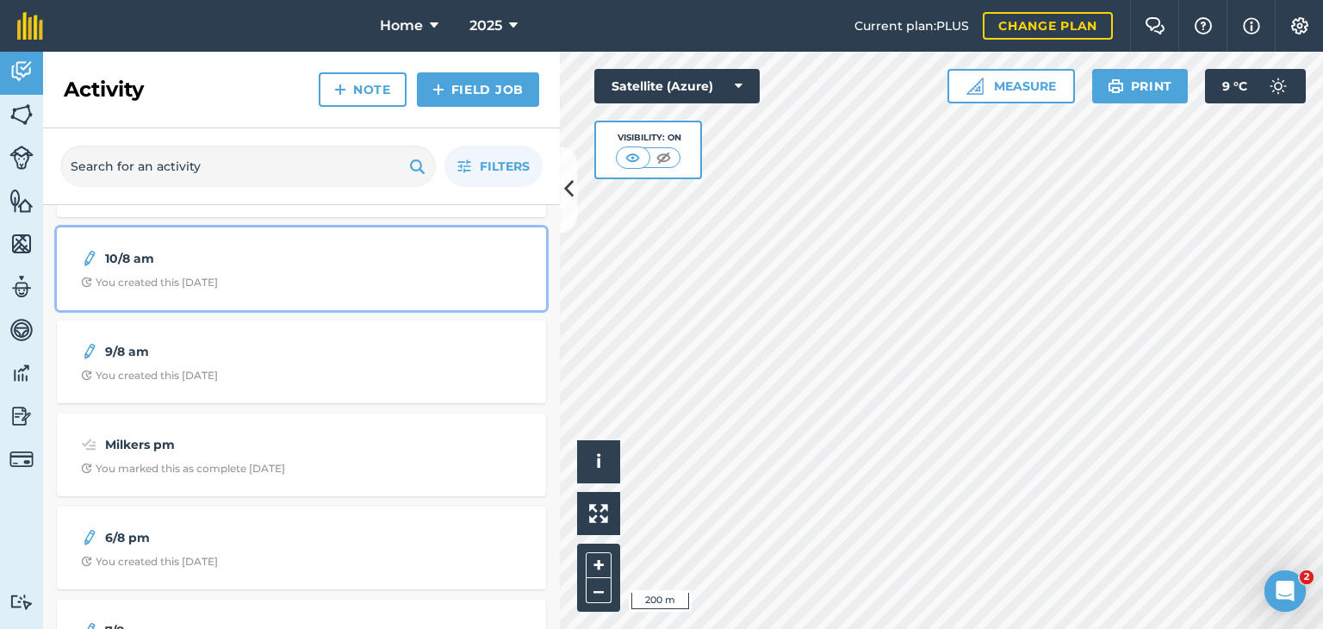
click at [109, 267] on div "10/8 am" at bounding box center [301, 258] width 441 height 21
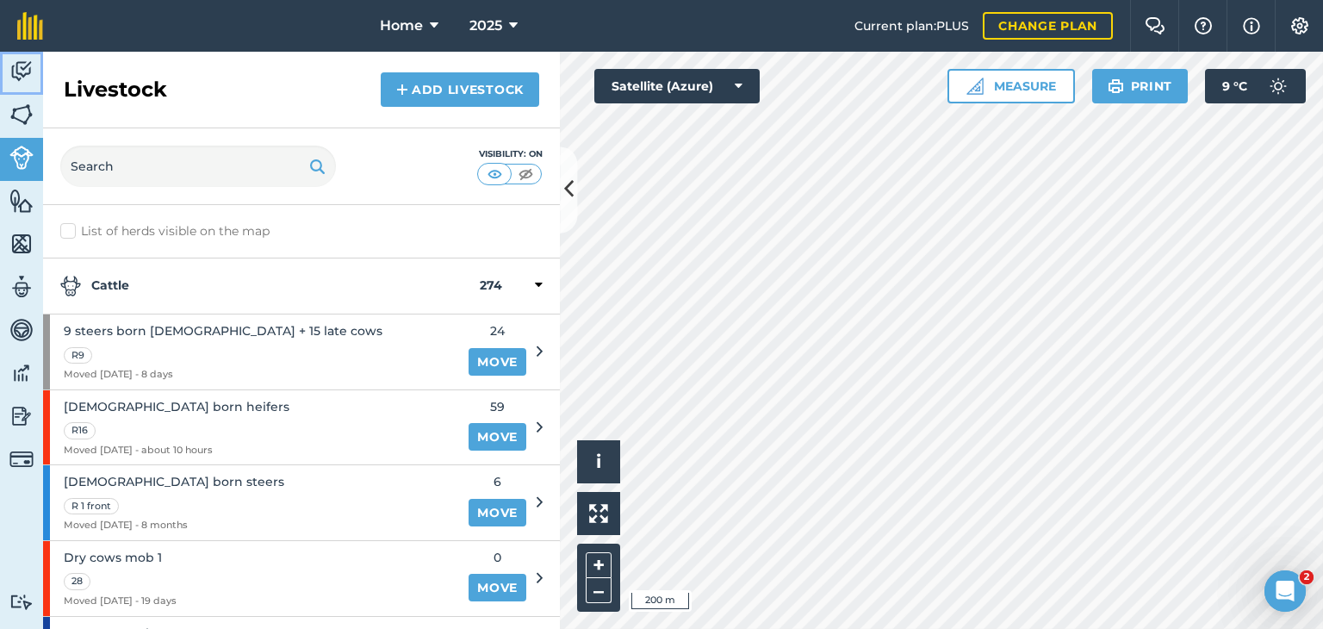
click at [15, 71] on img at bounding box center [21, 72] width 24 height 26
